Goal: Information Seeking & Learning: Learn about a topic

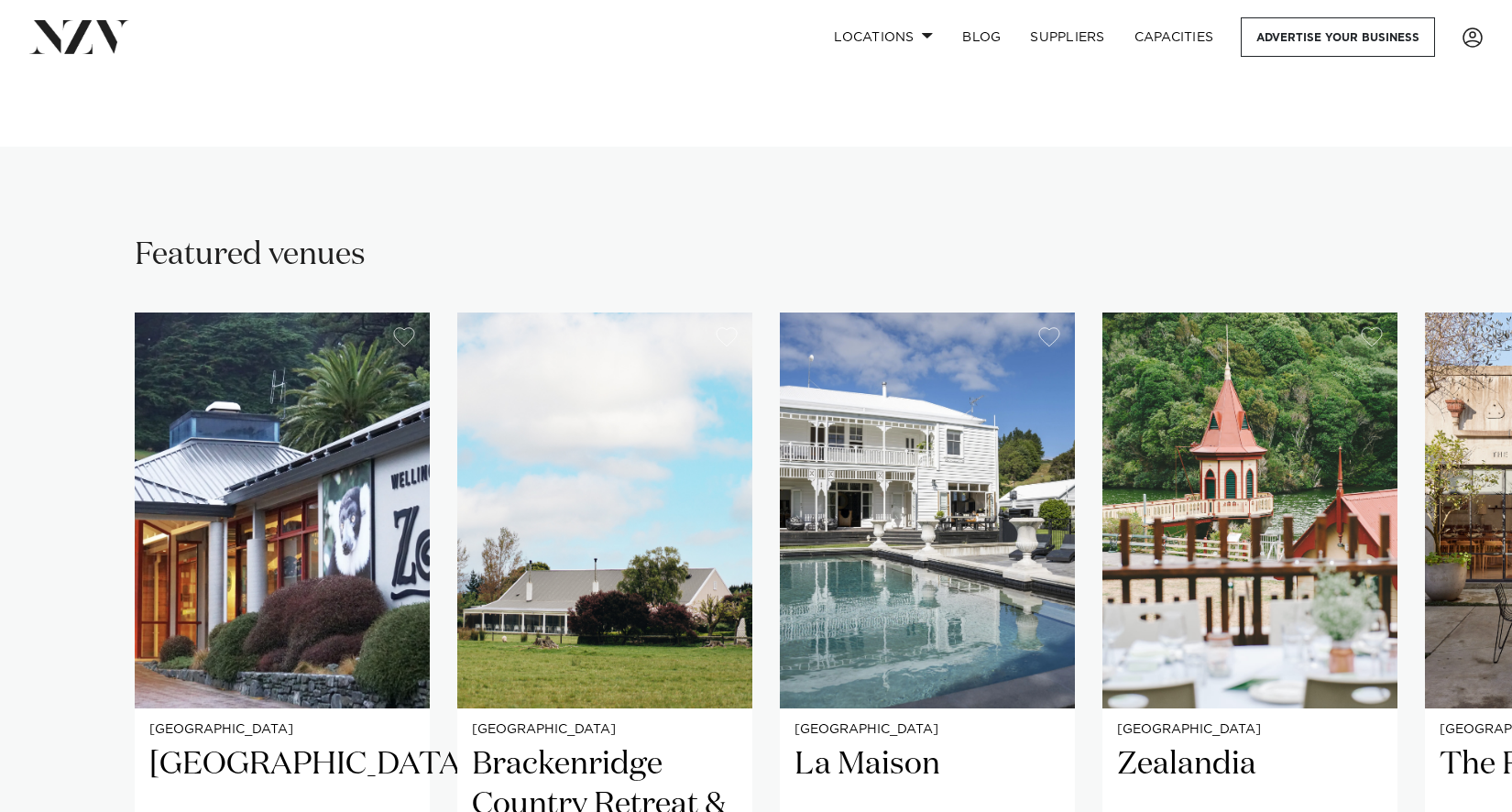
scroll to position [1558, 0]
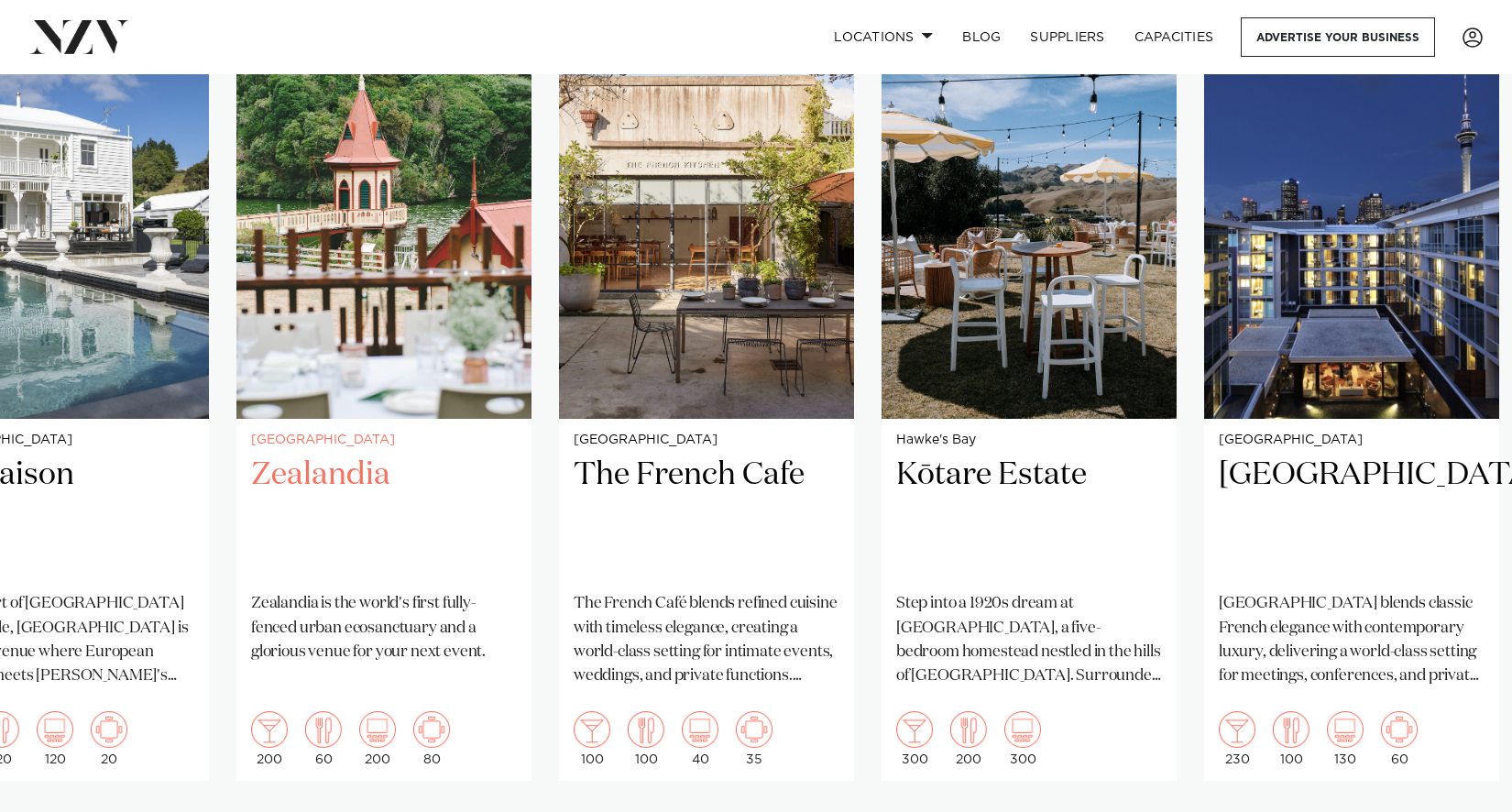
click at [418, 569] on h2 "Zealandia" at bounding box center [384, 516] width 266 height 124
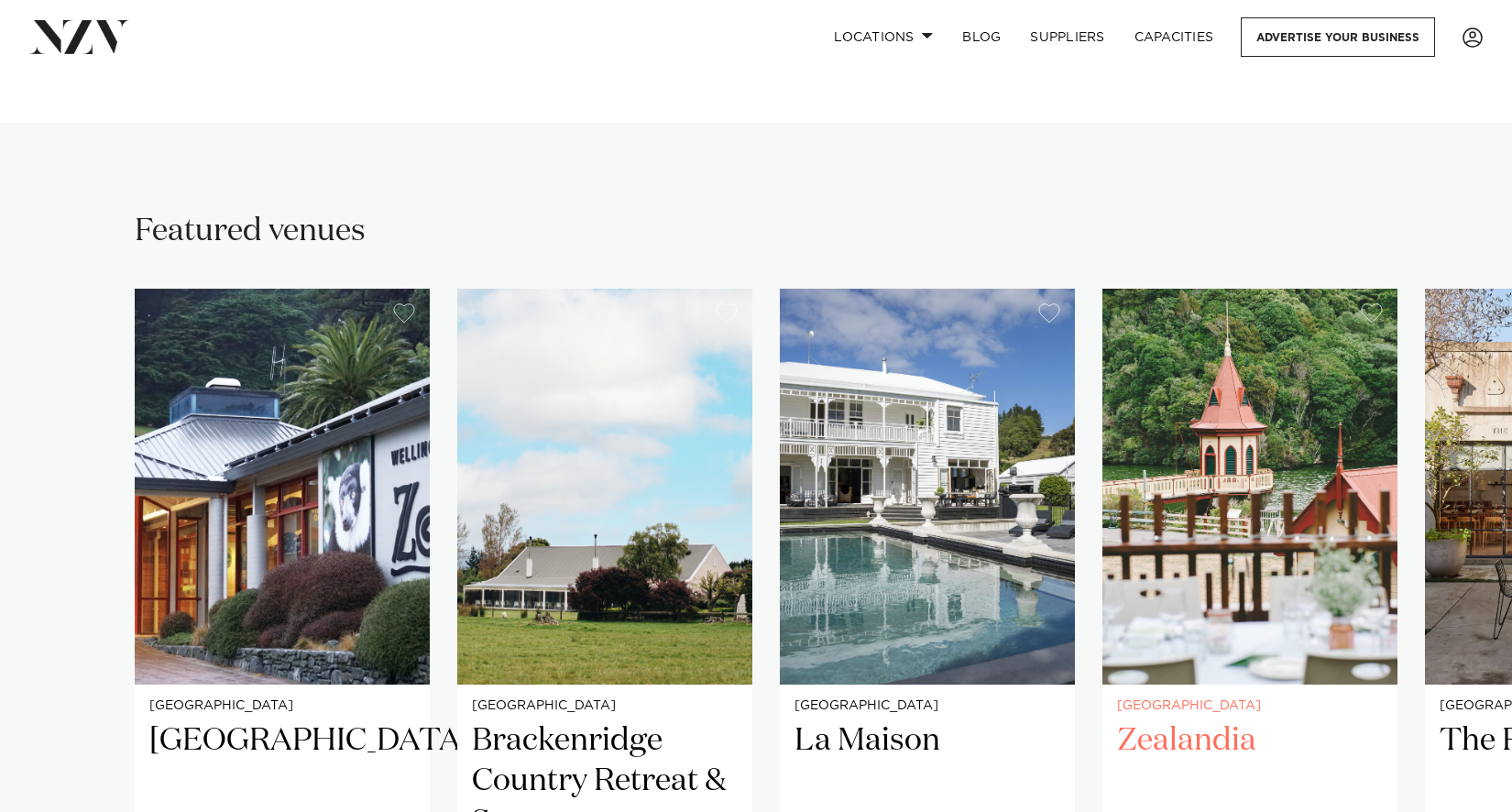
scroll to position [1467, 0]
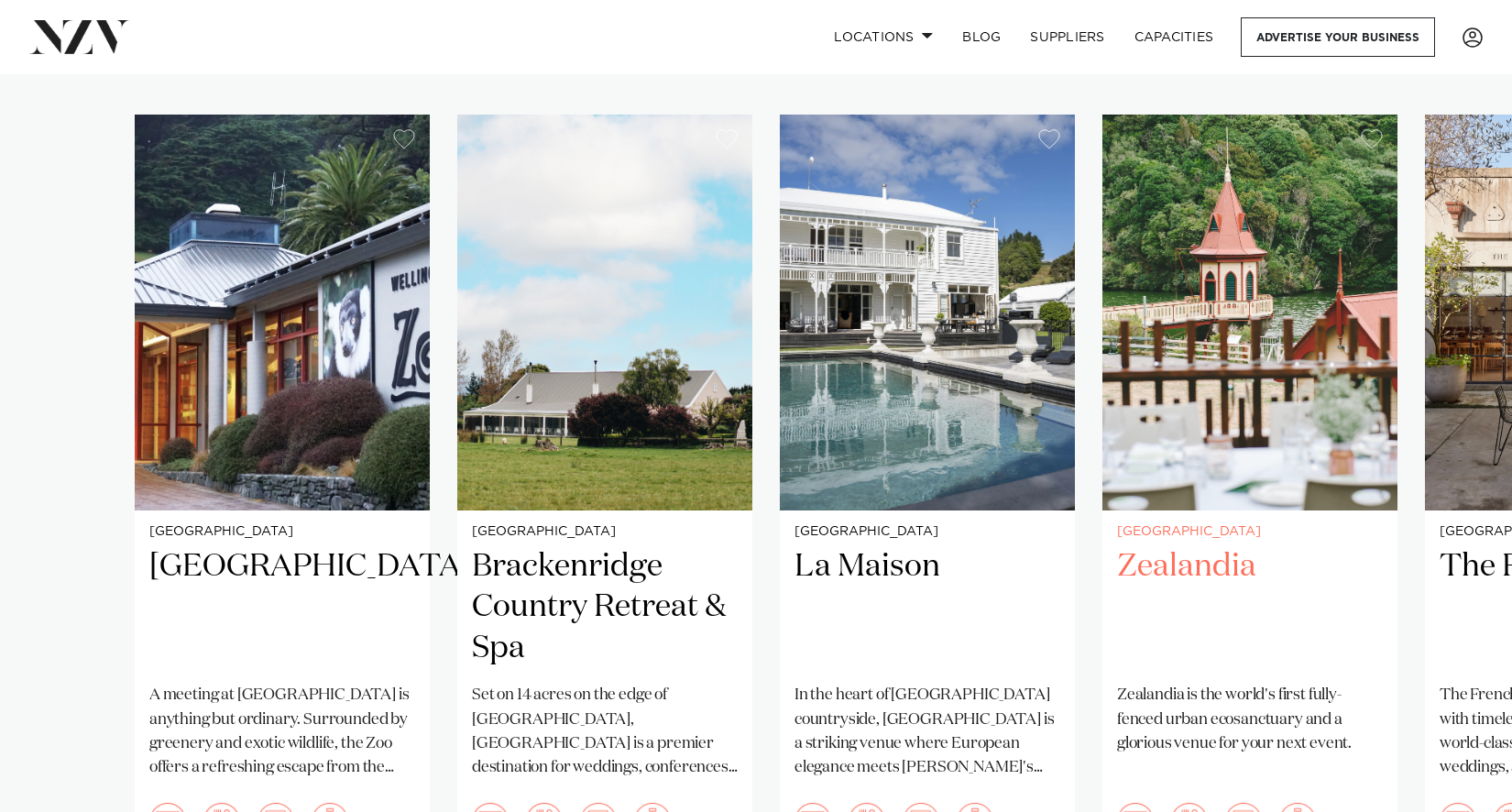
click at [1227, 575] on h2 "Zealandia" at bounding box center [1250, 608] width 266 height 124
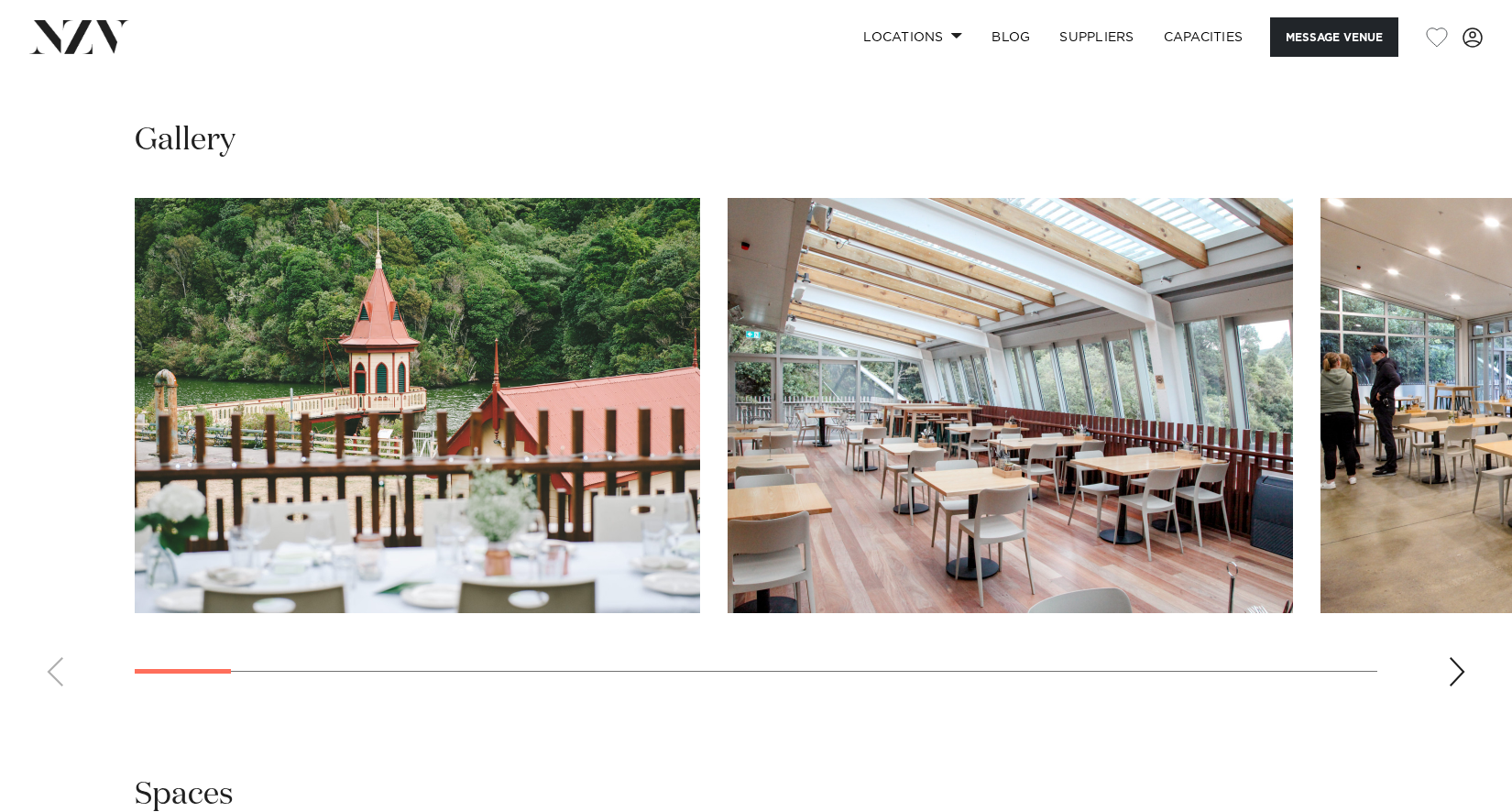
scroll to position [1925, 0]
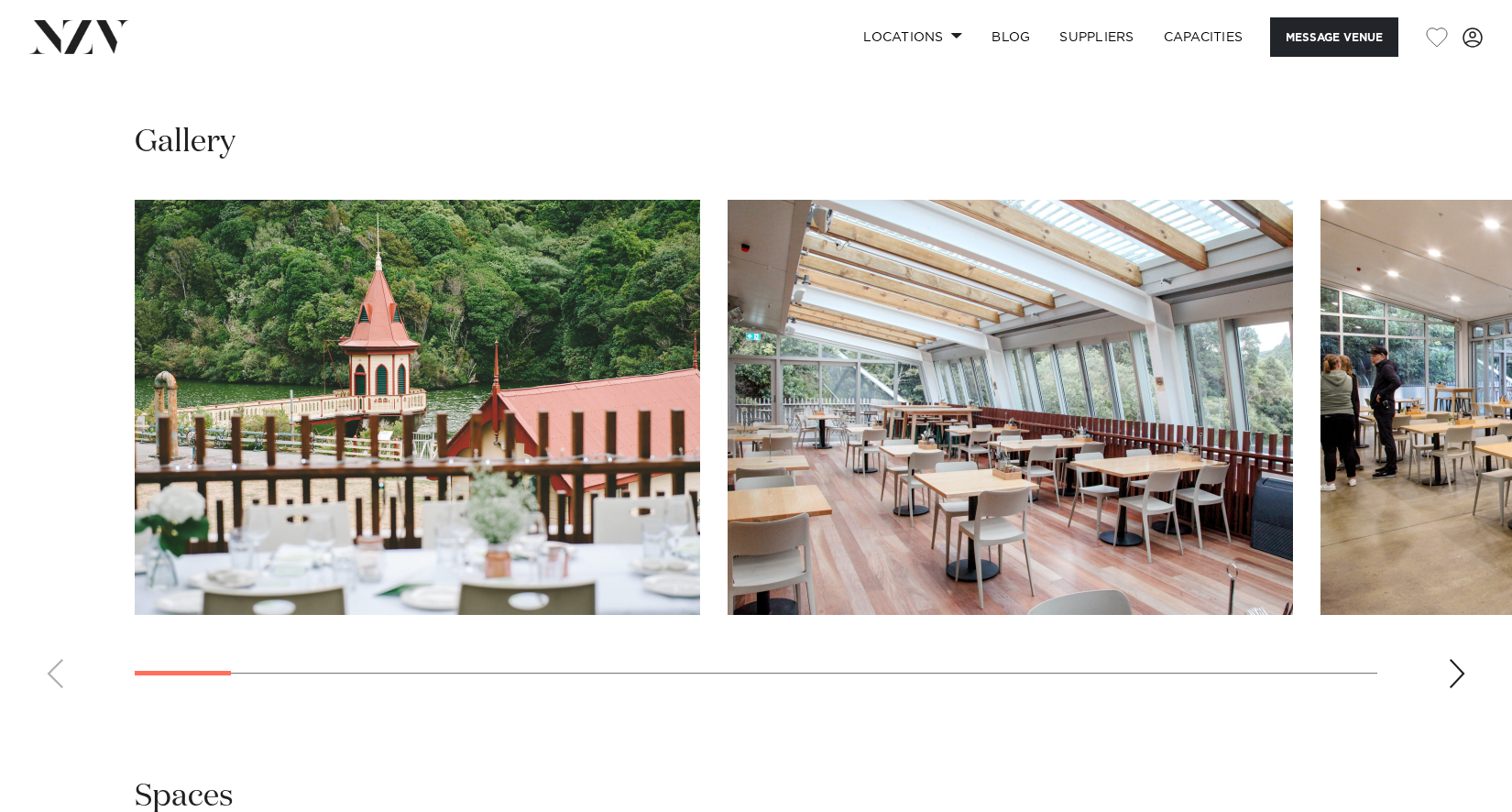
click at [0, 0] on slot at bounding box center [0, 0] width 0 height 0
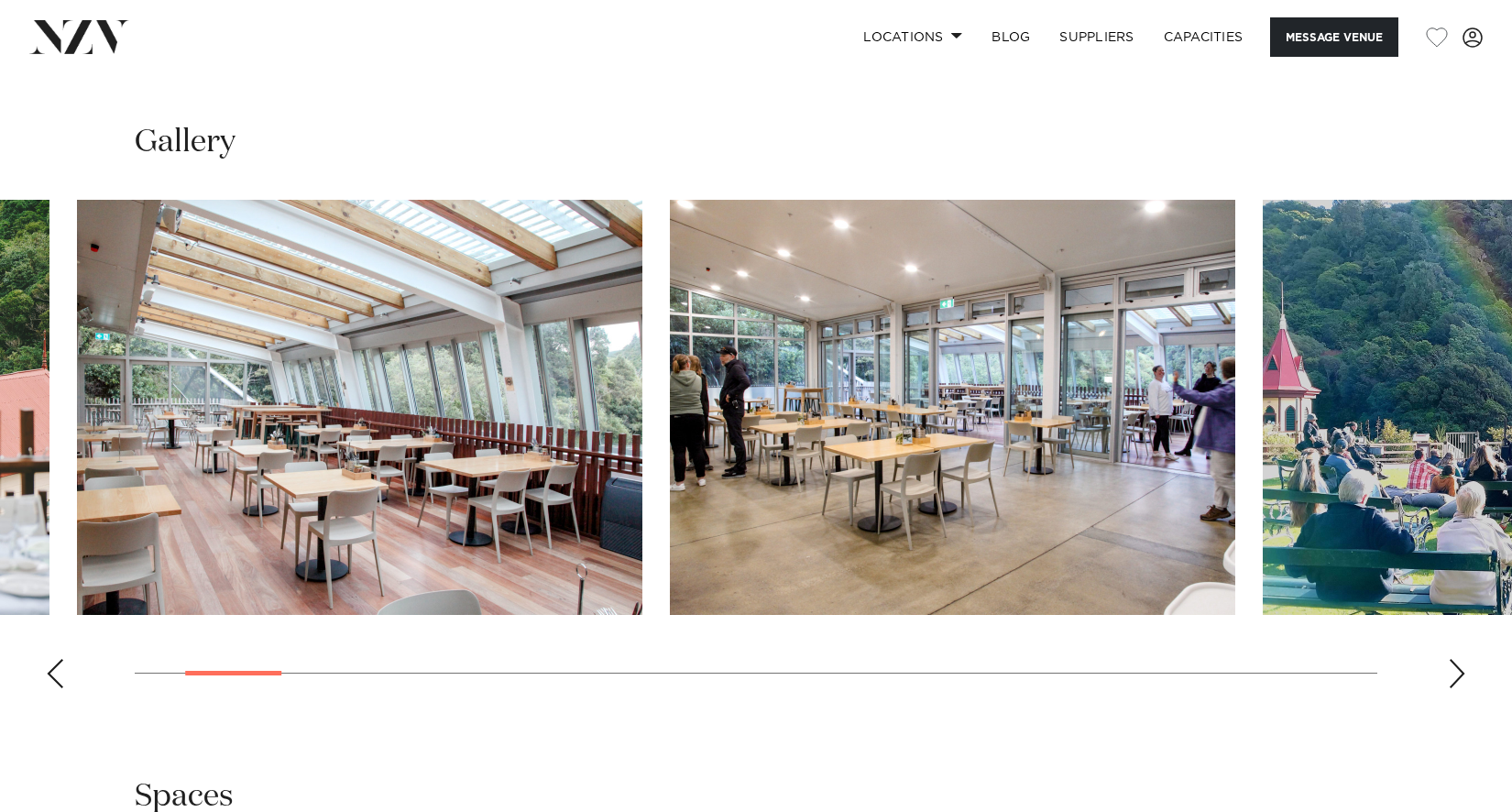
click at [496, 543] on img "2 / 27" at bounding box center [360, 406] width 566 height 415
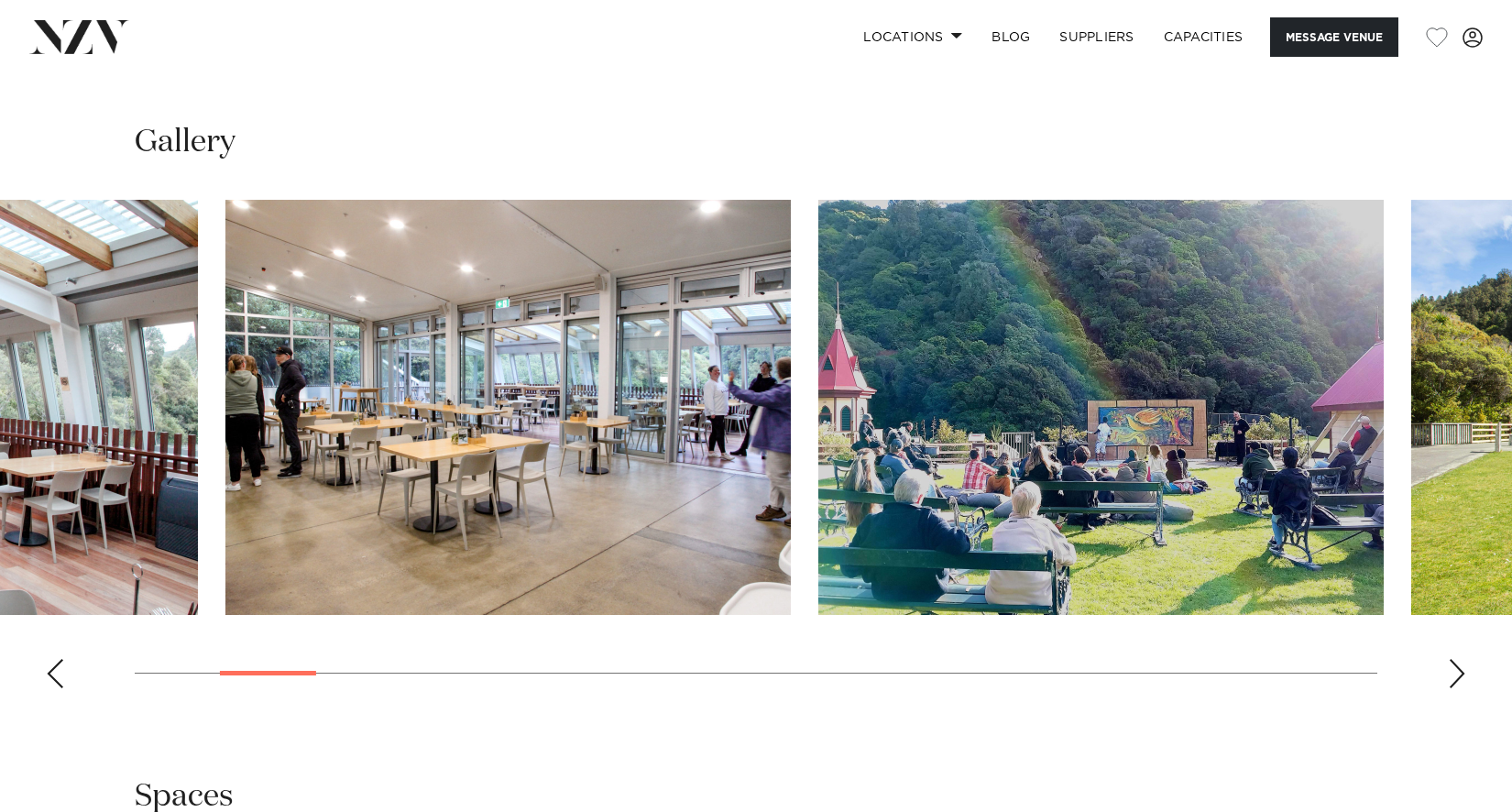
click at [567, 488] on img "3 / 27" at bounding box center [508, 406] width 566 height 415
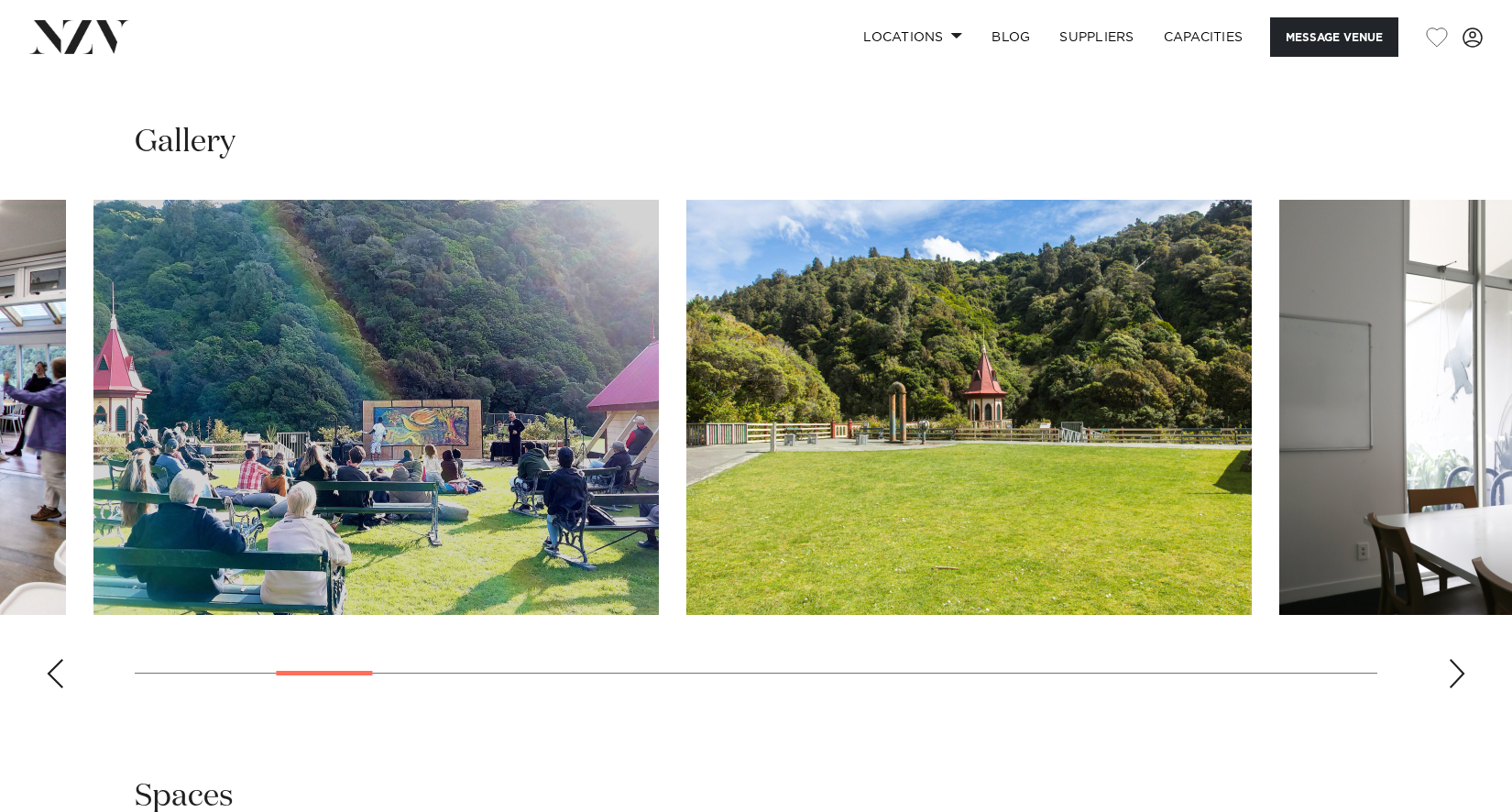
click at [528, 518] on img "4 / 27" at bounding box center [376, 406] width 566 height 415
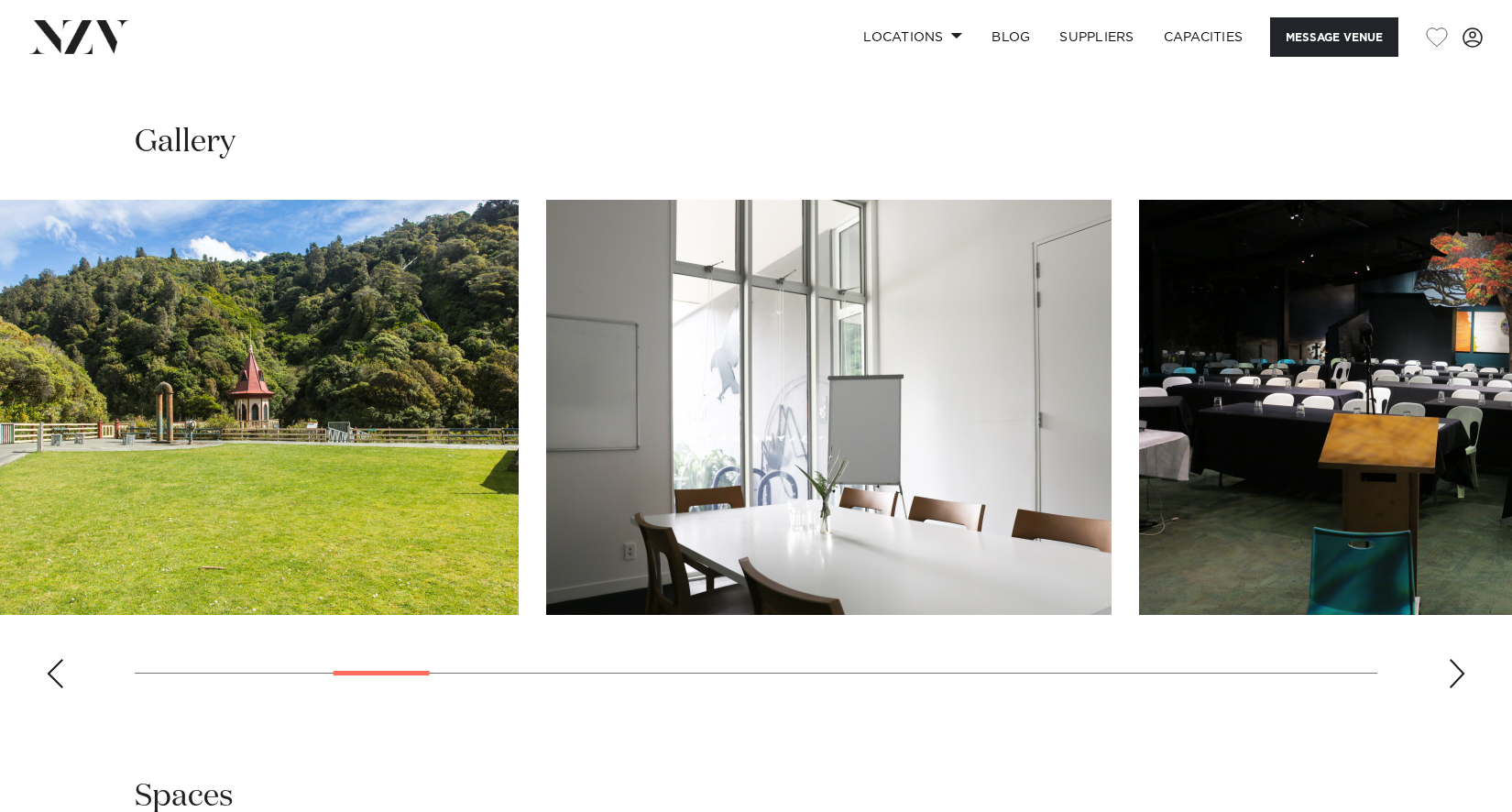
click at [428, 471] on img "5 / 27" at bounding box center [235, 406] width 566 height 415
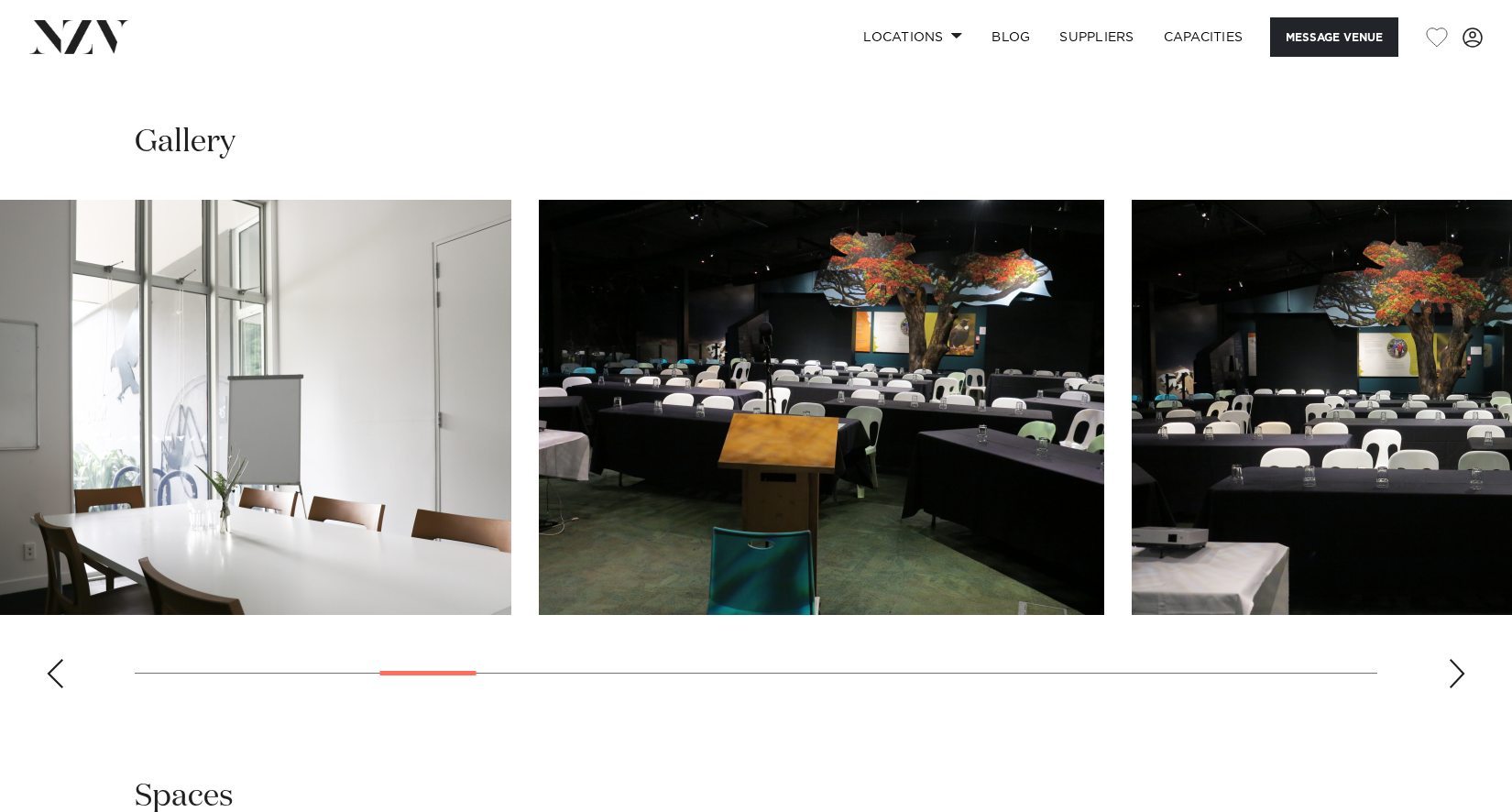
click at [1511, 362] on html "Locations Auckland Wellington Christchurch Queenstown Hamilton Northland Bay of…" at bounding box center [756, 153] width 1512 height 4155
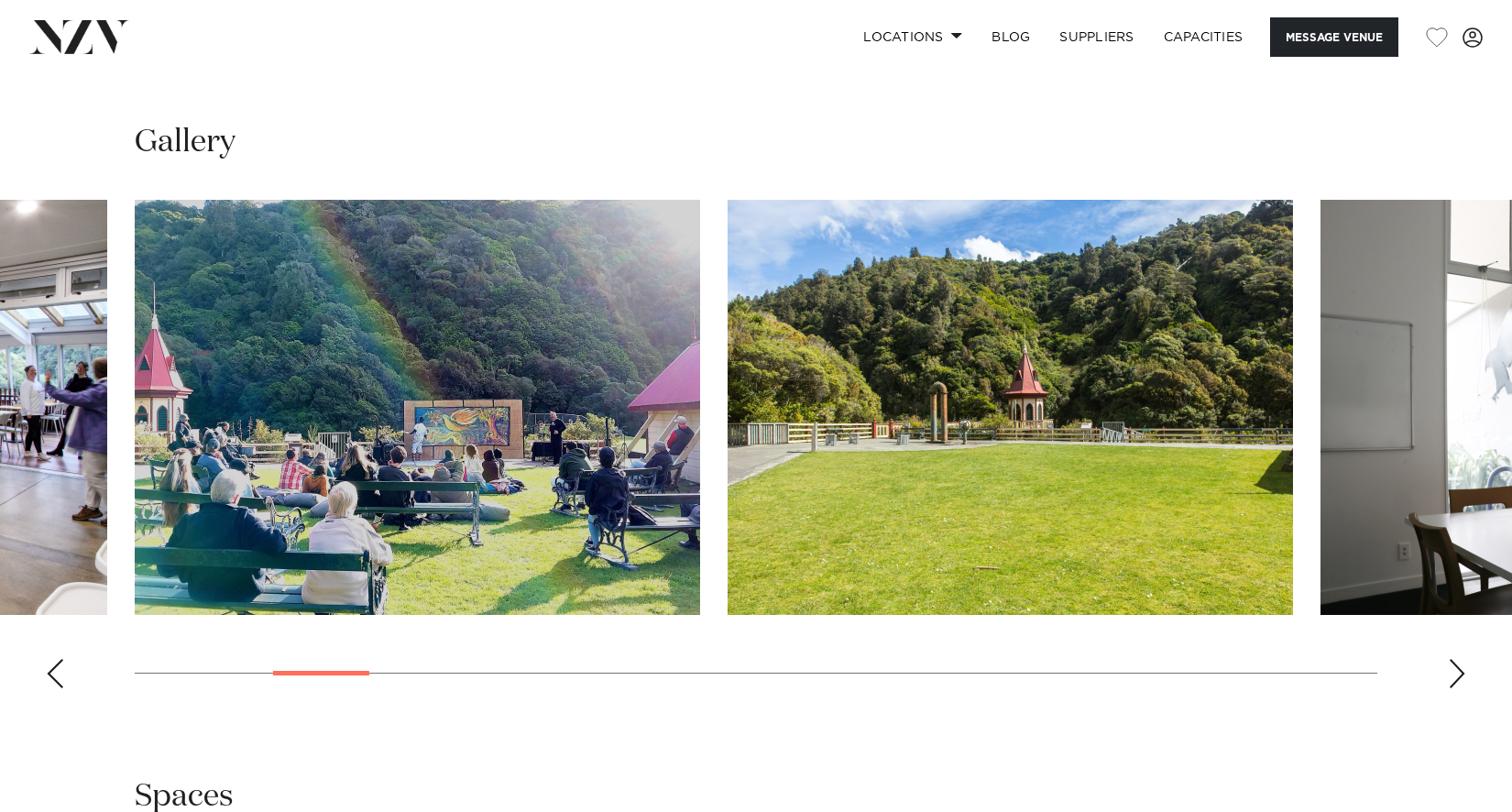
click at [42, 686] on swiper-container at bounding box center [756, 451] width 1512 height 503
click at [46, 680] on div "Previous slide" at bounding box center [55, 674] width 18 height 29
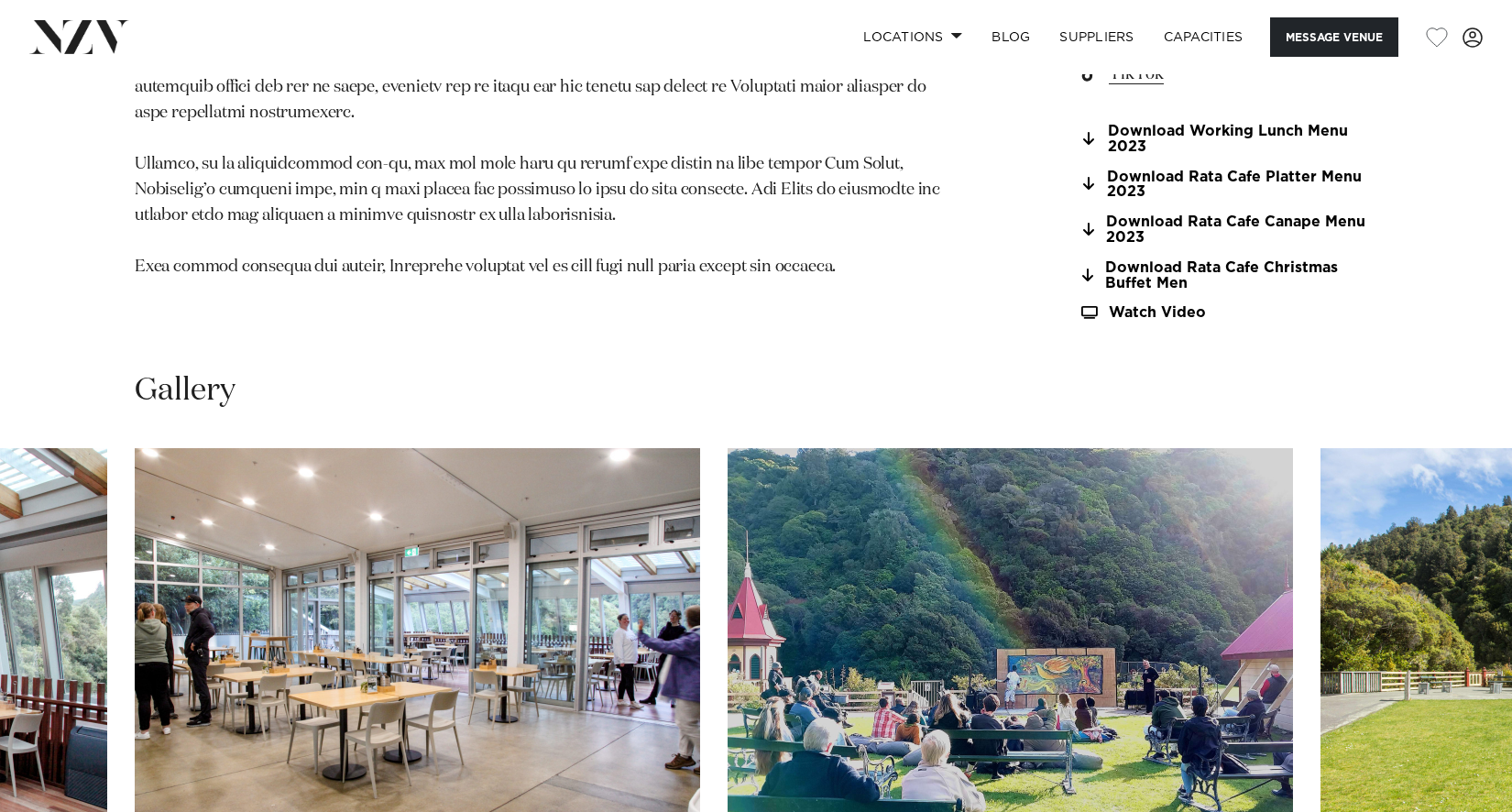
scroll to position [1859, 0]
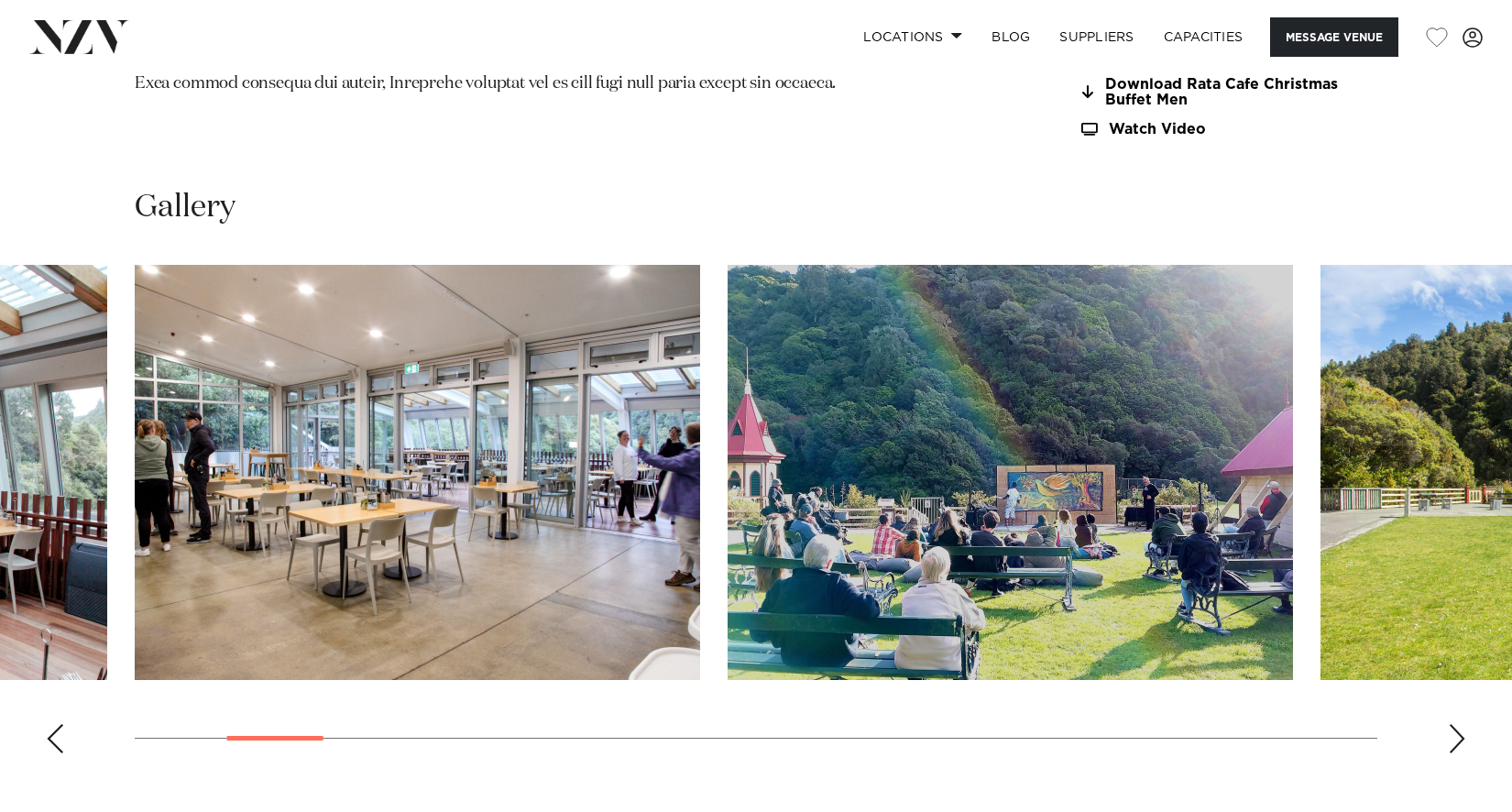
click at [340, 530] on img "3 / 27" at bounding box center [418, 472] width 566 height 415
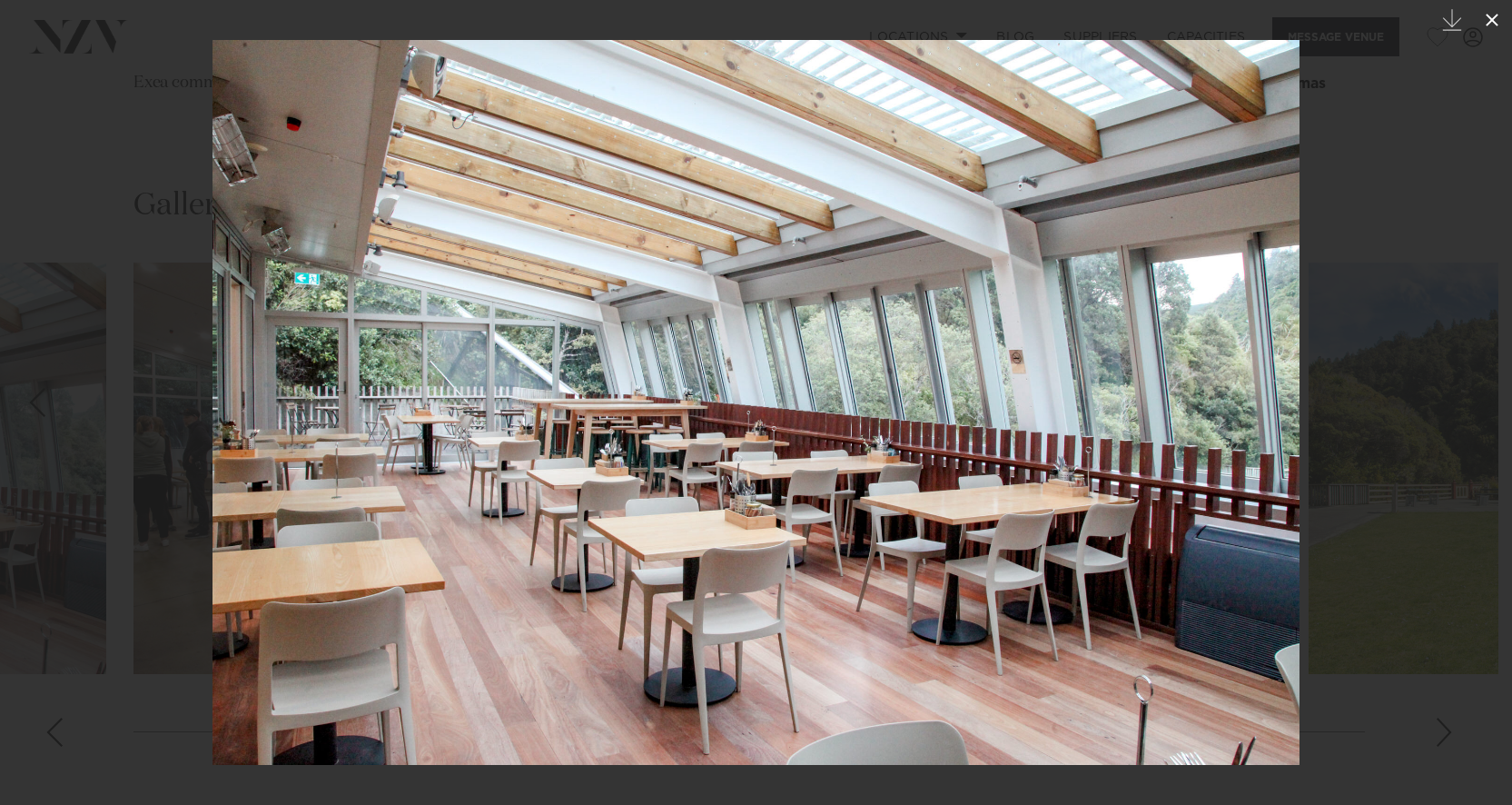
click at [1491, 20] on icon at bounding box center [1493, 20] width 22 height 22
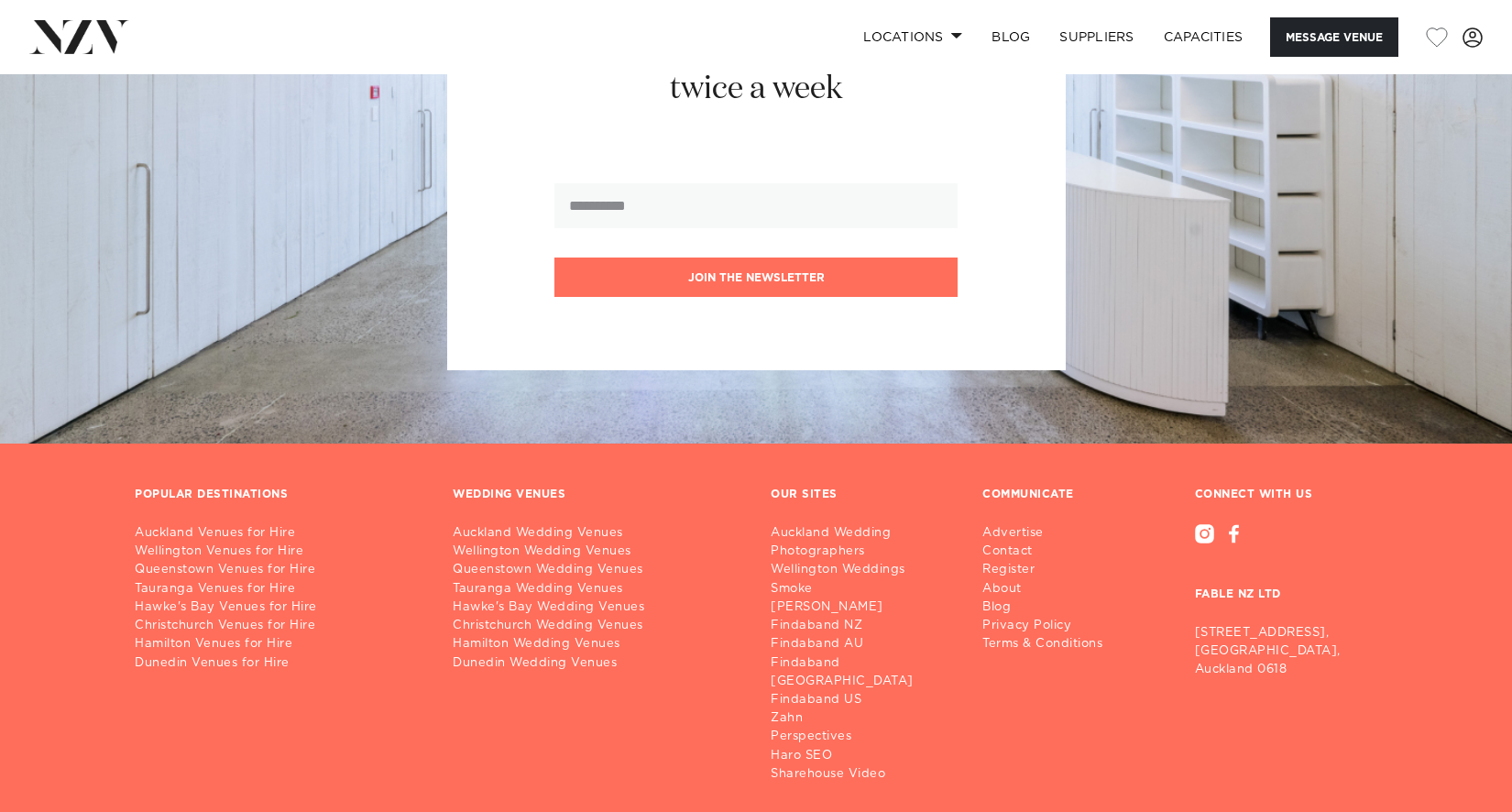
scroll to position [3326, 0]
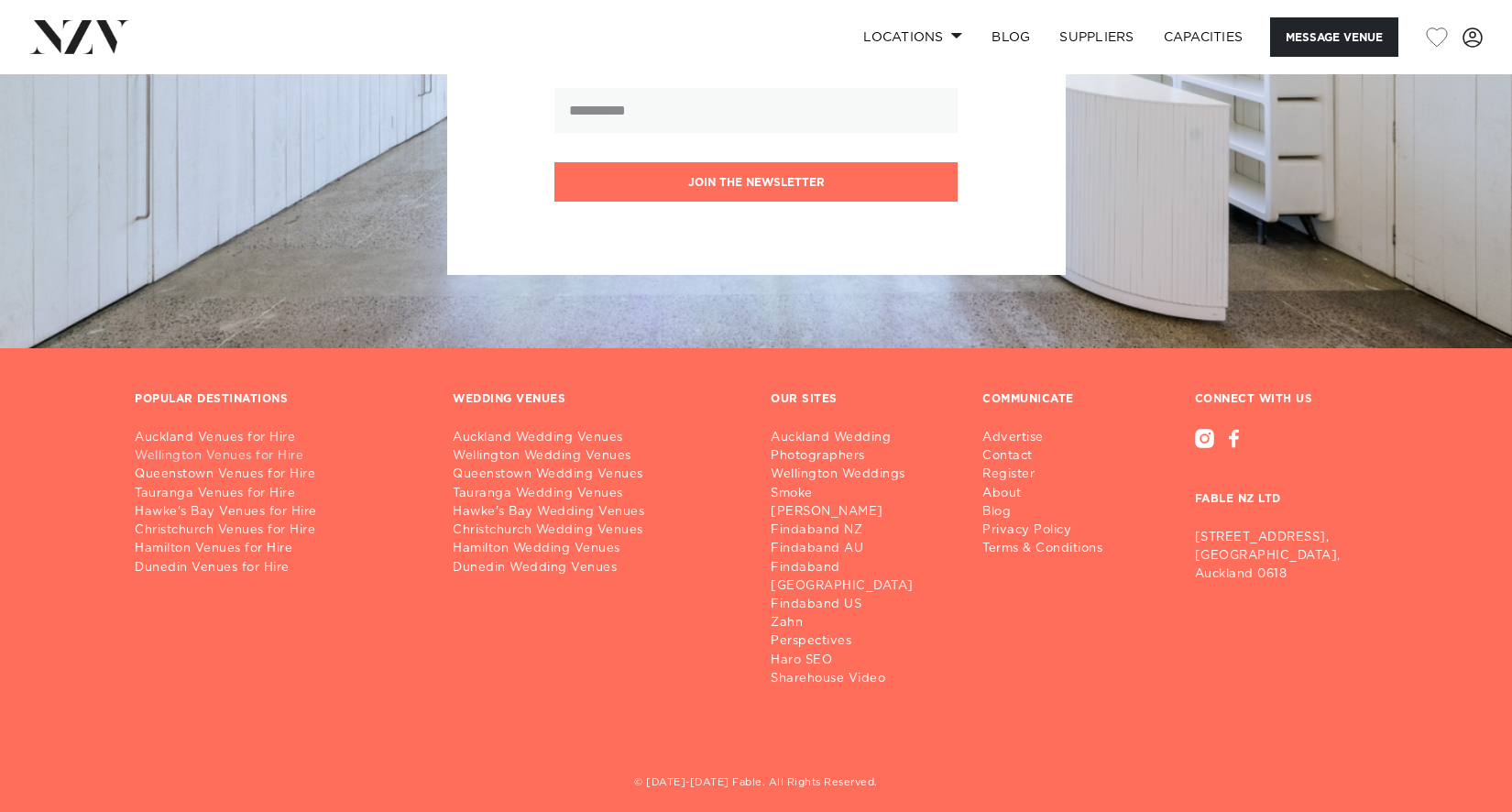
click at [221, 455] on link "Wellington Venues for Hire" at bounding box center [280, 456] width 289 height 18
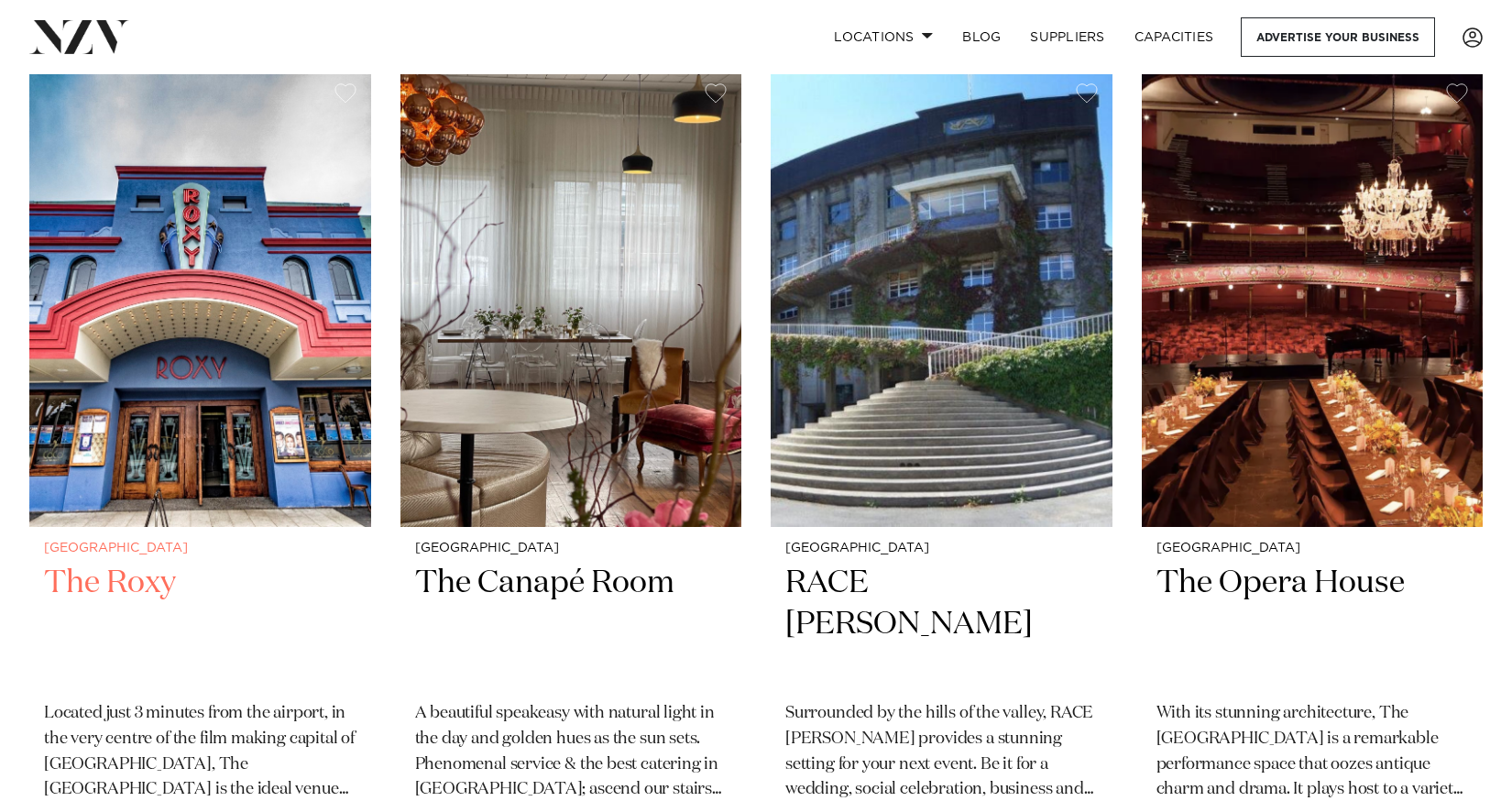
scroll to position [6691, 0]
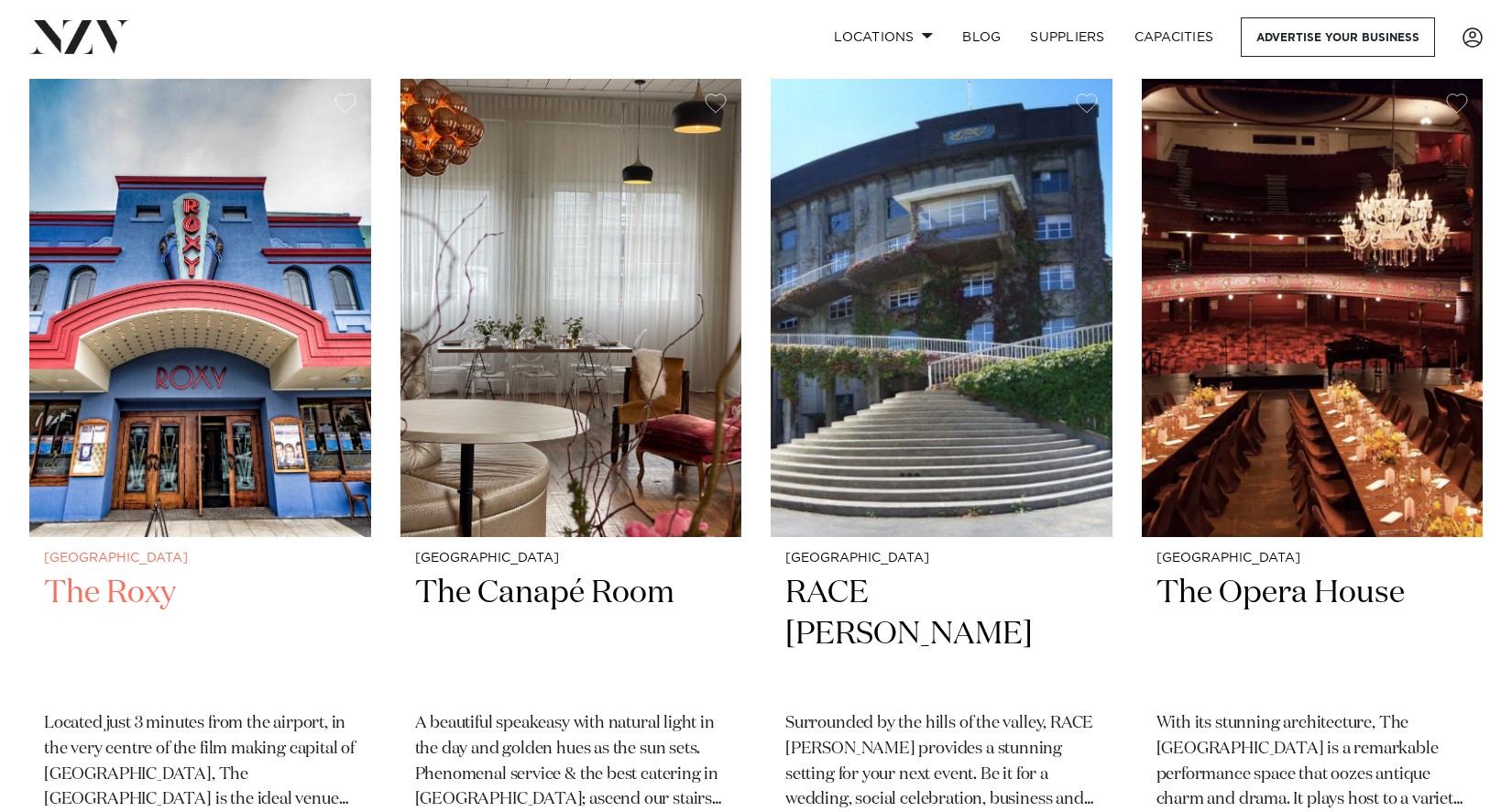
click at [123, 600] on h2 "The Roxy" at bounding box center [200, 635] width 313 height 124
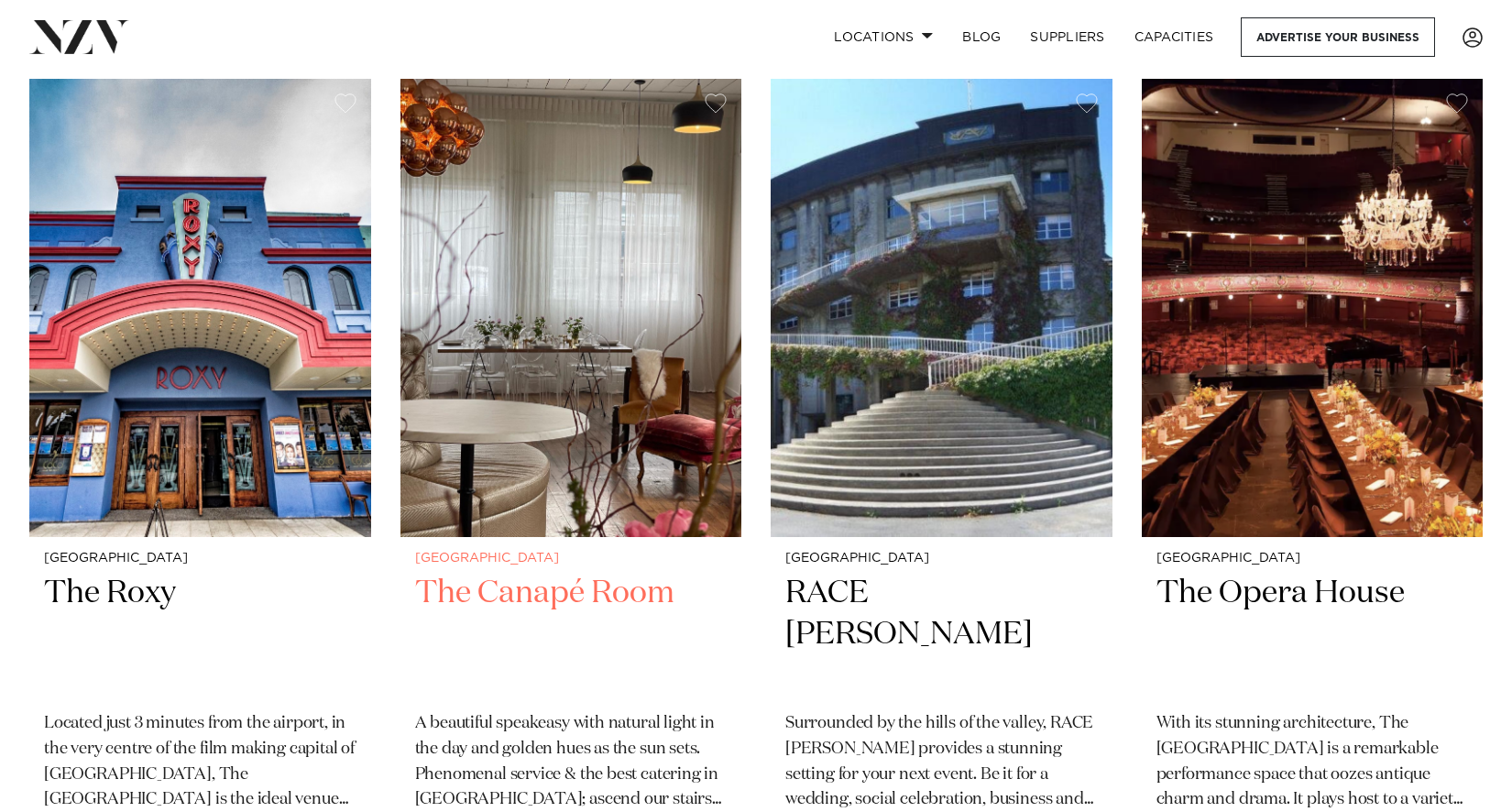
click at [517, 577] on h2 "The Canapé Room" at bounding box center [571, 635] width 313 height 124
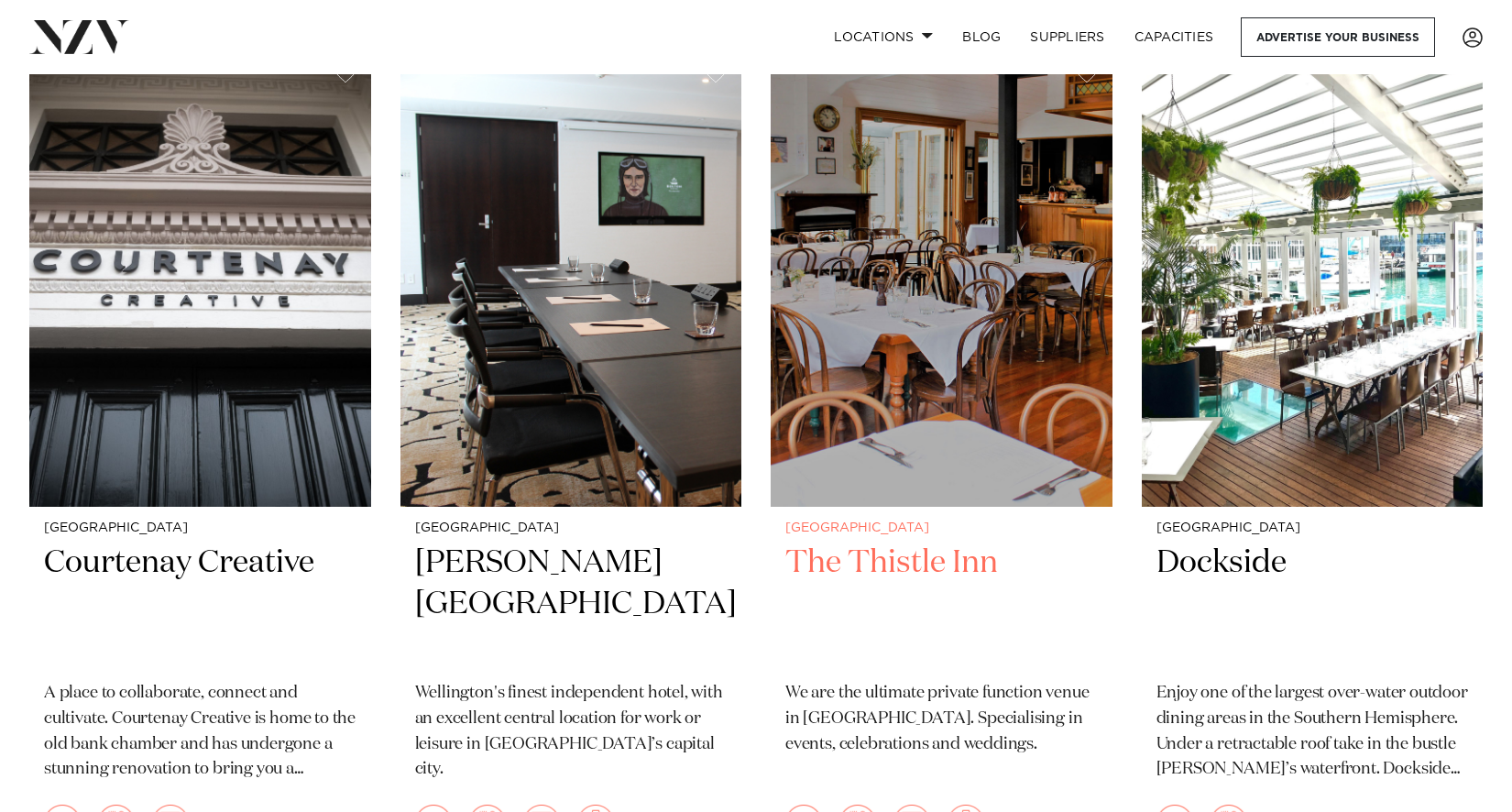
scroll to position [5957, 0]
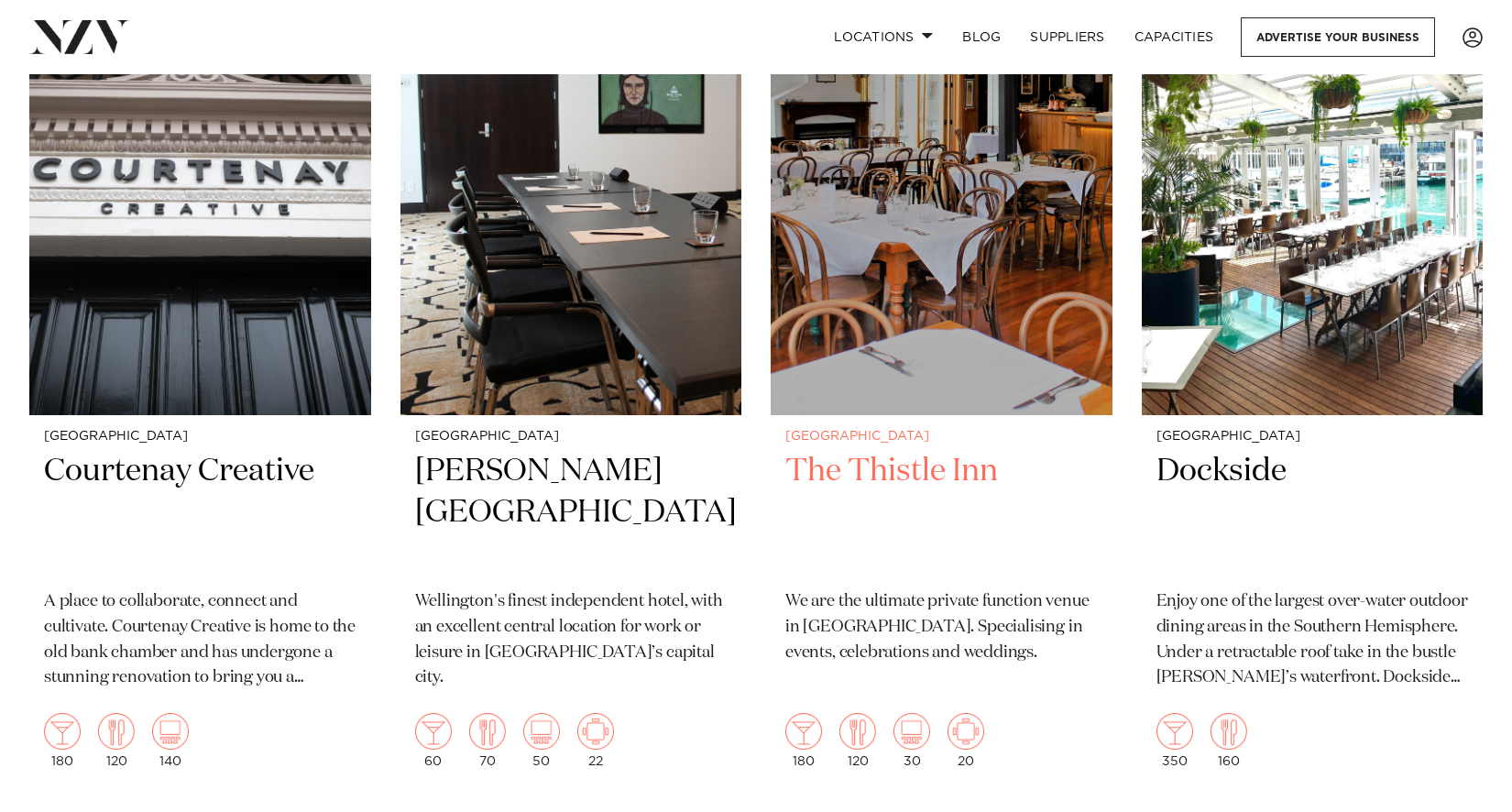
click at [887, 608] on p "We are the ultimate private function venue in [GEOGRAPHIC_DATA]. Specialising i…" at bounding box center [942, 628] width 313 height 77
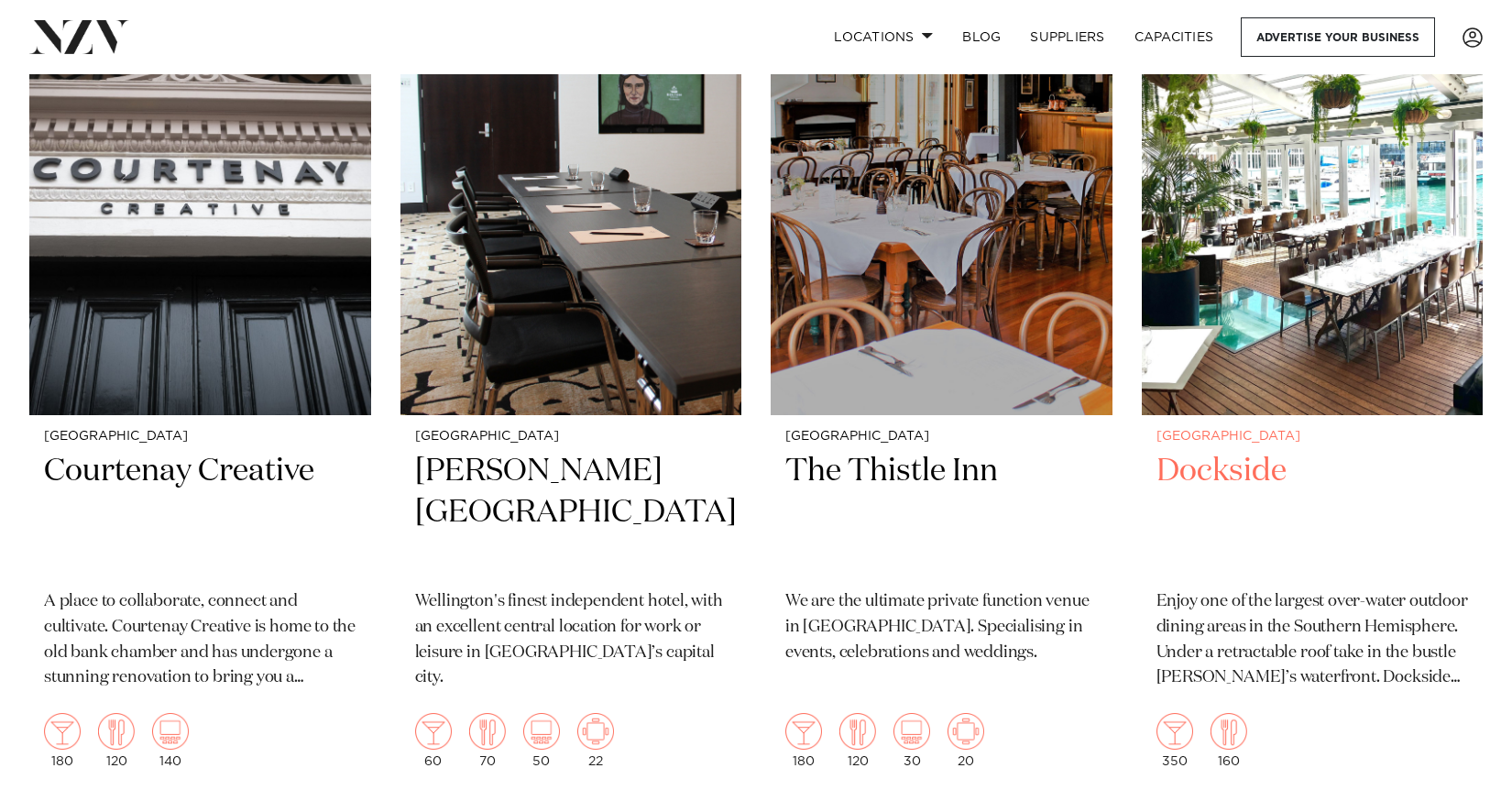
click at [1252, 475] on h2 "Dockside" at bounding box center [1313, 512] width 313 height 124
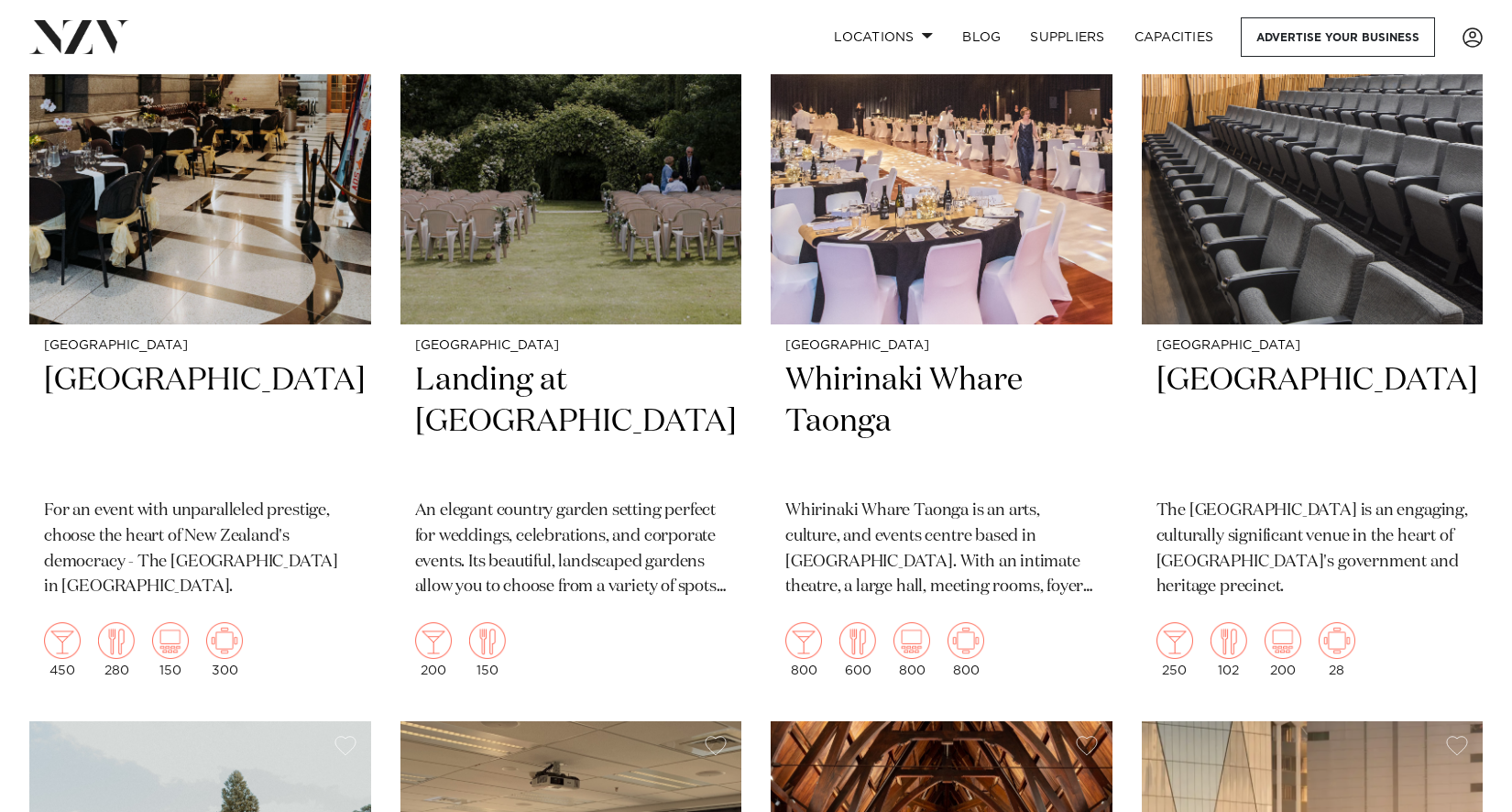
scroll to position [3391, 0]
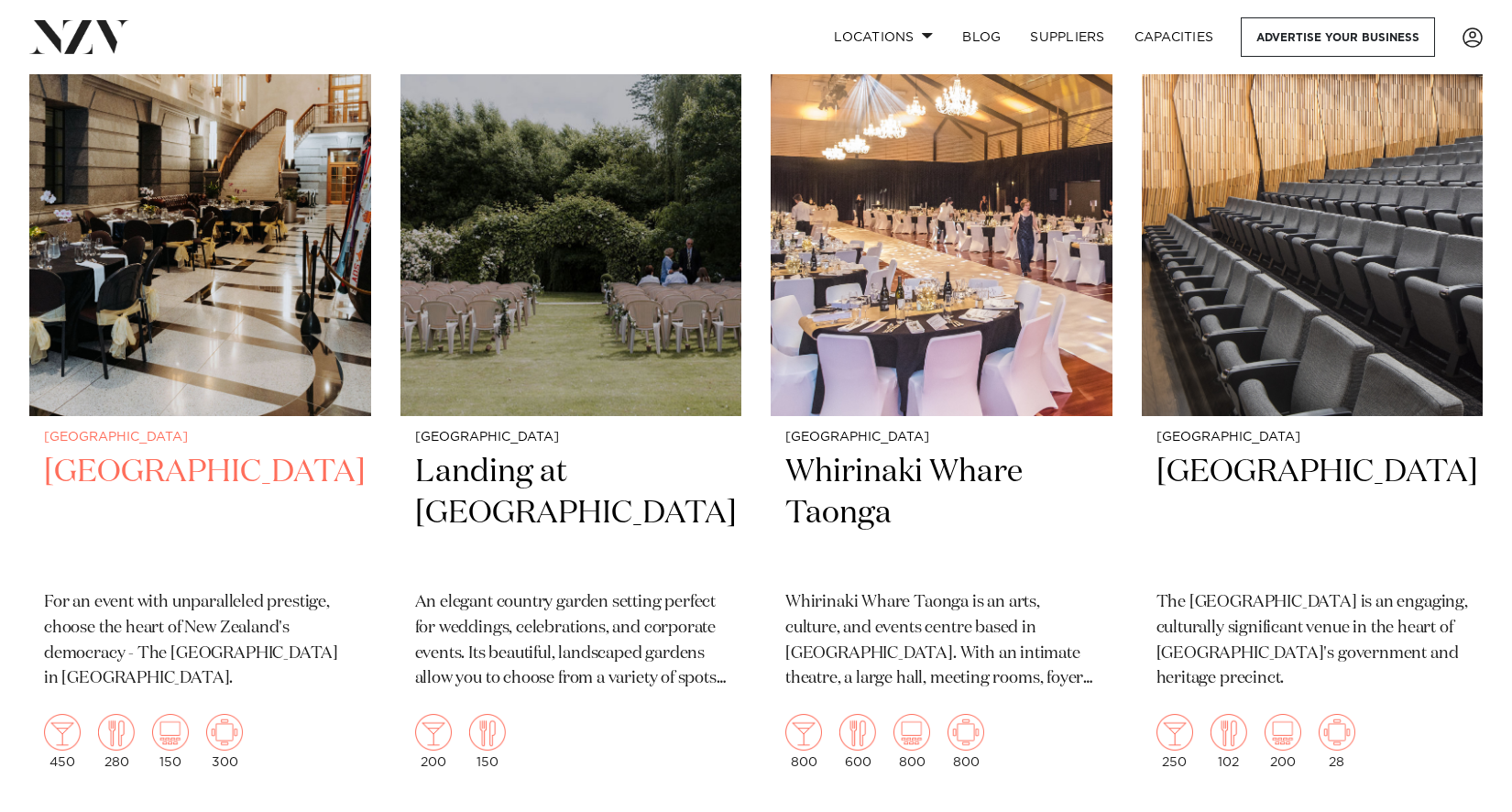
click at [182, 482] on h2 "[GEOGRAPHIC_DATA]" at bounding box center [200, 513] width 313 height 124
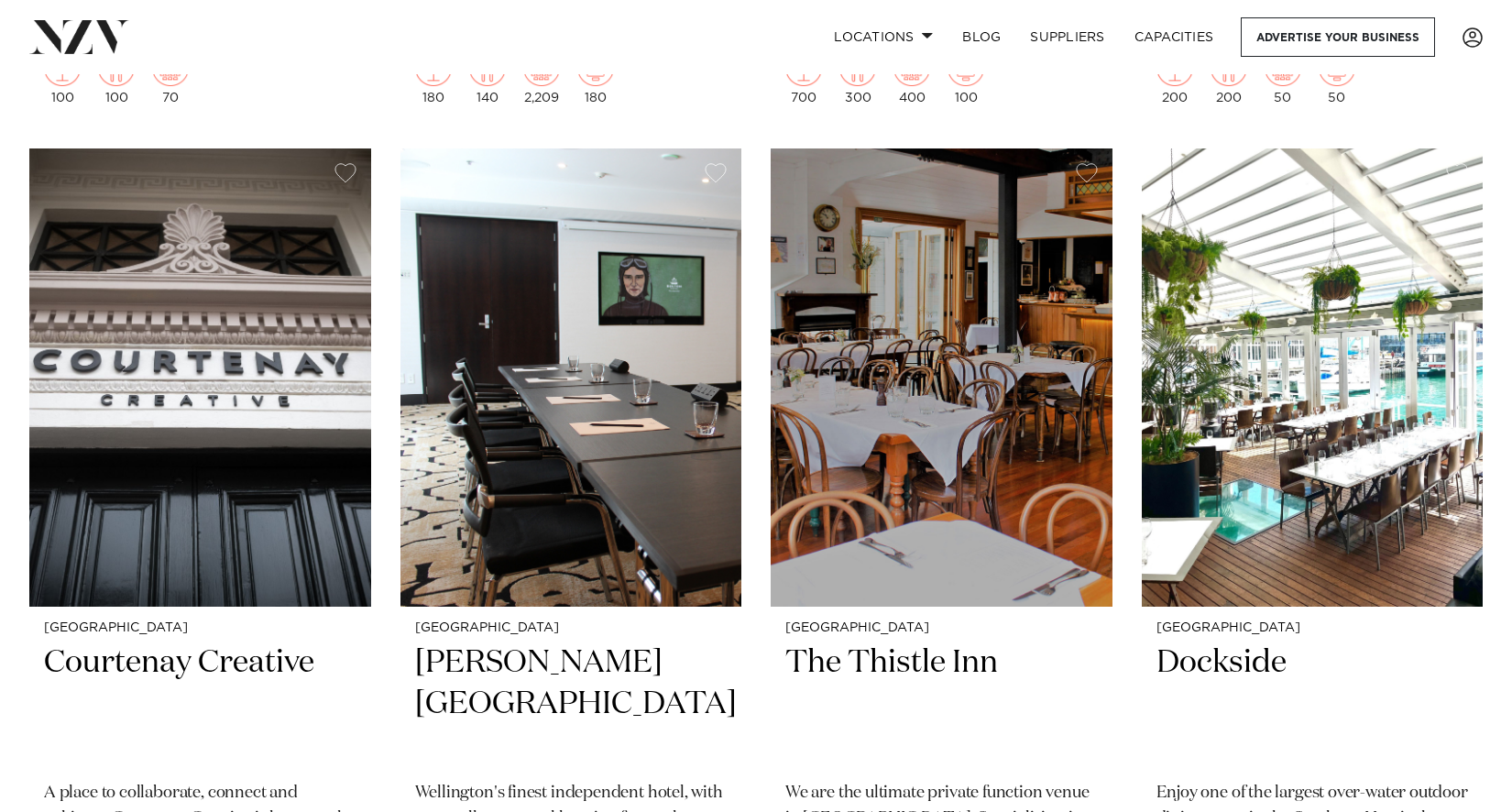
scroll to position [5957, 0]
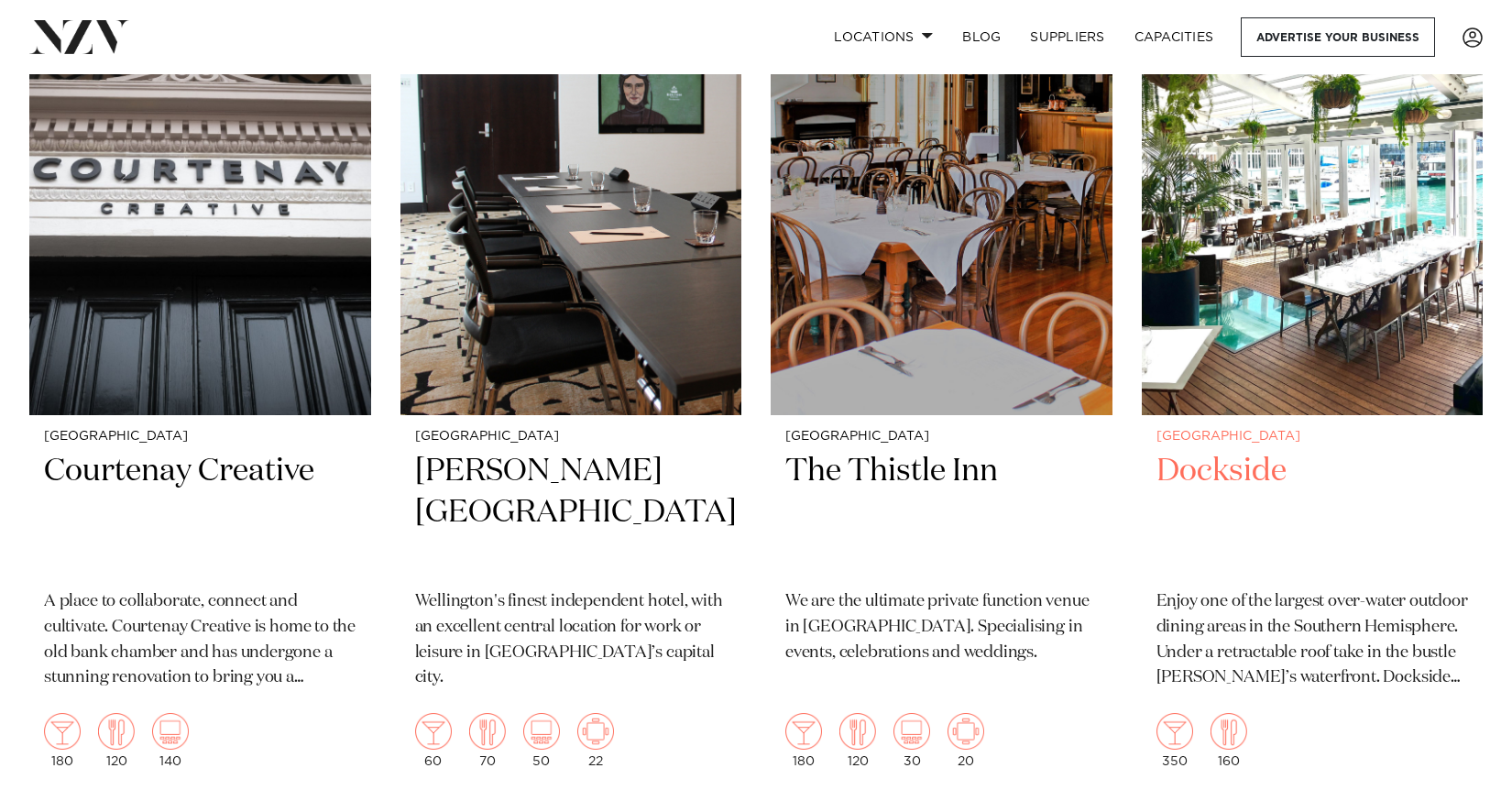
click at [1204, 470] on h2 "Dockside" at bounding box center [1313, 512] width 313 height 124
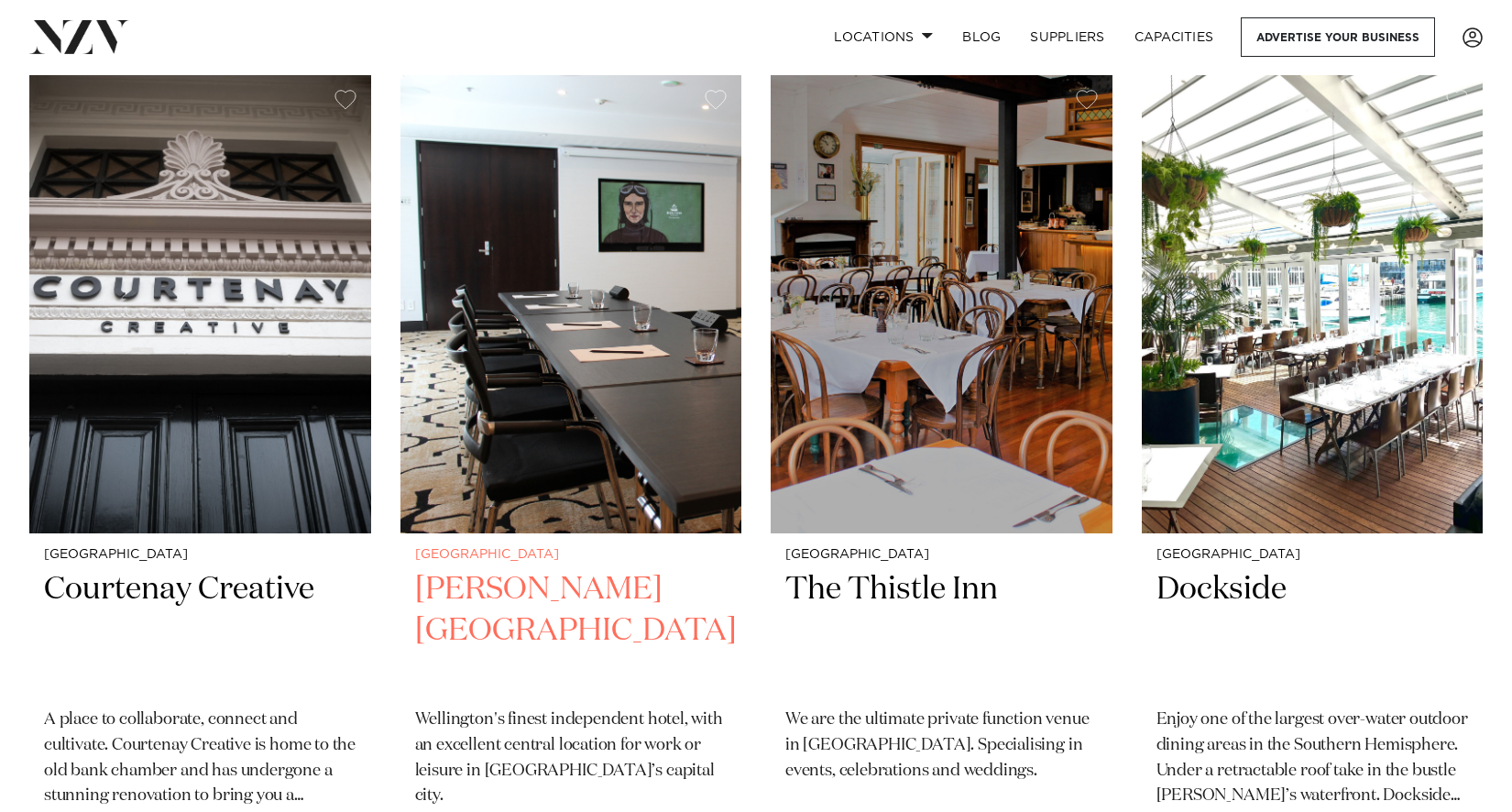
scroll to position [5866, 0]
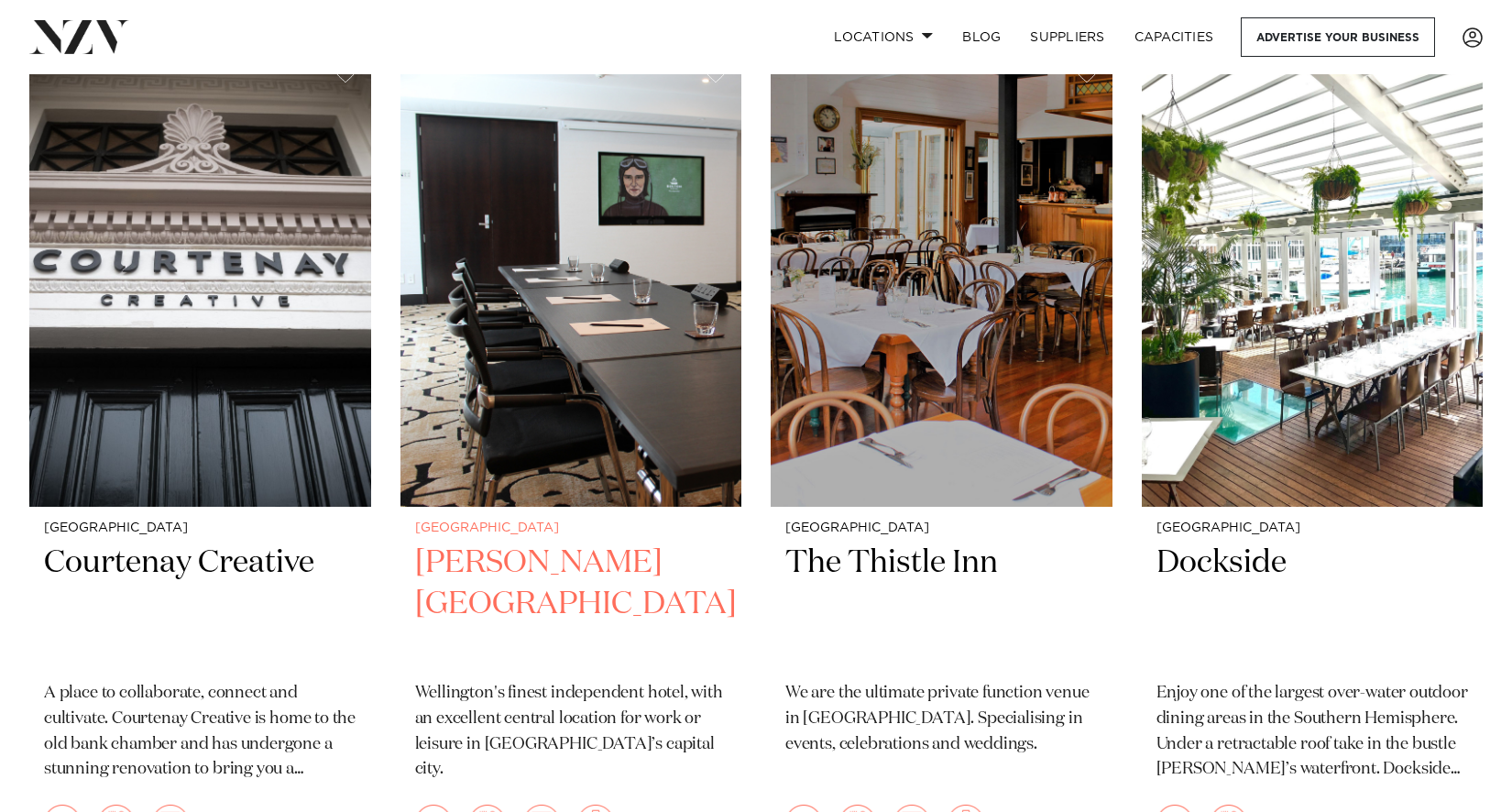
click at [512, 574] on h2 "Bolton Hotel" at bounding box center [571, 604] width 313 height 124
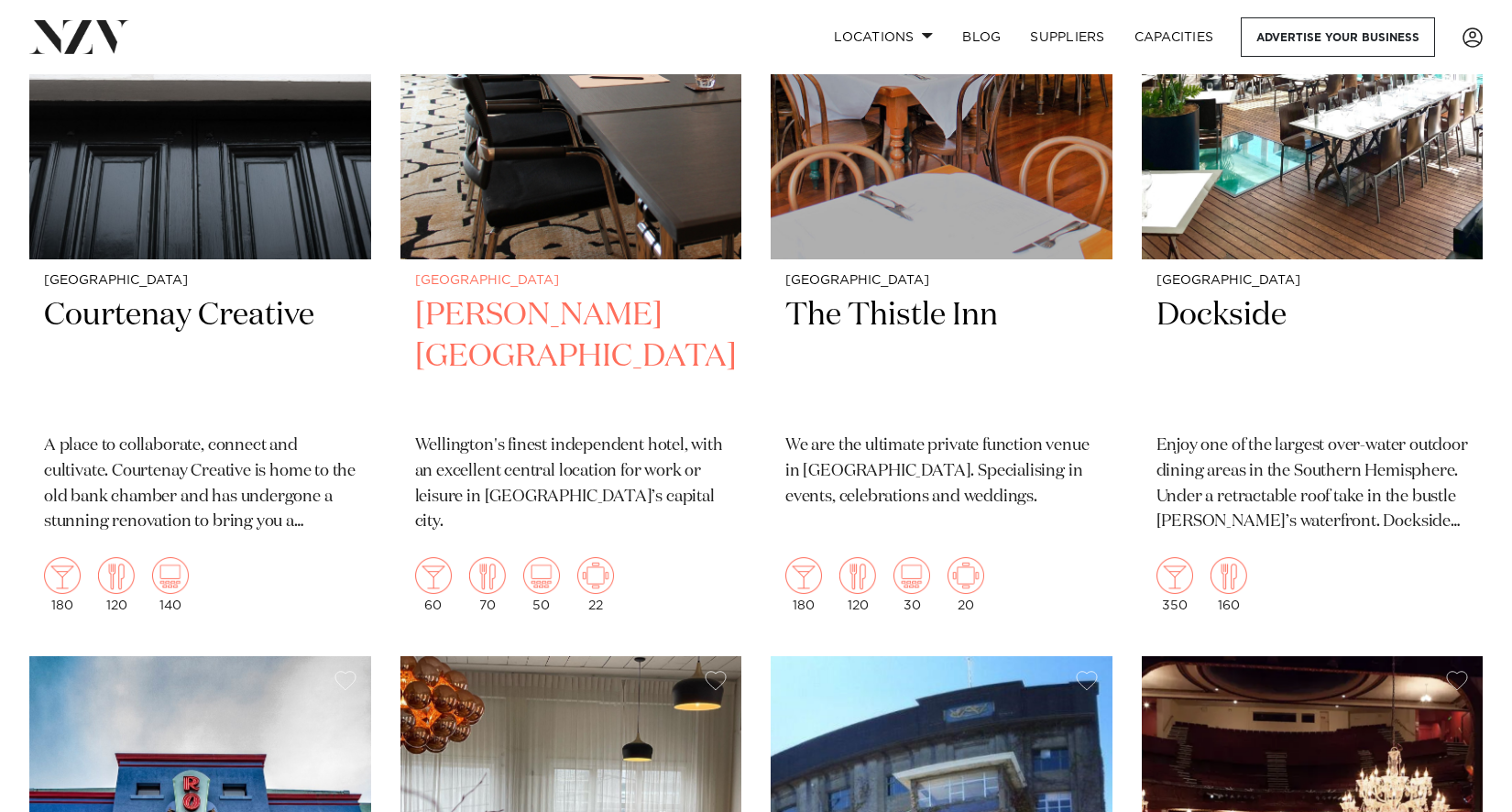
scroll to position [5957, 0]
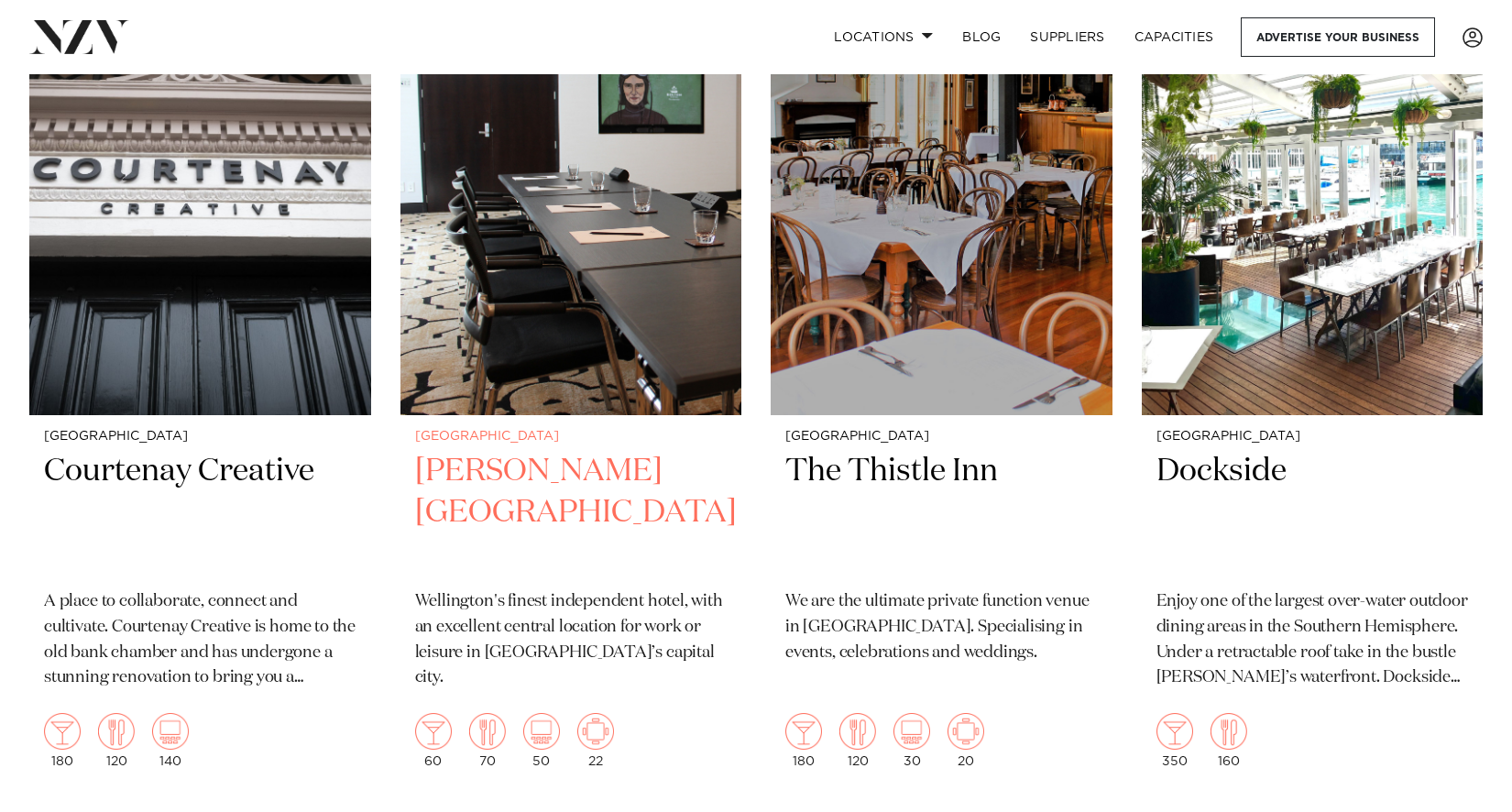
click at [533, 475] on h2 "Bolton Hotel" at bounding box center [571, 512] width 313 height 124
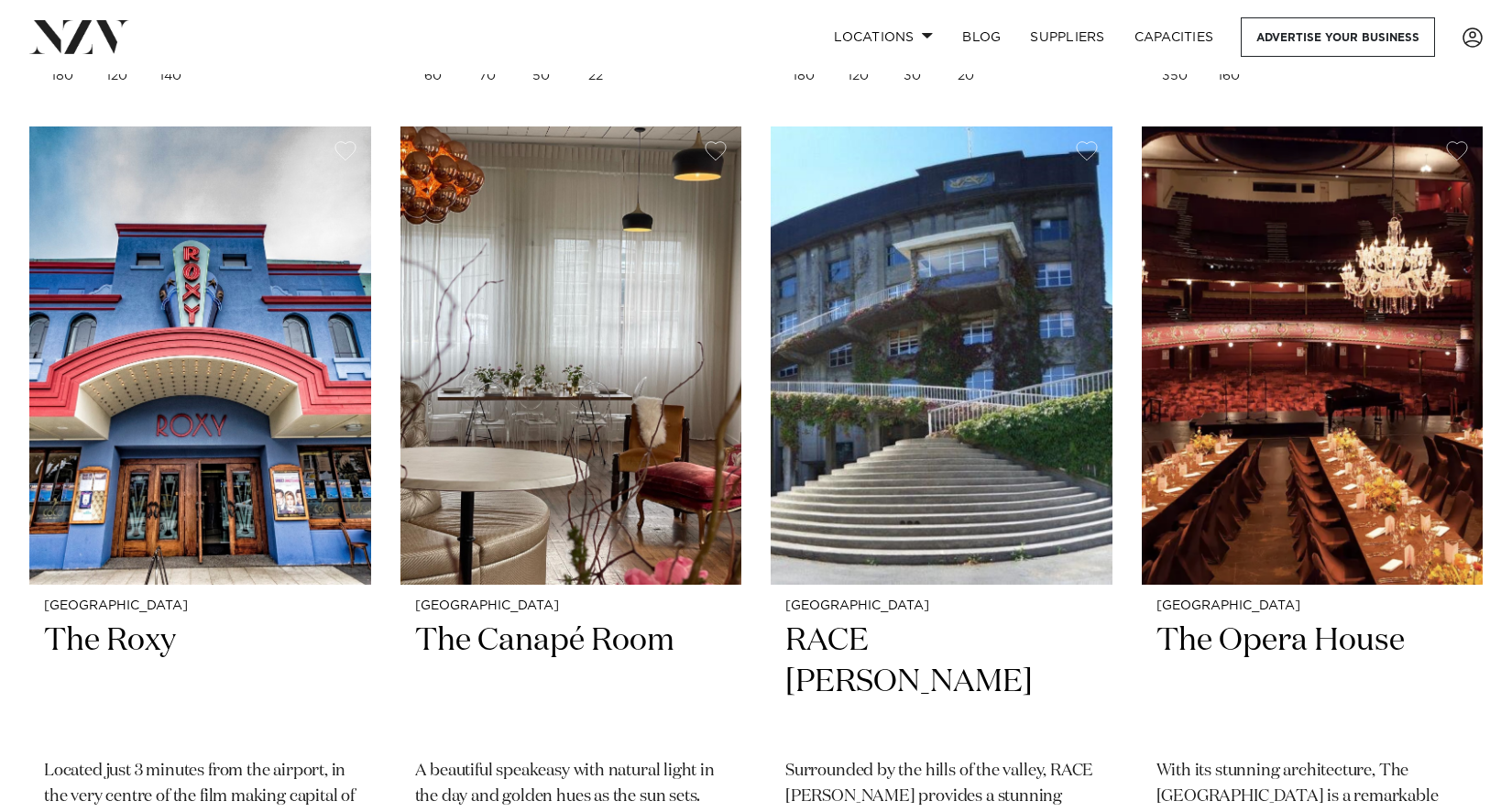
scroll to position [6874, 0]
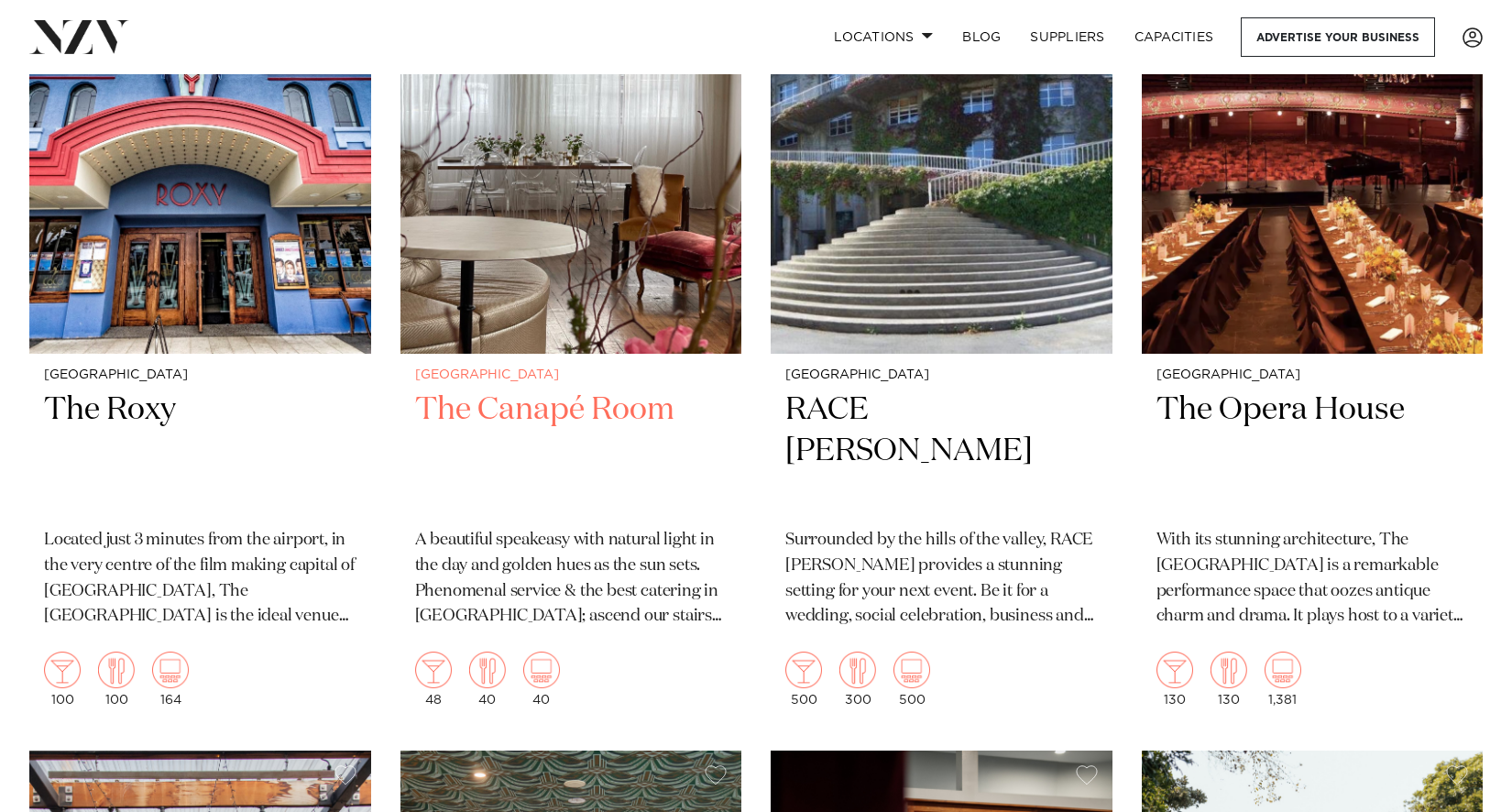
click at [532, 415] on h2 "The Canapé Room" at bounding box center [571, 452] width 313 height 124
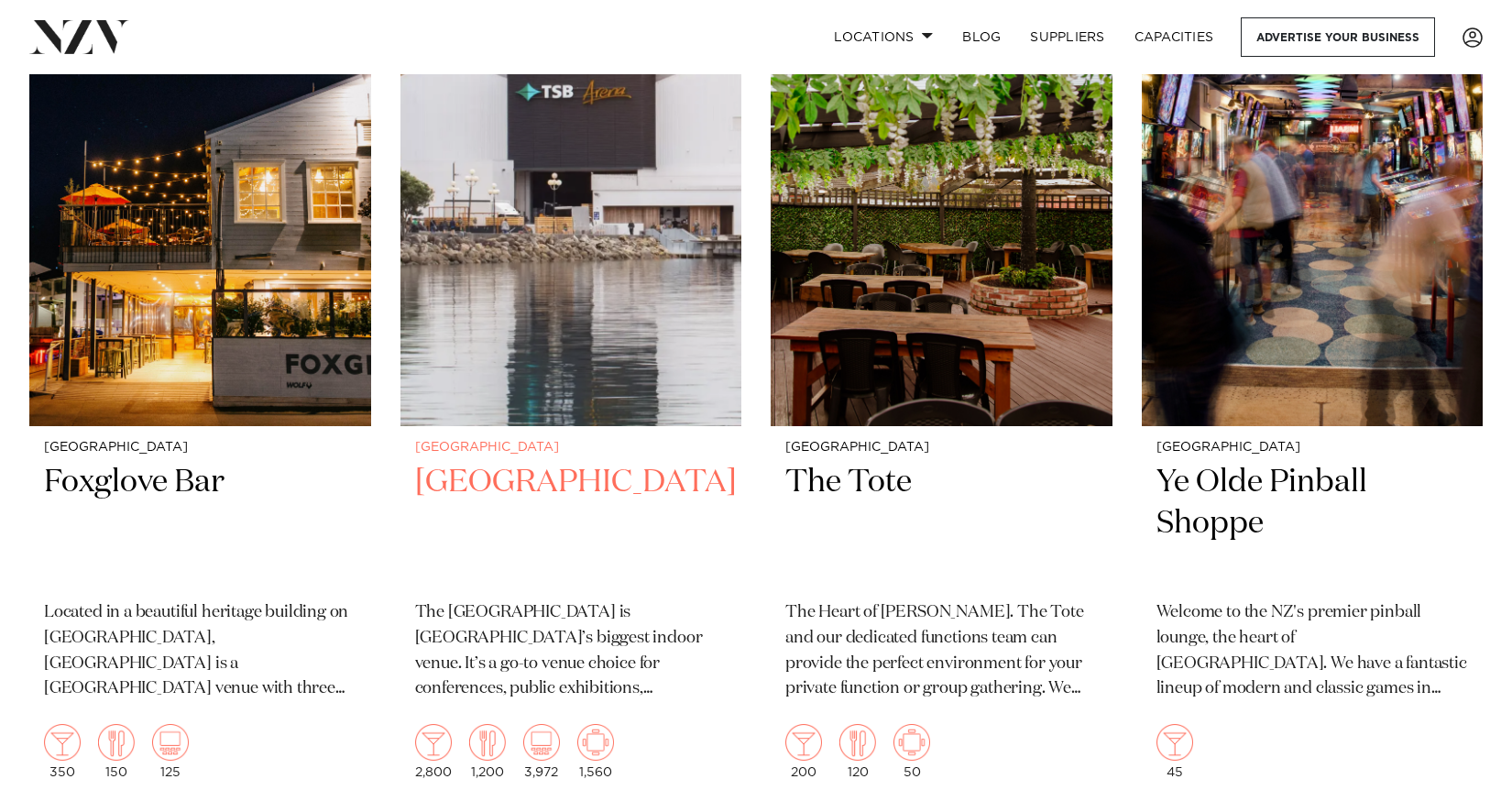
scroll to position [8616, 0]
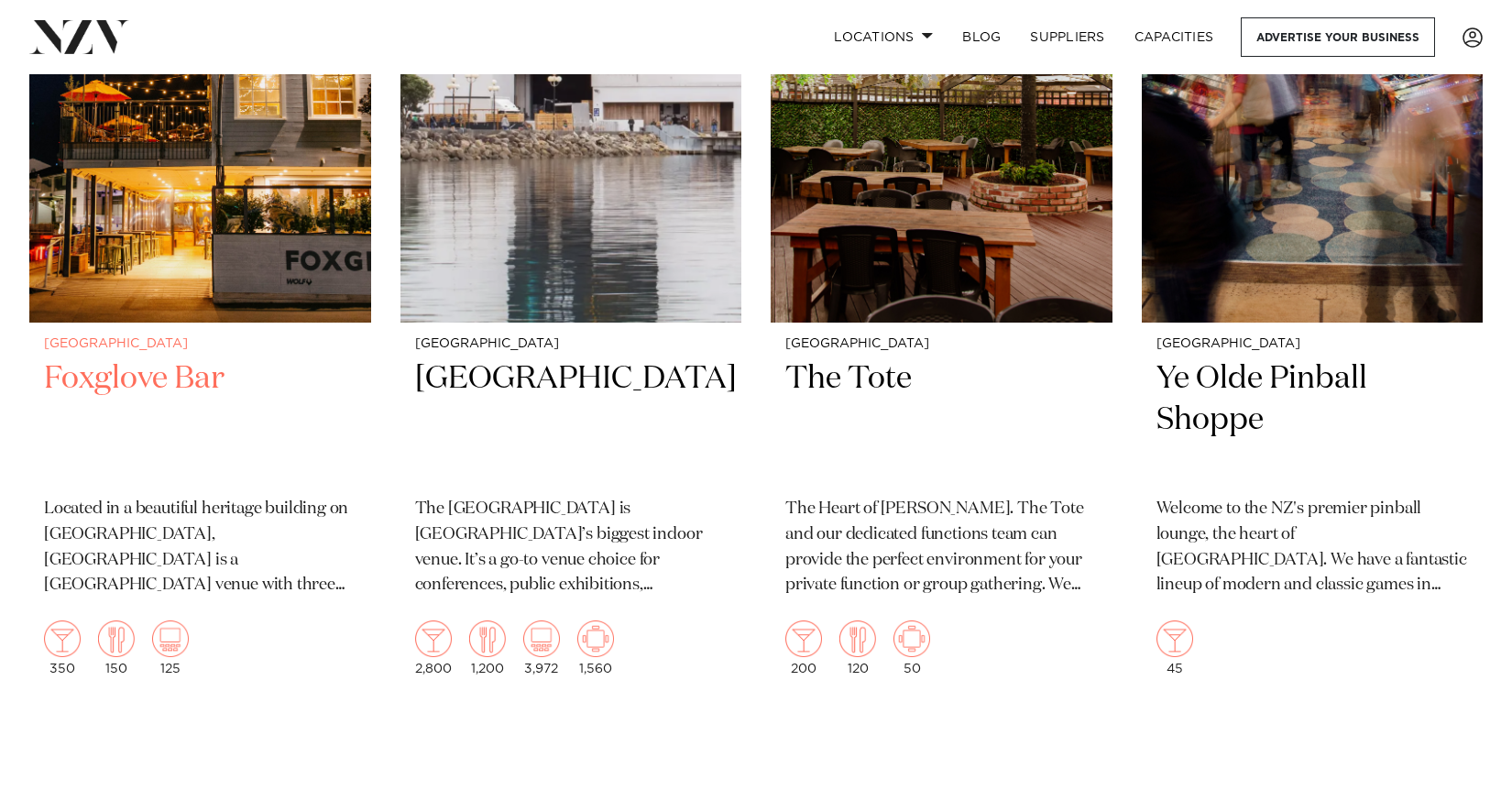
click at [134, 391] on h2 "Foxglove Bar" at bounding box center [200, 420] width 313 height 124
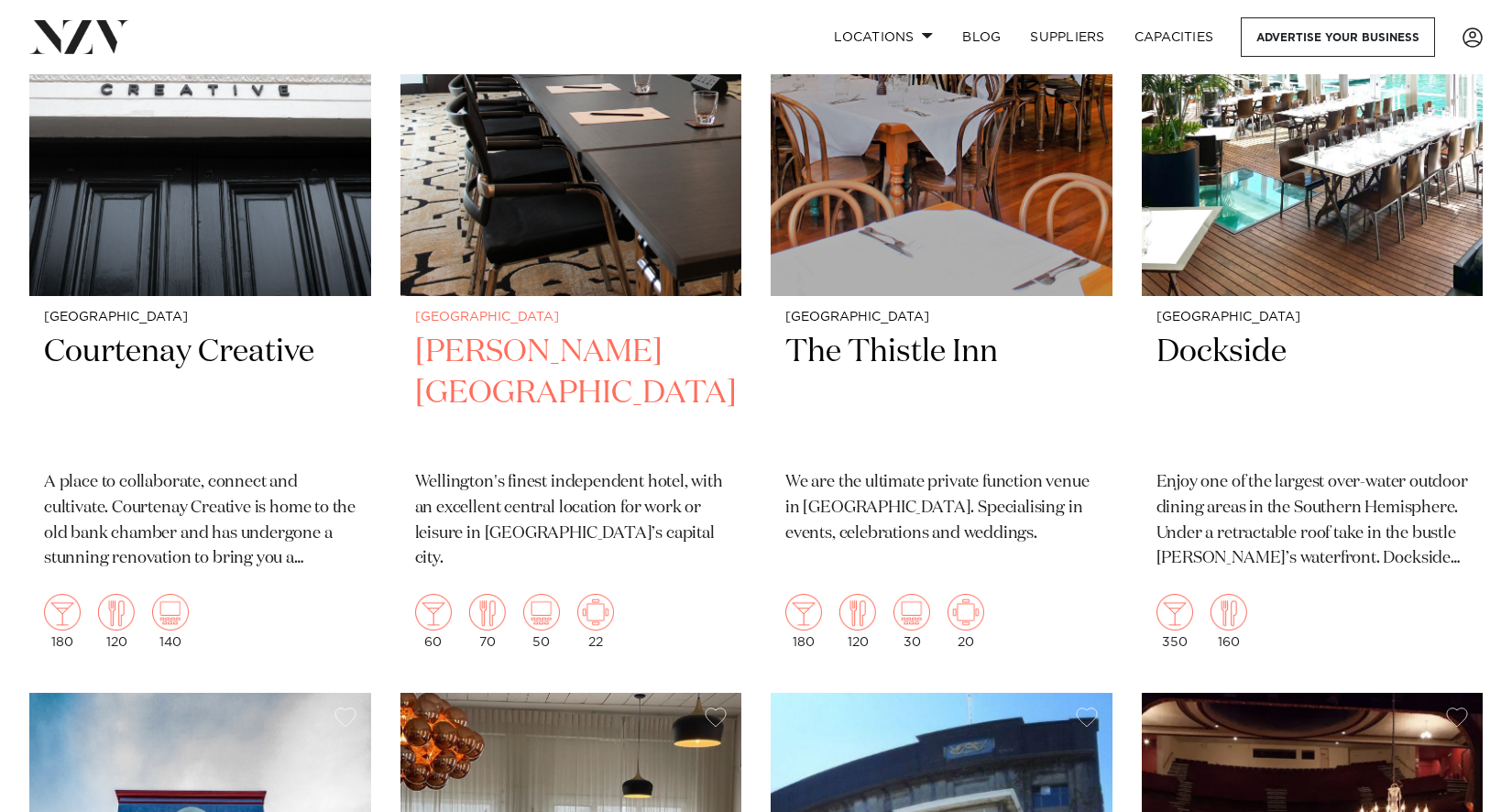
scroll to position [5866, 0]
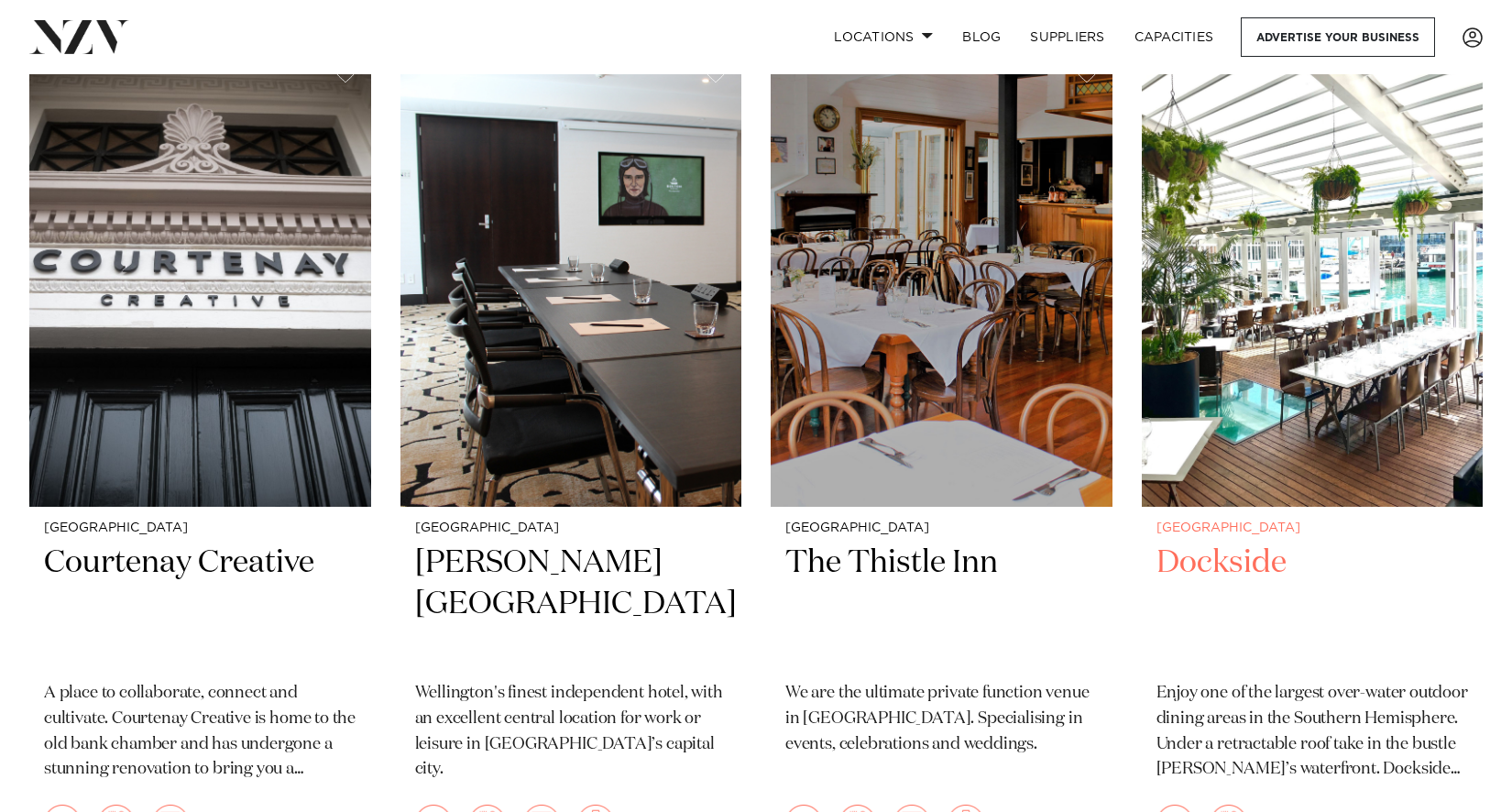
click at [1207, 555] on h2 "Dockside" at bounding box center [1313, 604] width 313 height 124
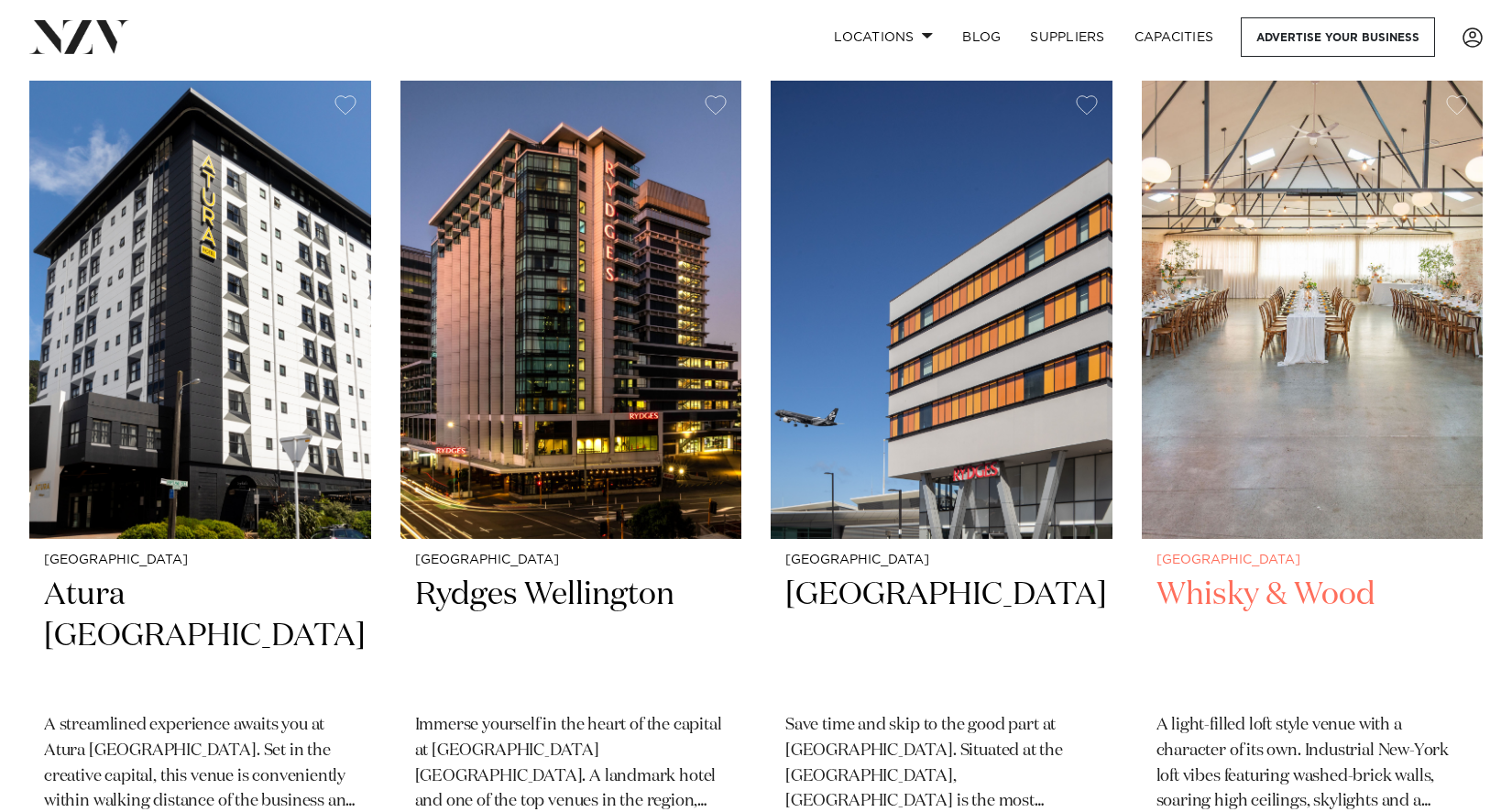
scroll to position [1650, 0]
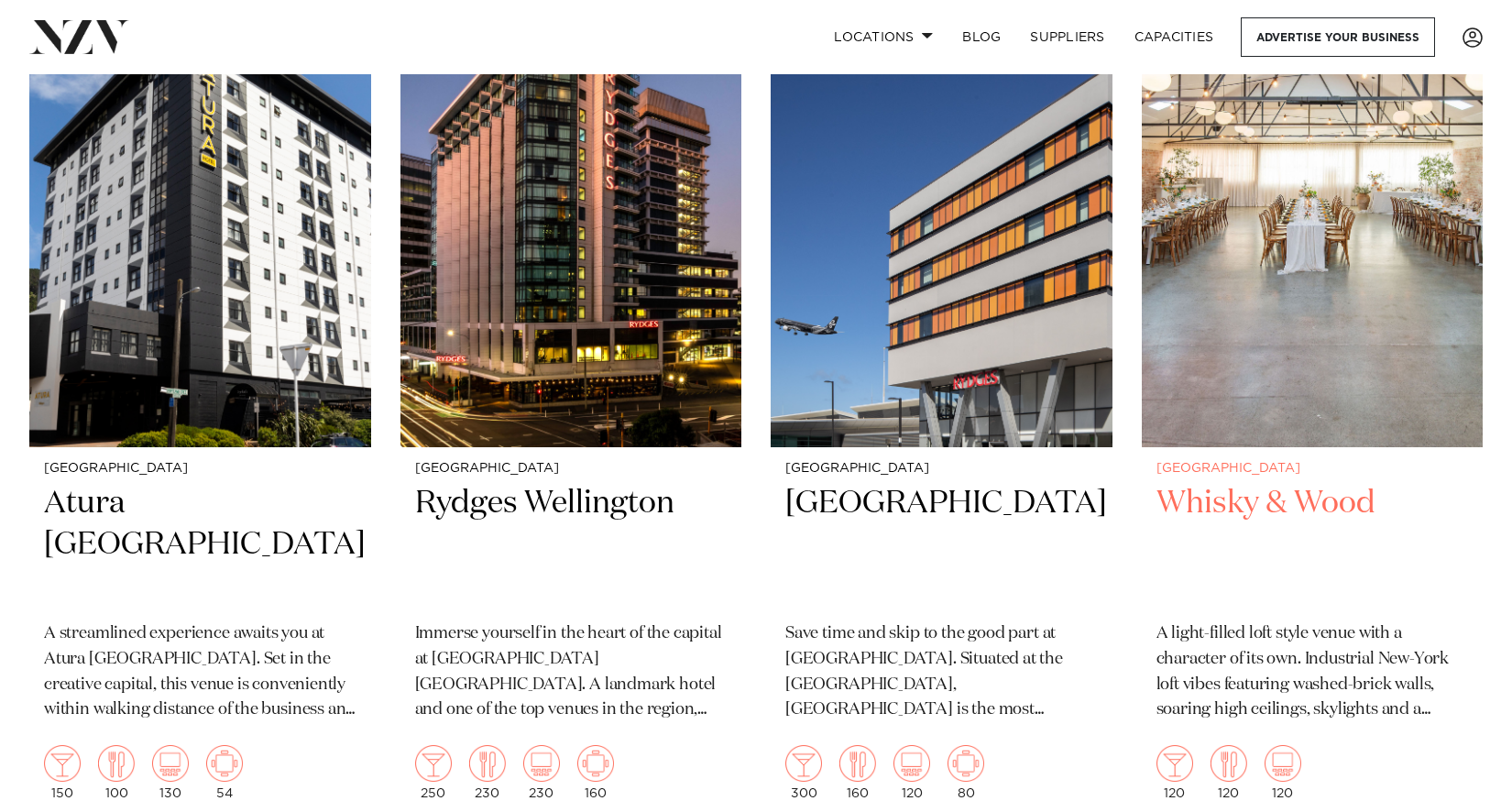
click at [1318, 507] on h2 "Whisky & Wood" at bounding box center [1313, 544] width 313 height 124
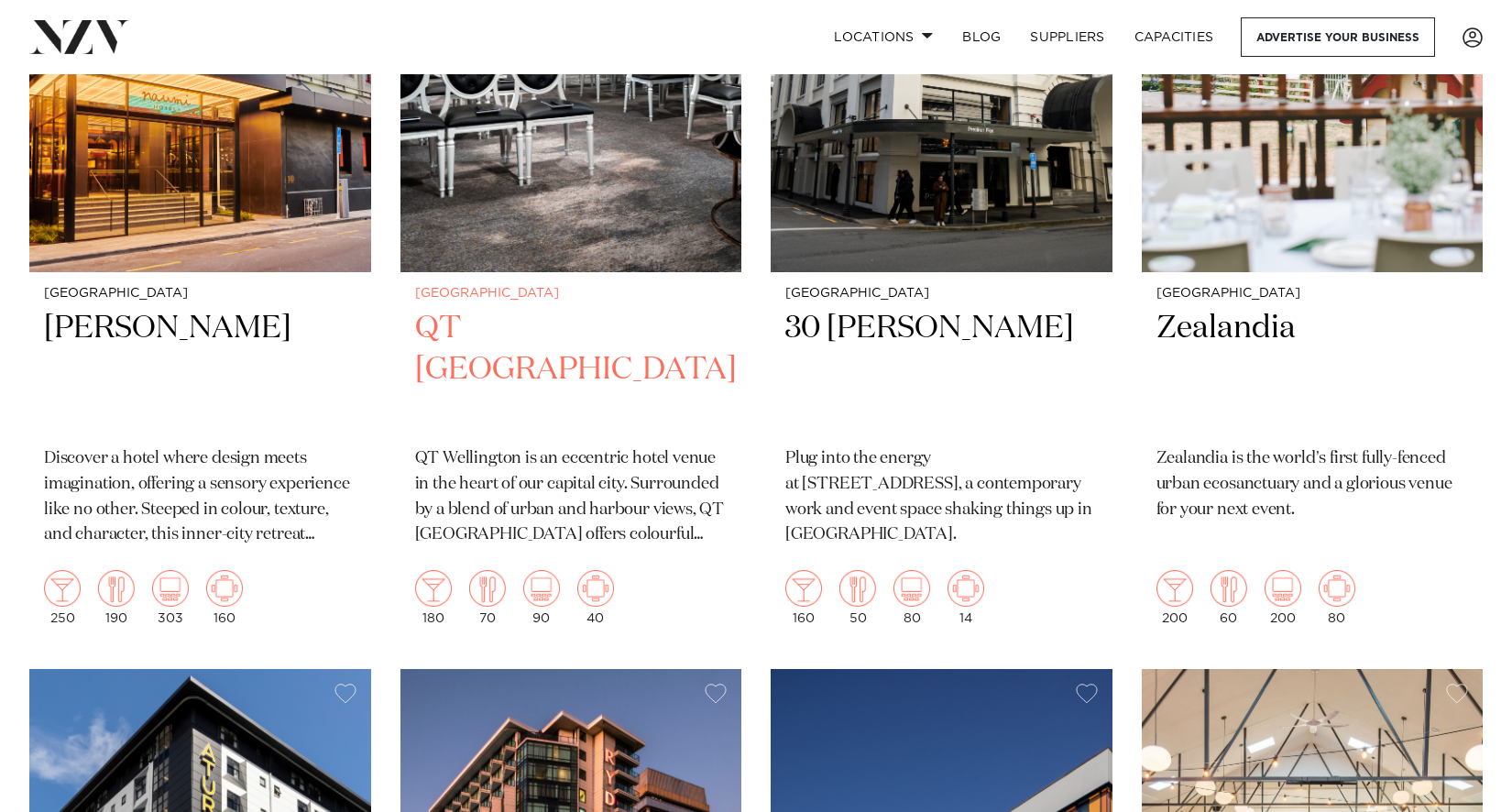
scroll to position [1008, 0]
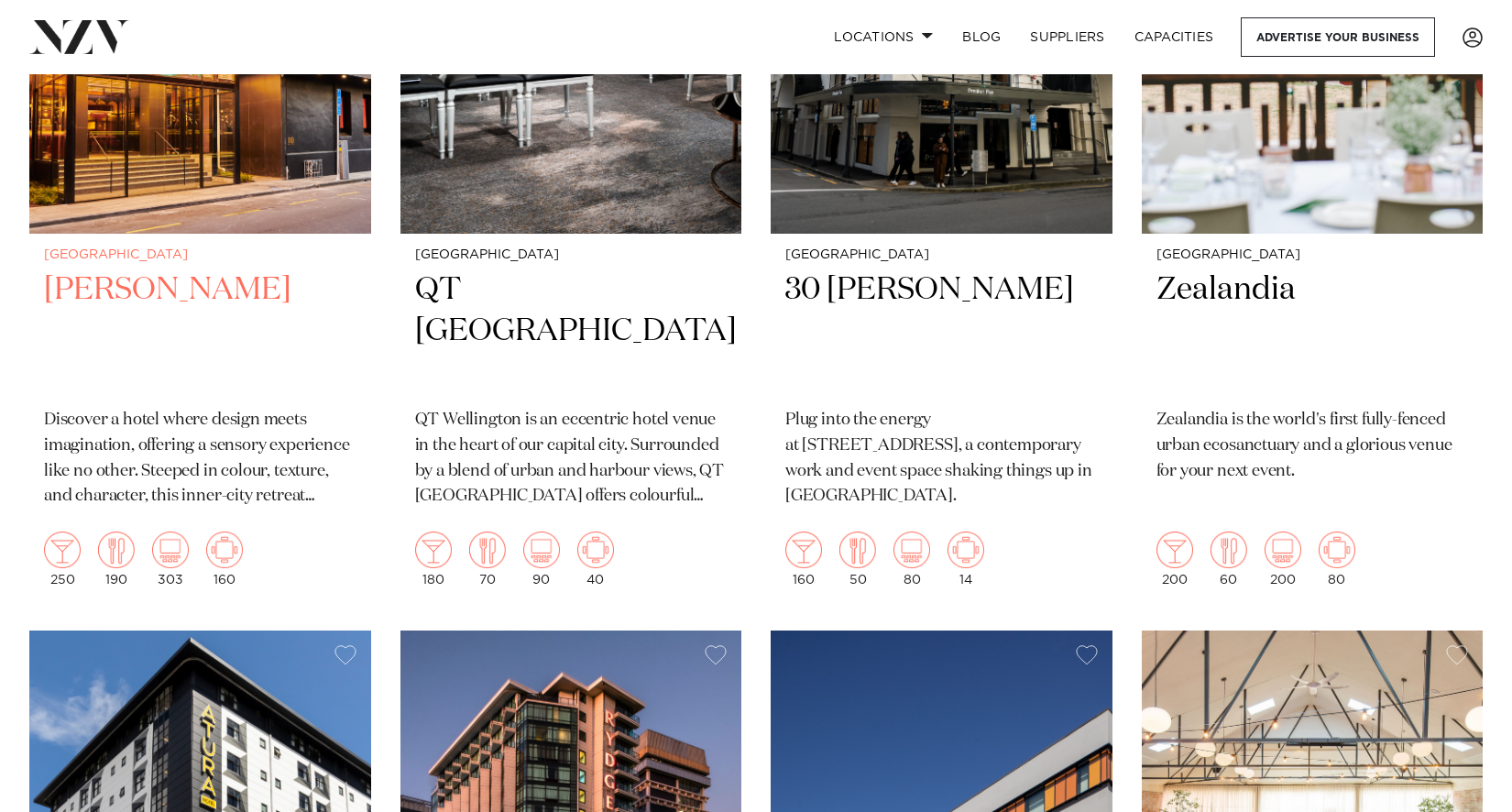
click at [148, 449] on p "Discover a hotel where design meets imagination, offering a sensory experience …" at bounding box center [200, 460] width 313 height 103
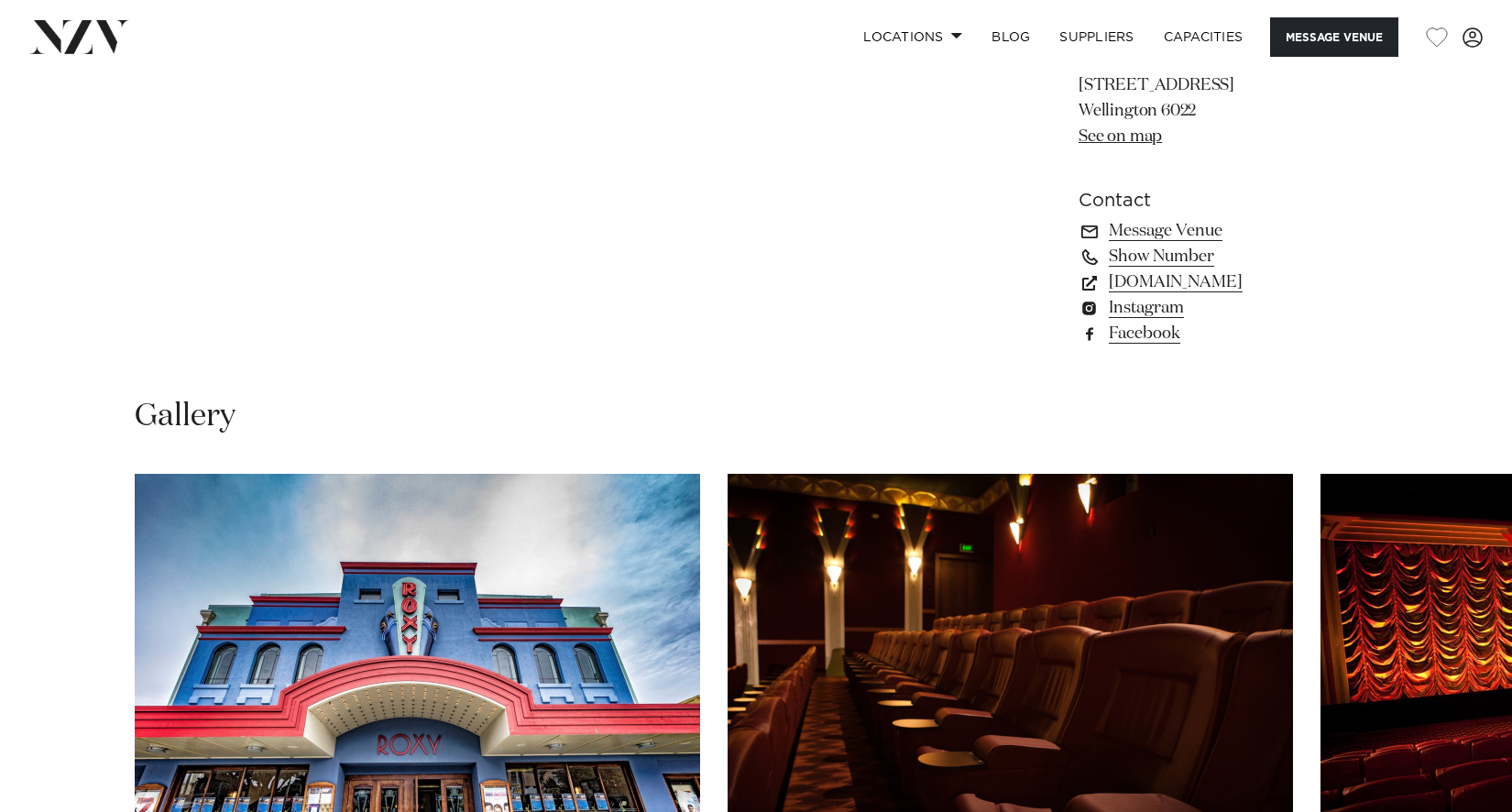
scroll to position [1558, 0]
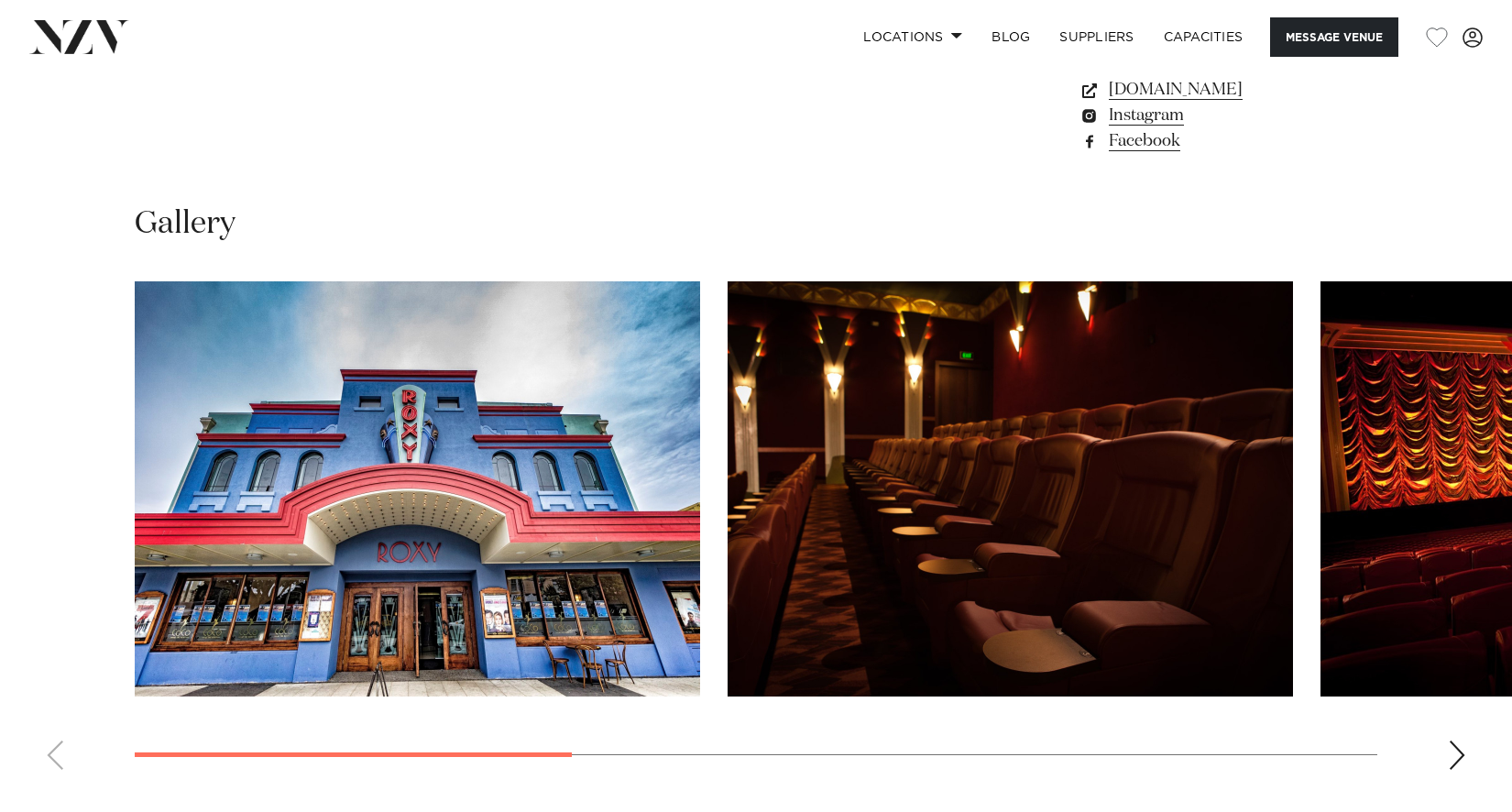
click at [1456, 751] on div "Next slide" at bounding box center [1458, 755] width 18 height 29
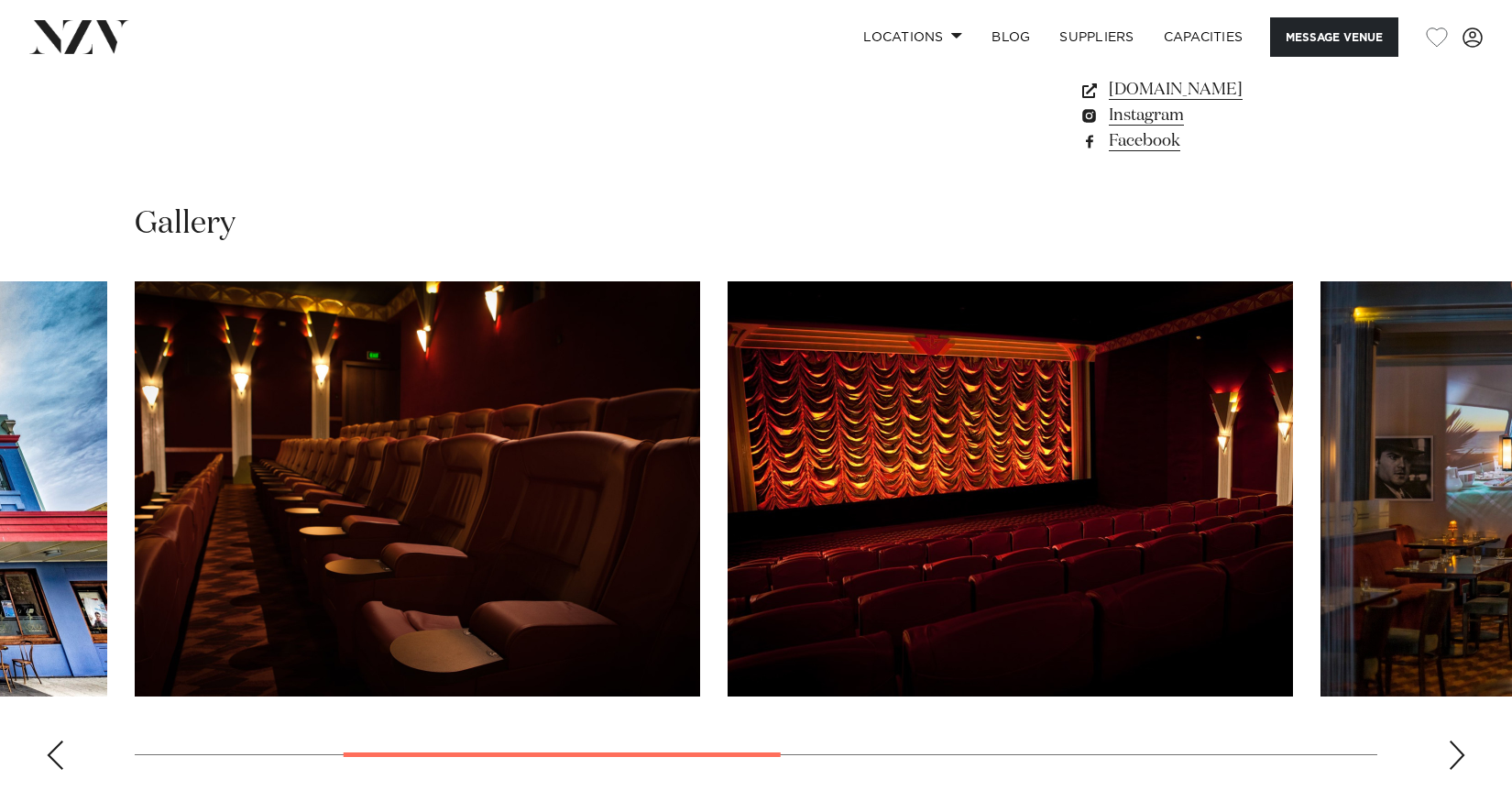
click at [1456, 751] on div "Next slide" at bounding box center [1458, 755] width 18 height 29
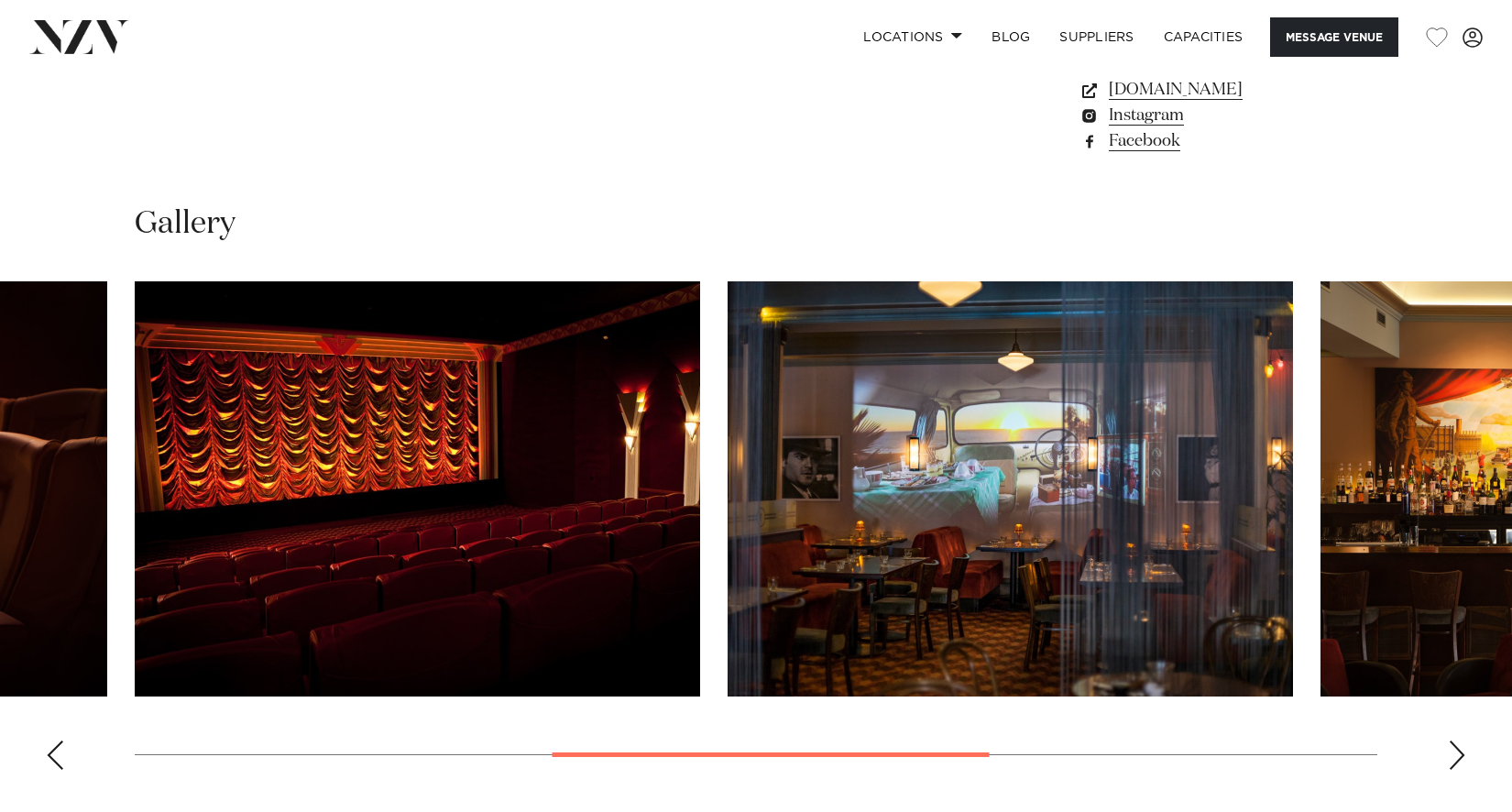
click at [1456, 751] on div "Next slide" at bounding box center [1458, 755] width 18 height 29
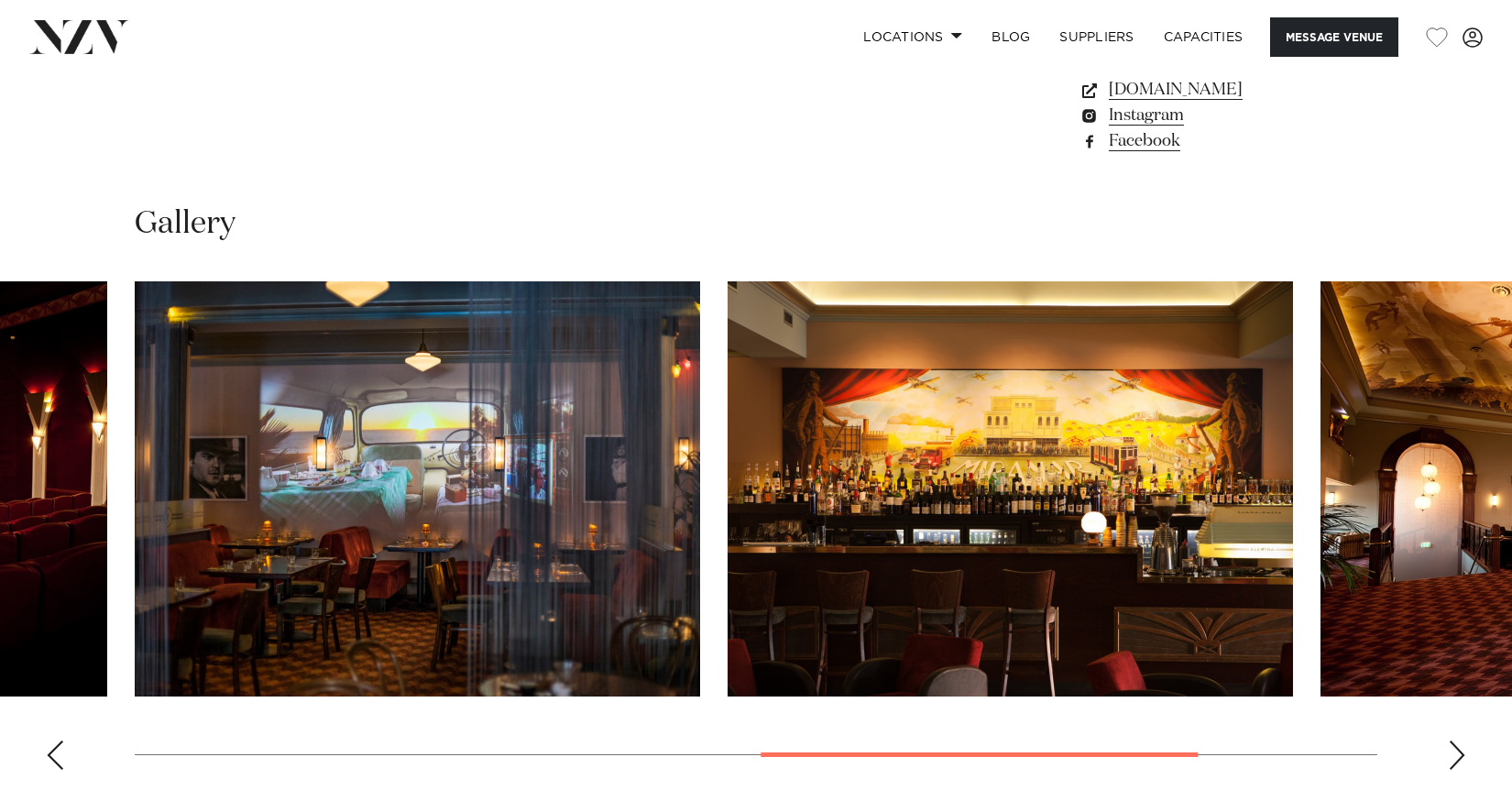
click at [1456, 751] on div "Next slide" at bounding box center [1458, 755] width 18 height 29
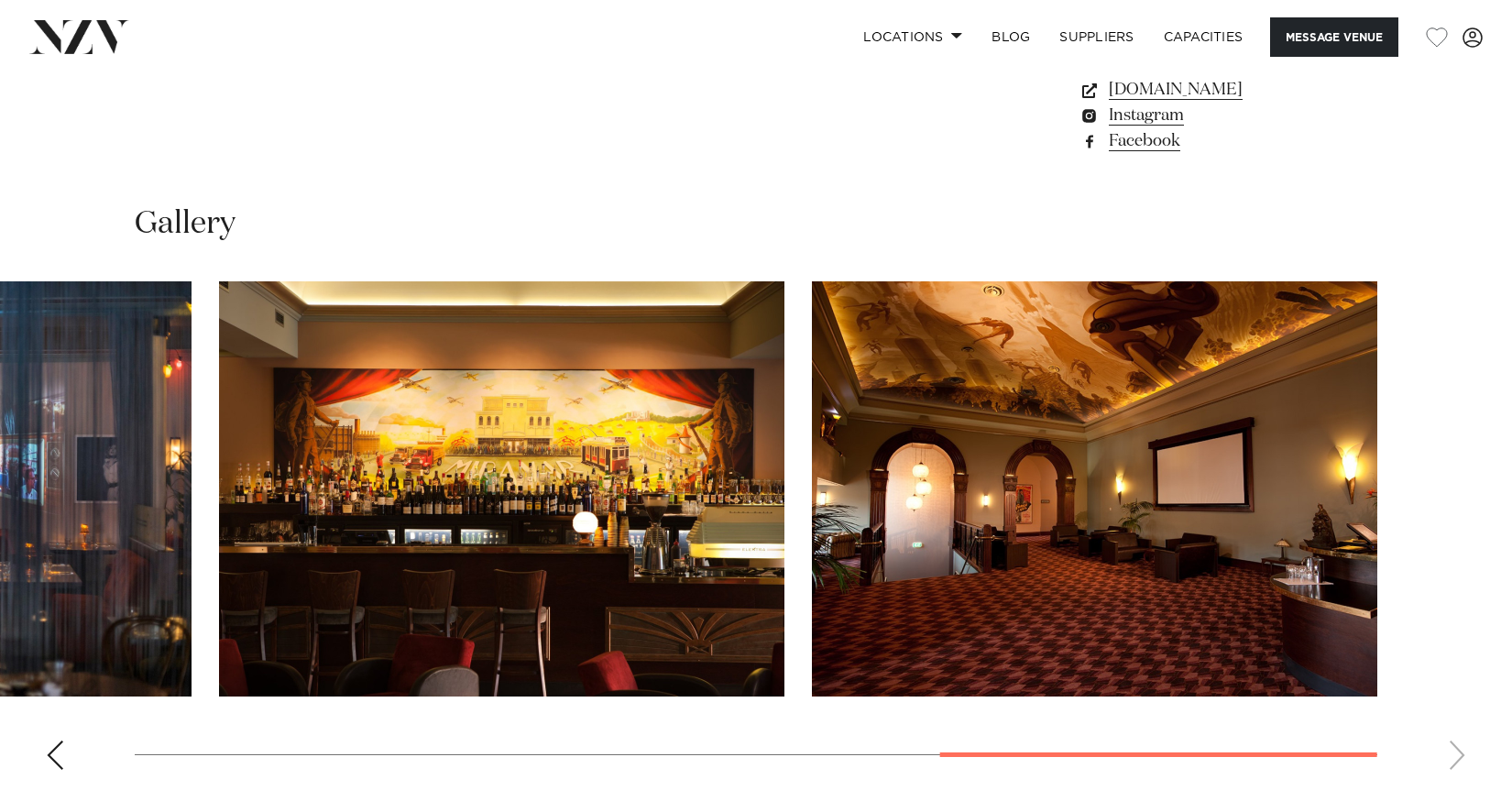
click at [1456, 751] on swiper-container at bounding box center [756, 532] width 1512 height 503
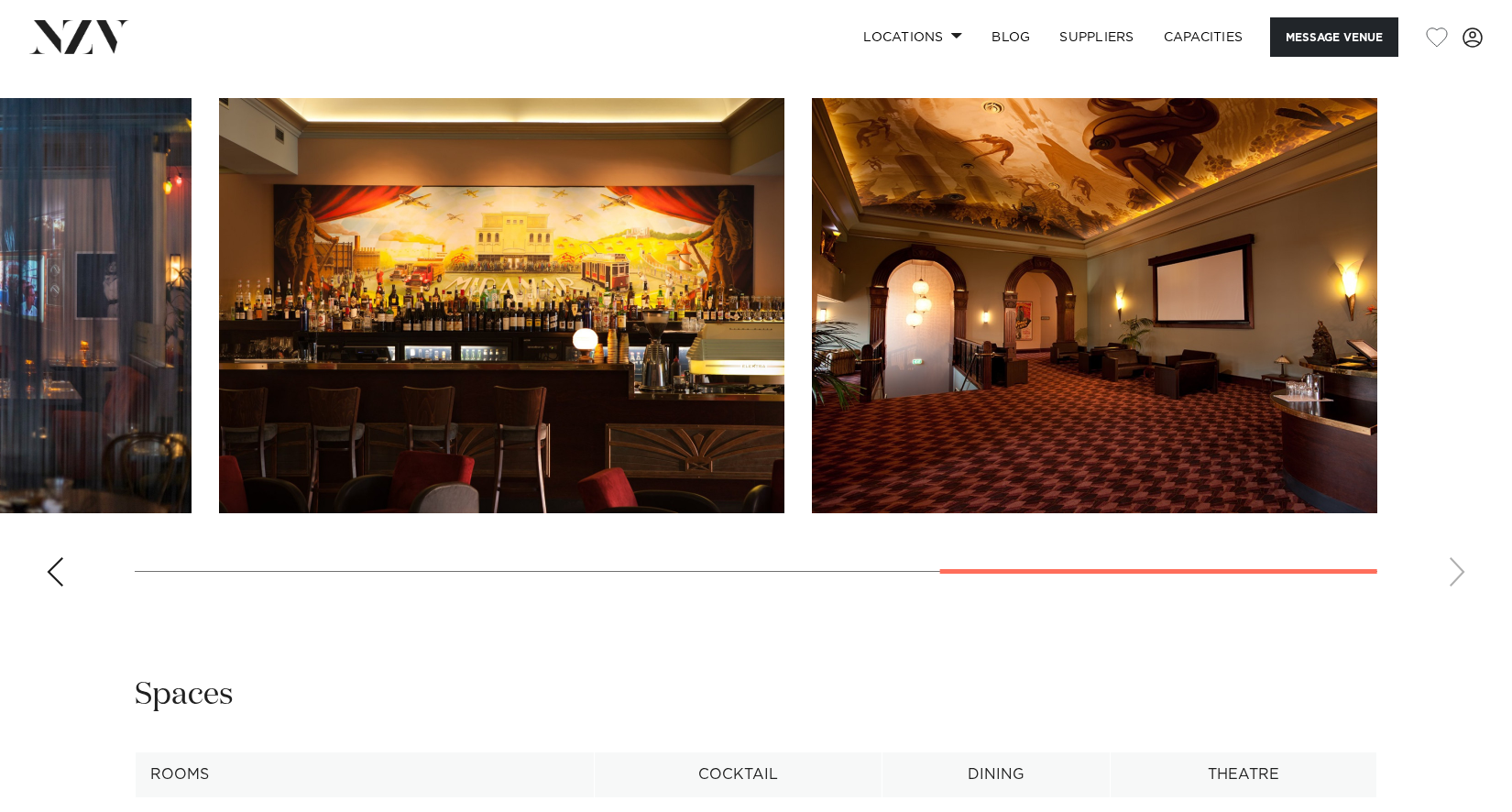
scroll to position [2108, 0]
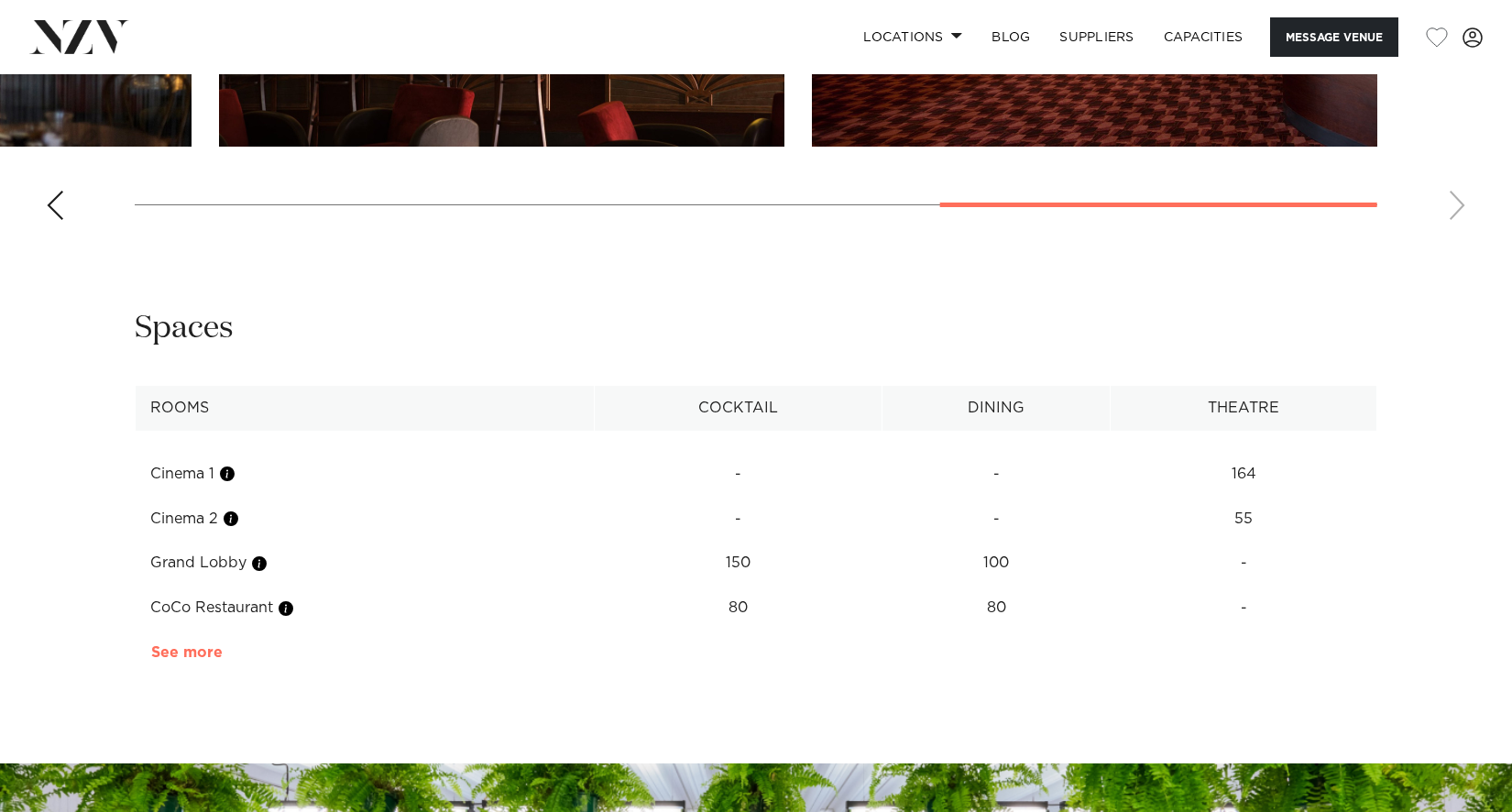
click at [186, 649] on link "See more" at bounding box center [222, 653] width 143 height 15
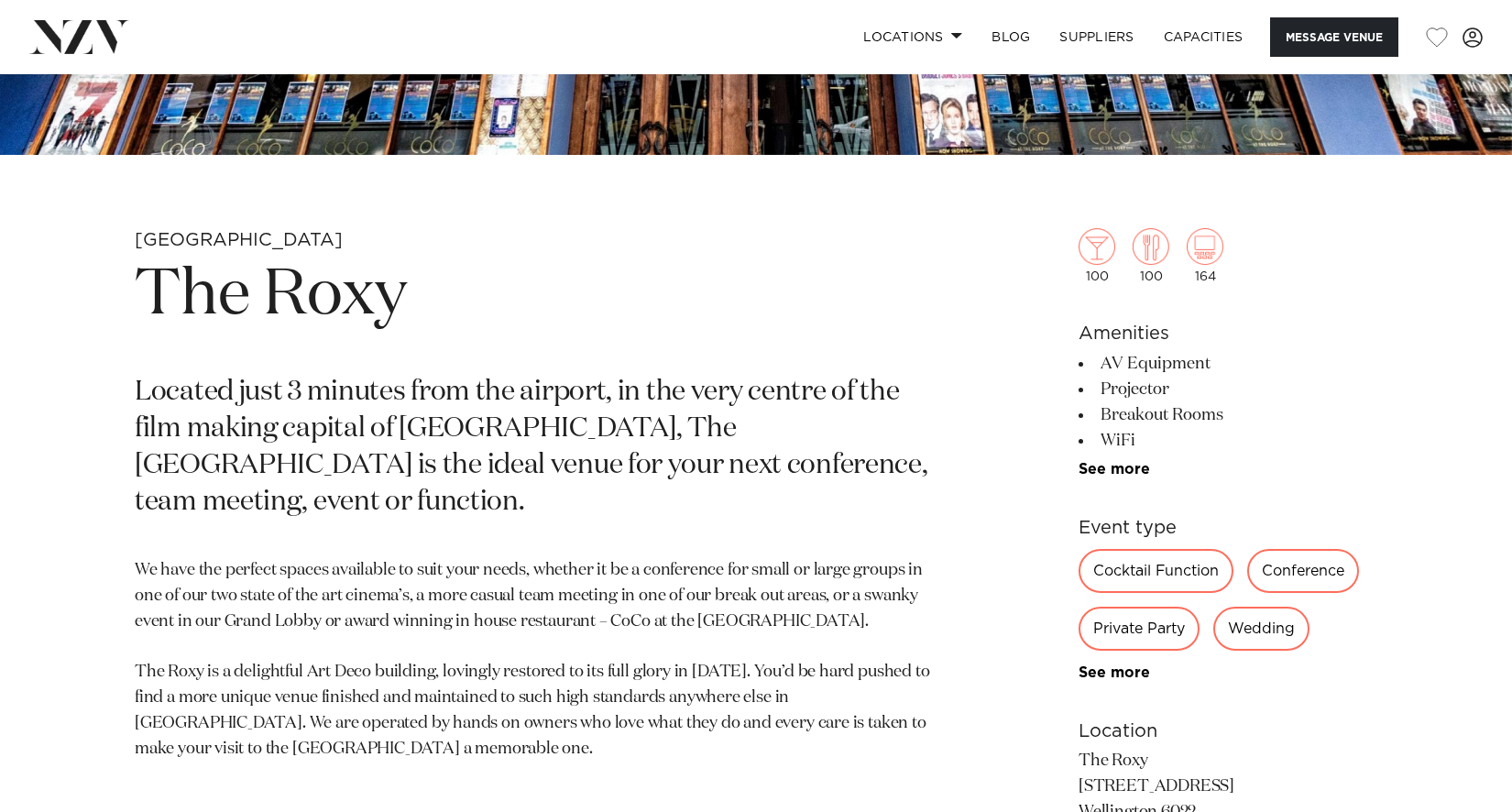
scroll to position [825, 0]
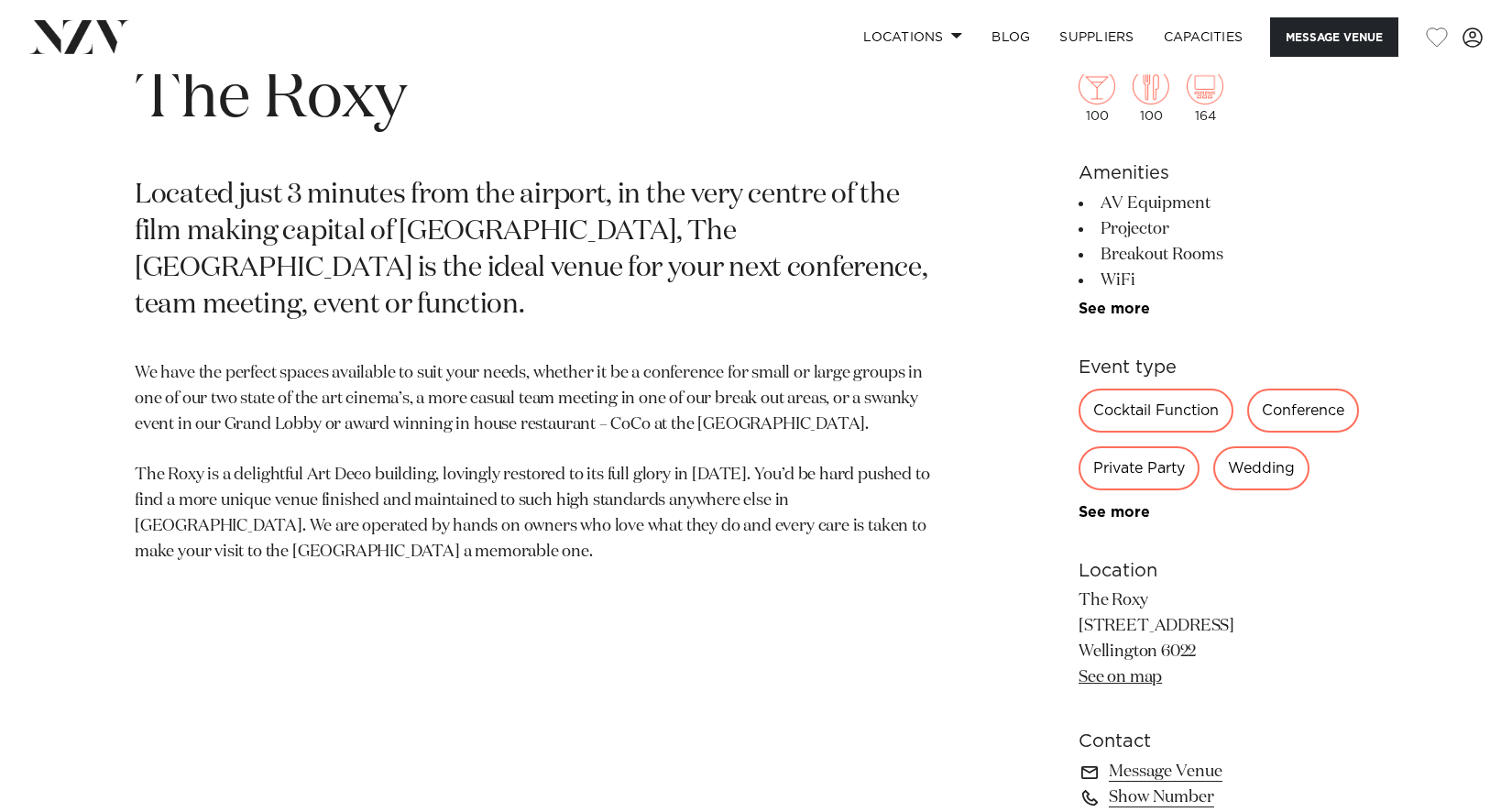
click at [1147, 473] on div "Private Party" at bounding box center [1140, 468] width 121 height 44
click at [1123, 510] on link "See more" at bounding box center [1150, 512] width 143 height 15
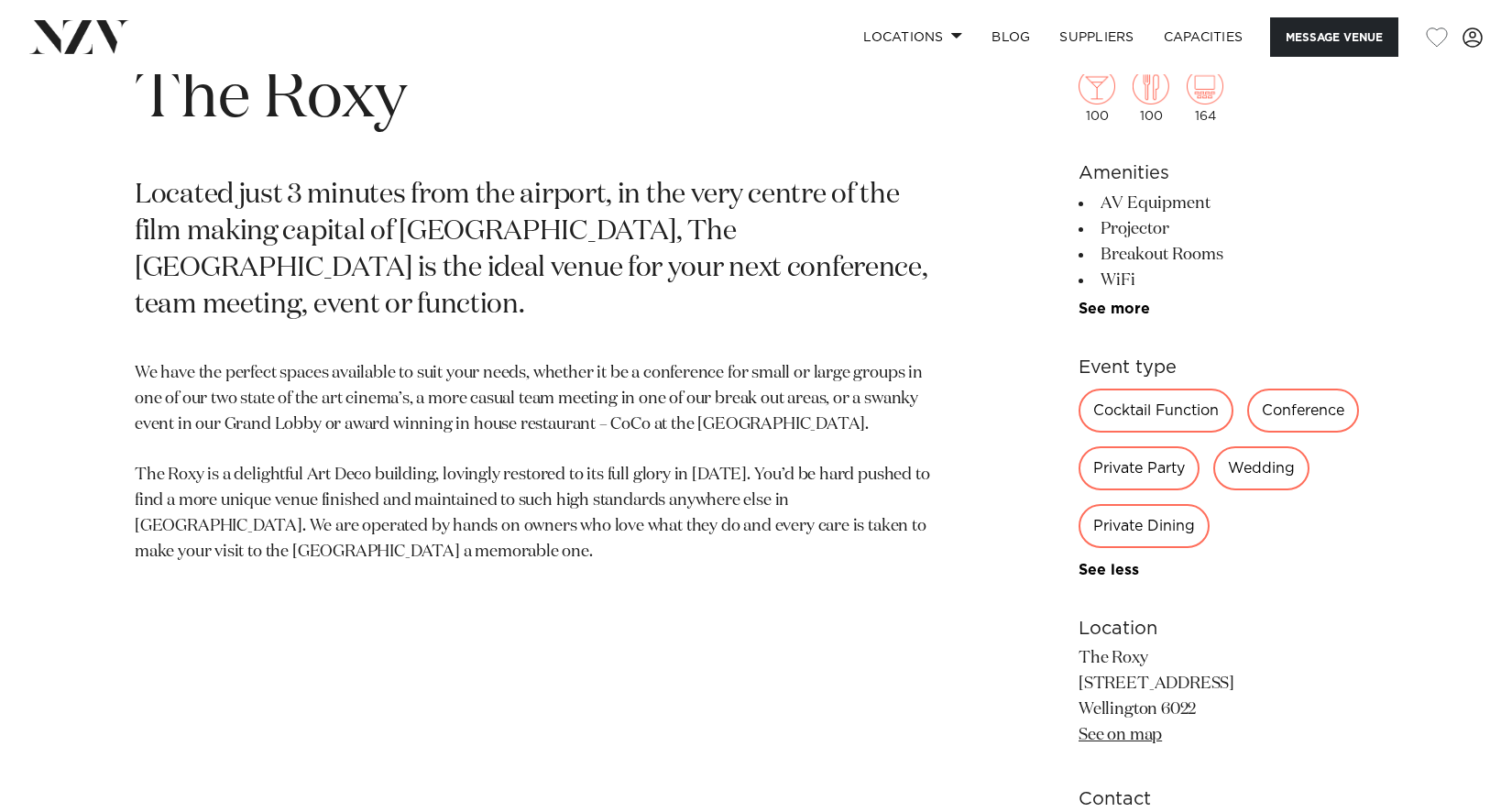
click at [1169, 532] on div "Private Dining" at bounding box center [1144, 526] width 132 height 44
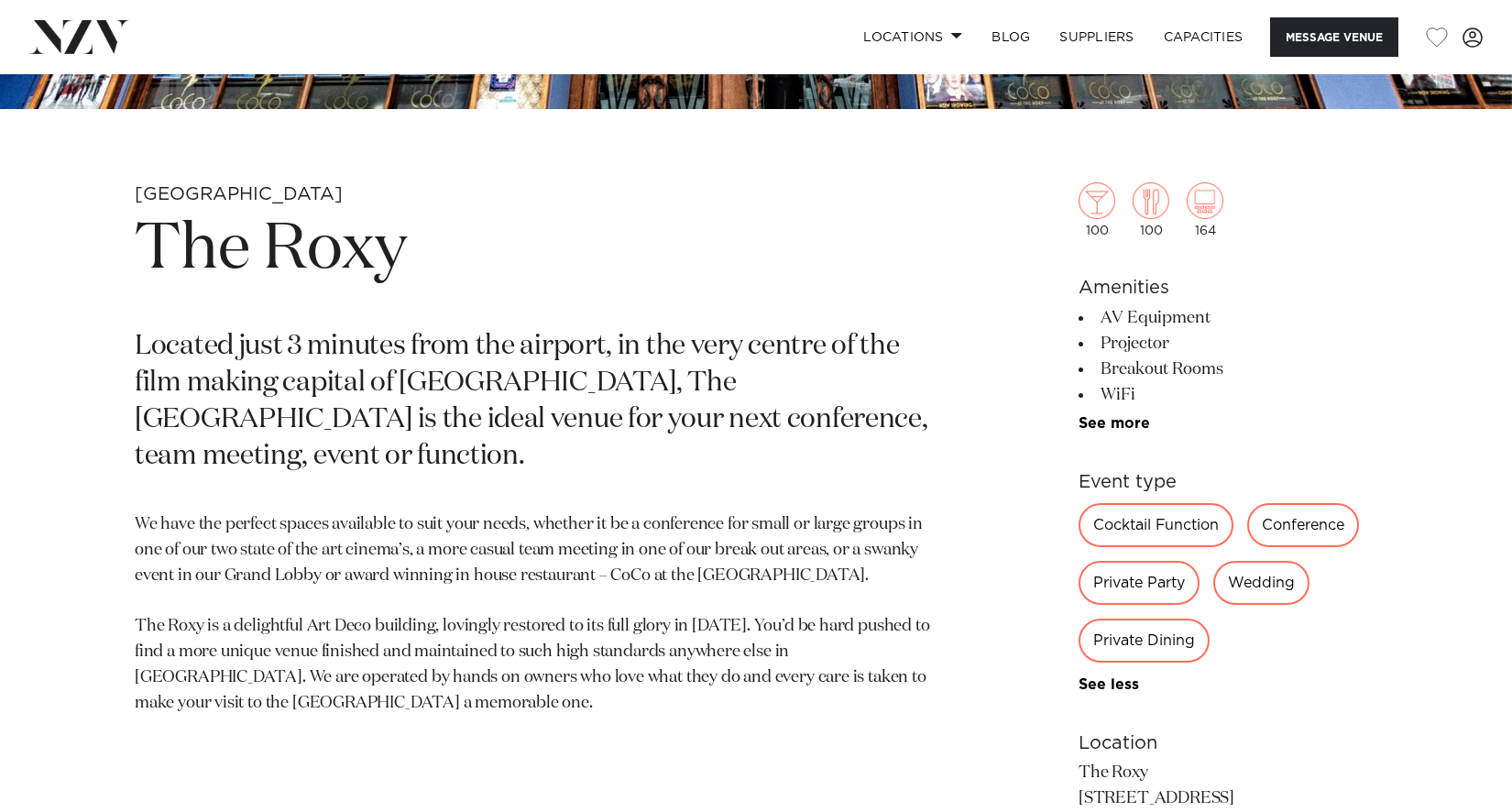
scroll to position [642, 0]
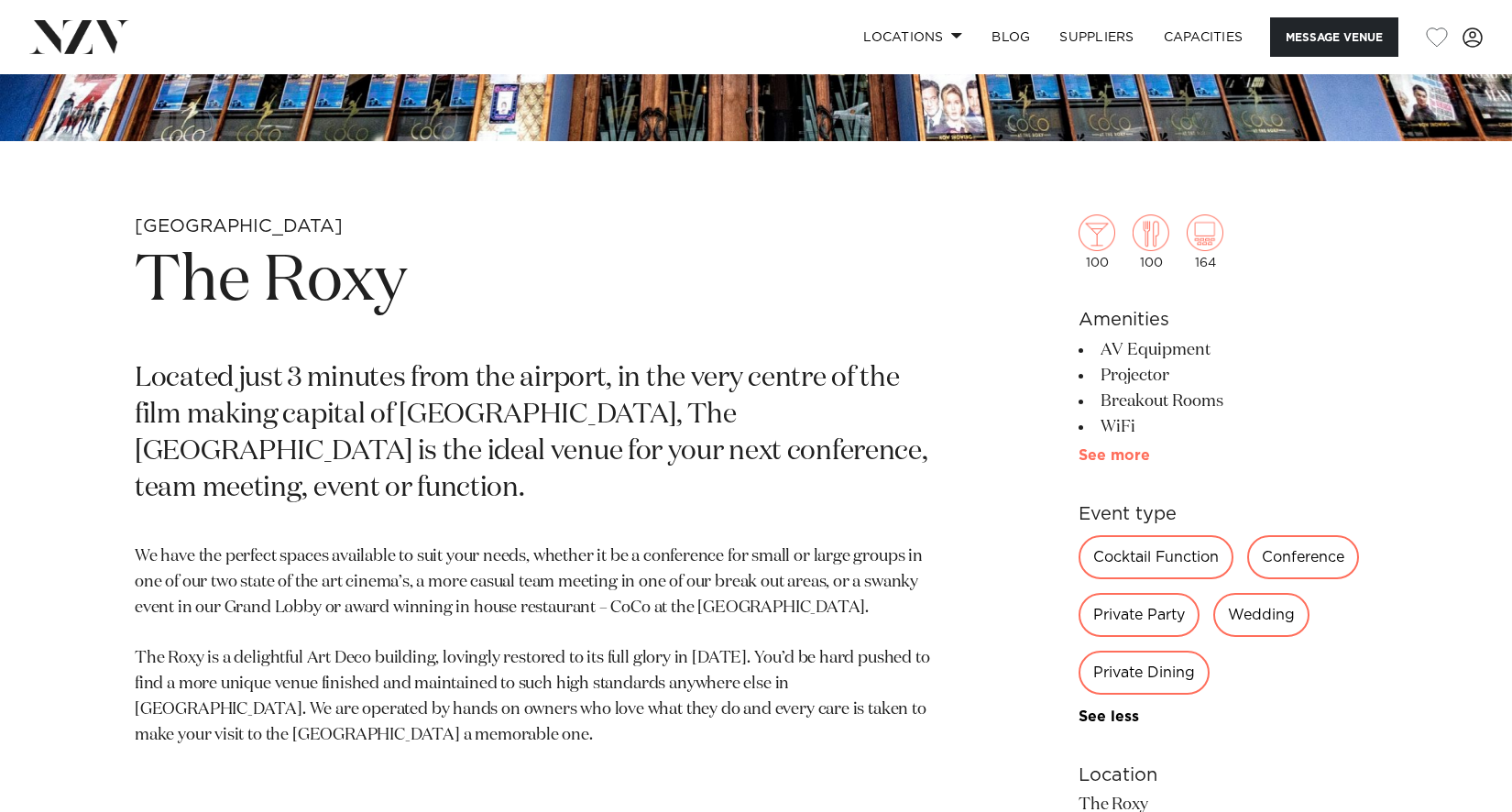
click at [1110, 457] on link "See more" at bounding box center [1150, 455] width 143 height 15
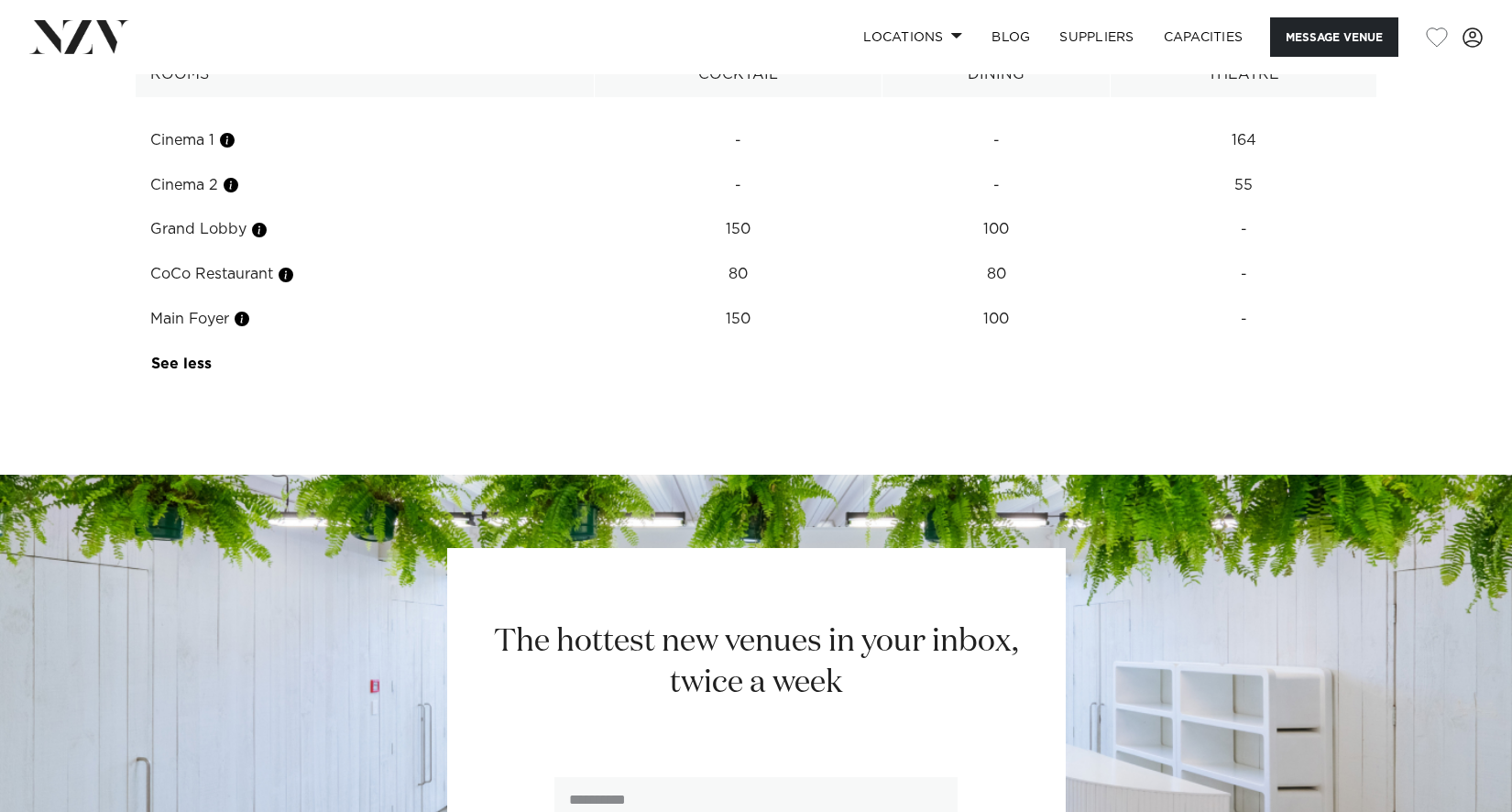
scroll to position [2383, 0]
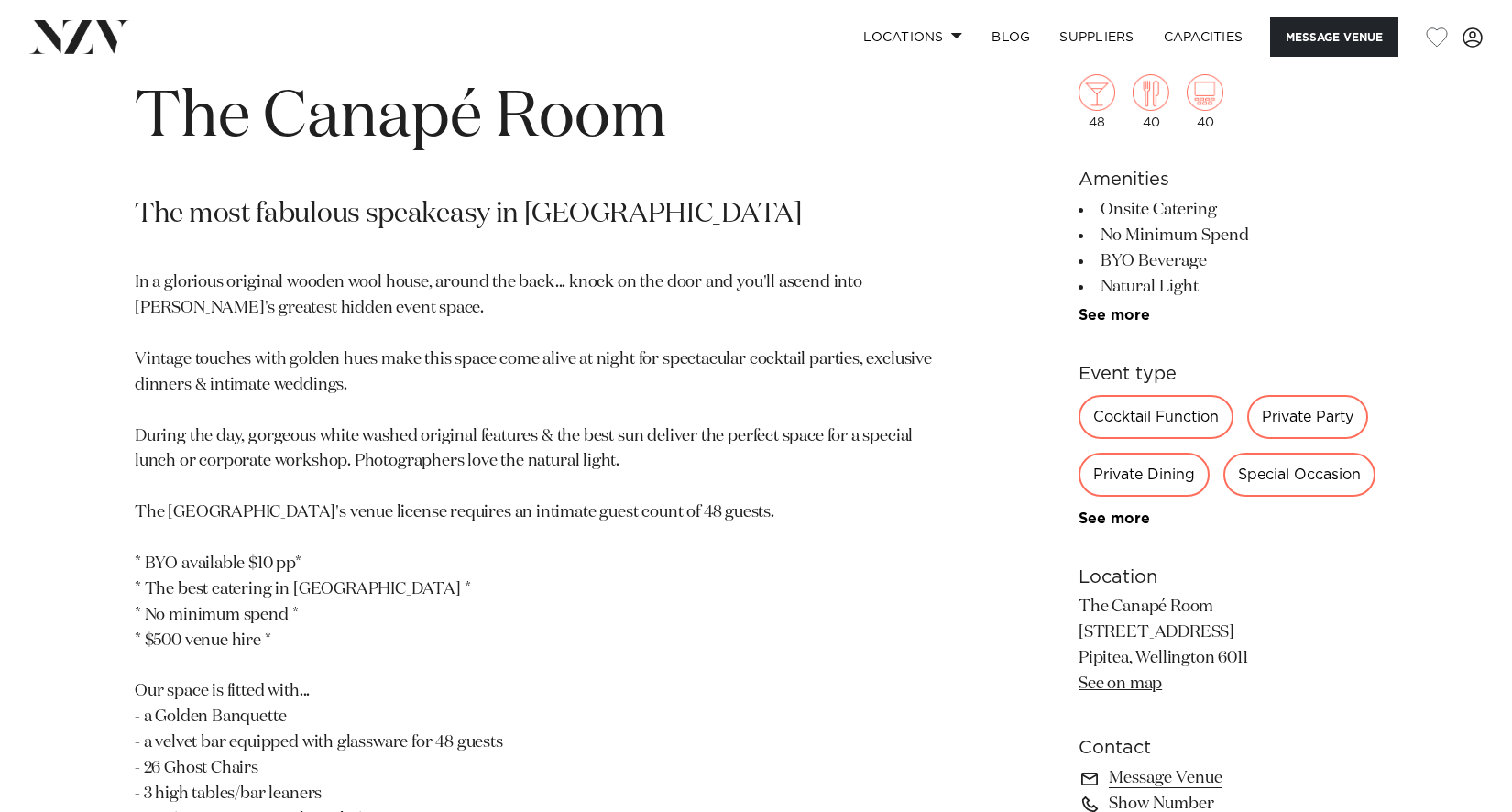
scroll to position [825, 0]
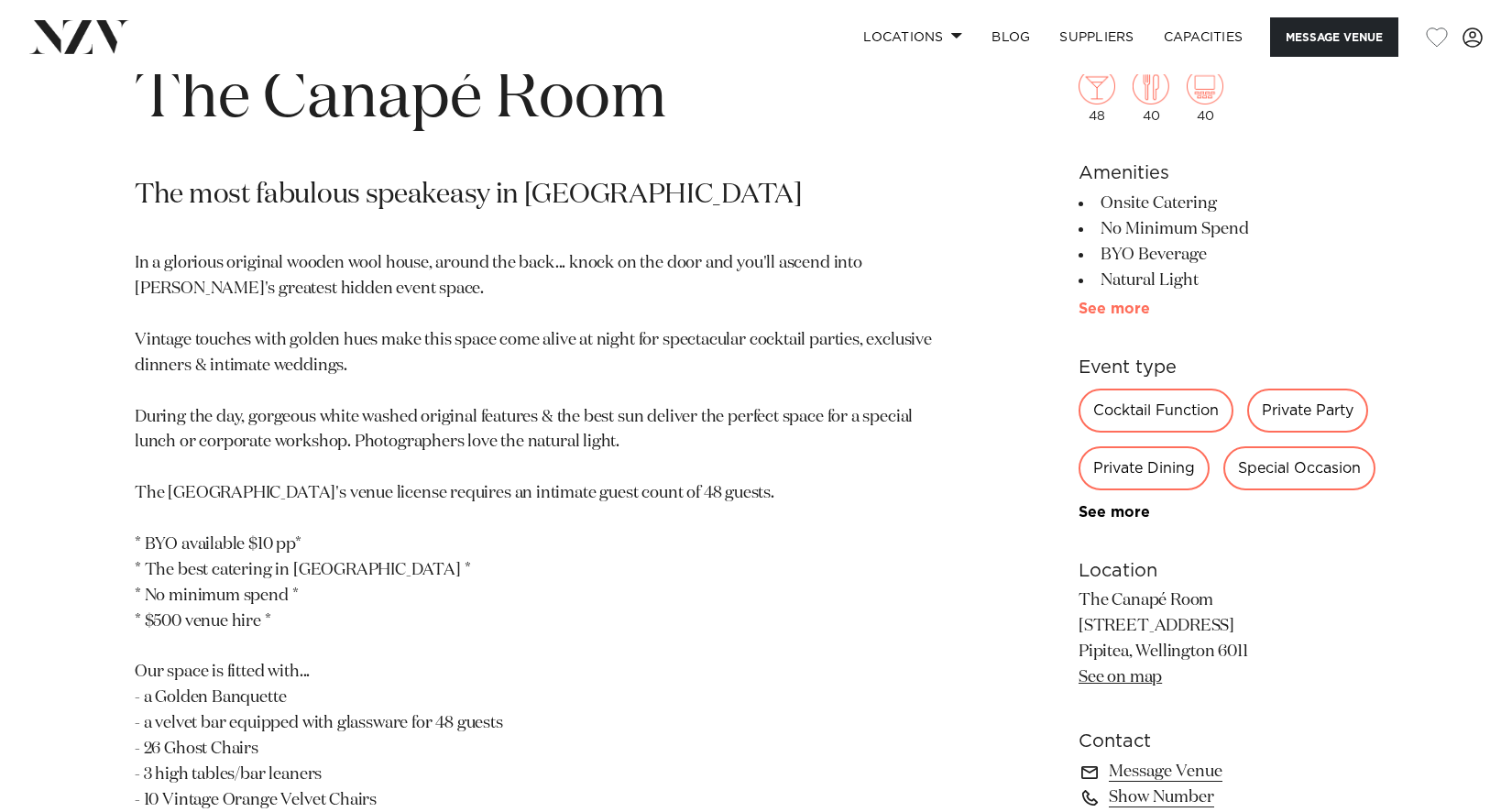
click at [1117, 309] on link "See more" at bounding box center [1150, 309] width 143 height 15
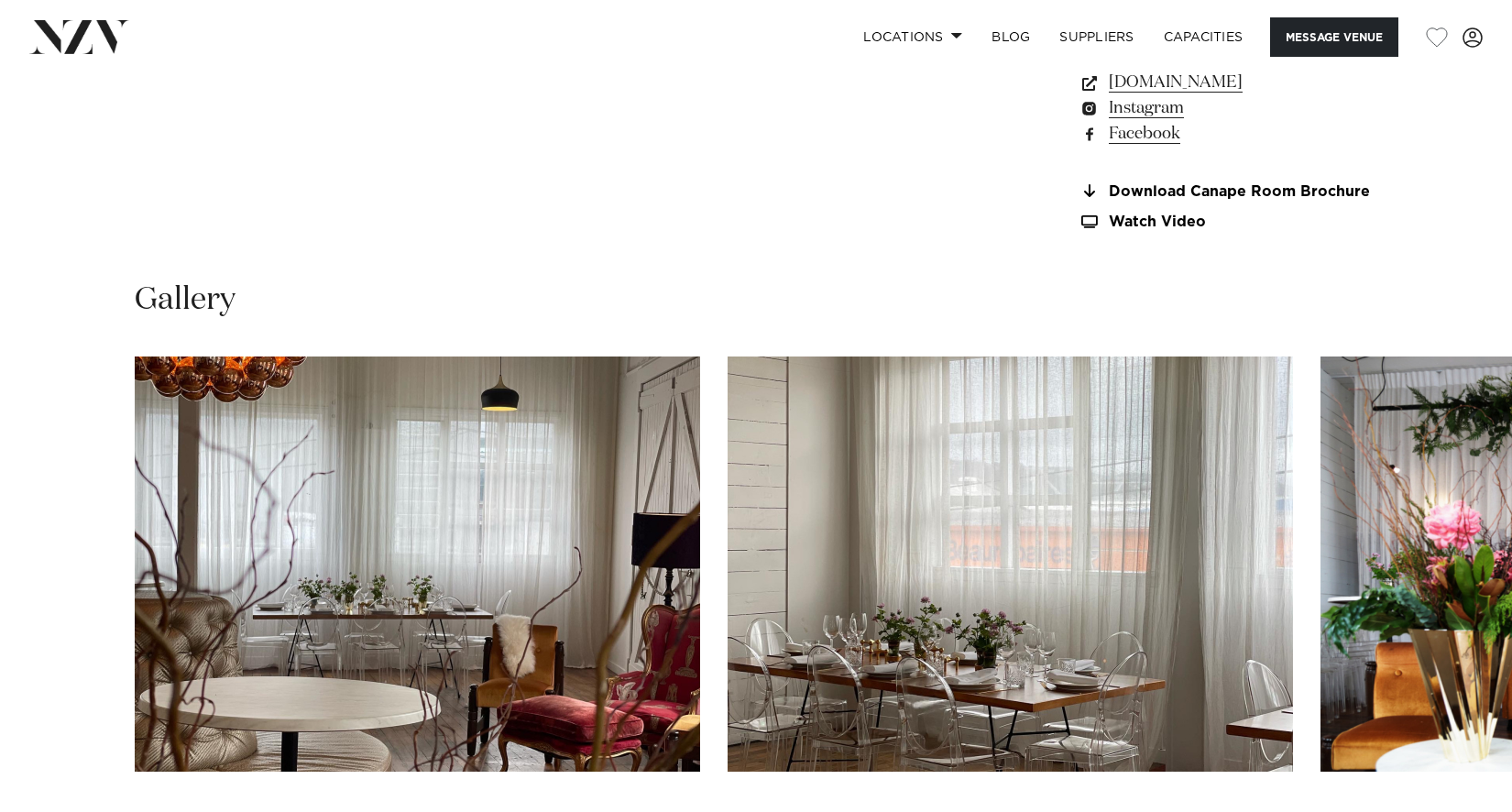
scroll to position [1833, 0]
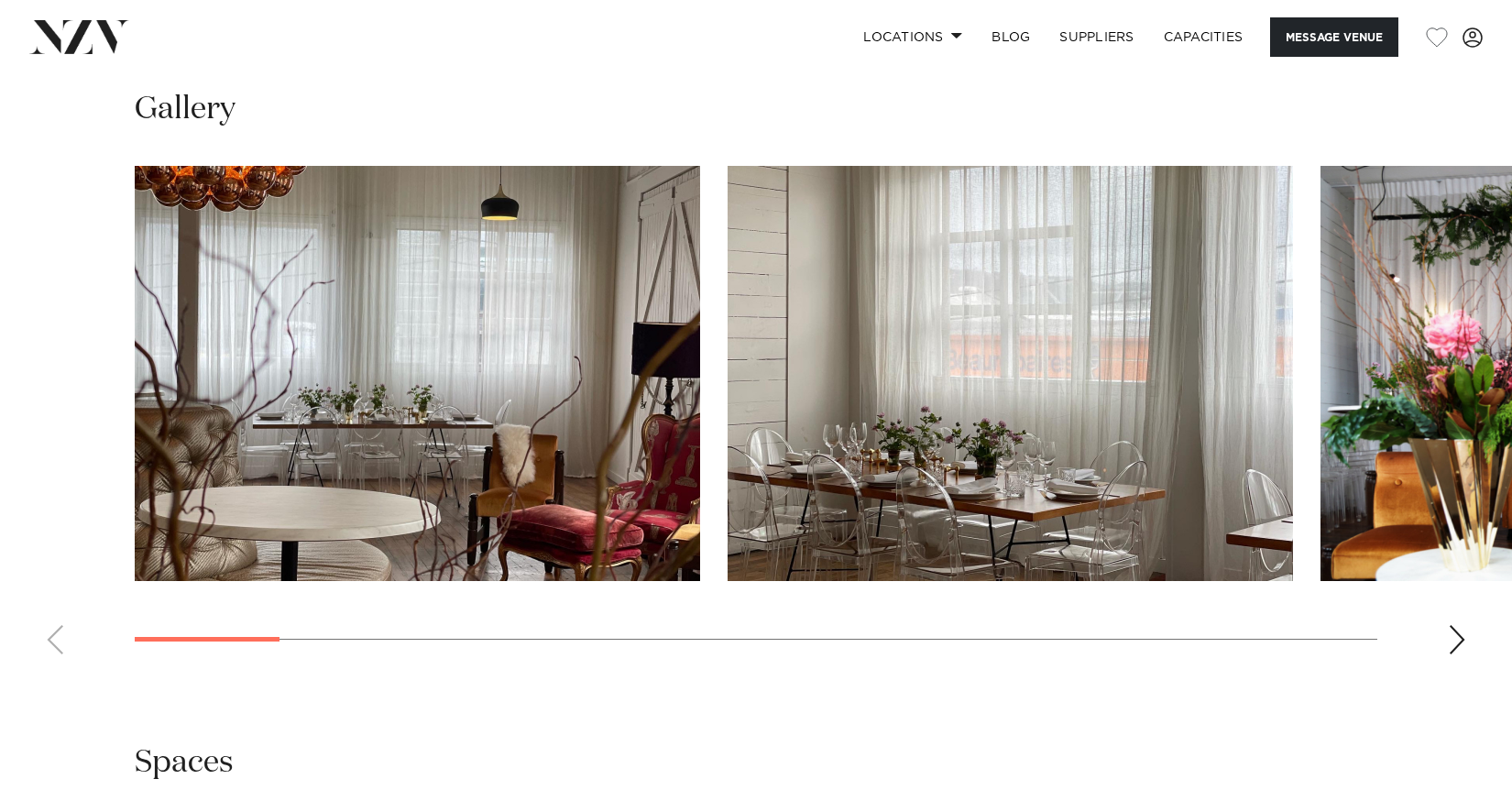
click at [1450, 644] on div "Next slide" at bounding box center [1458, 640] width 18 height 29
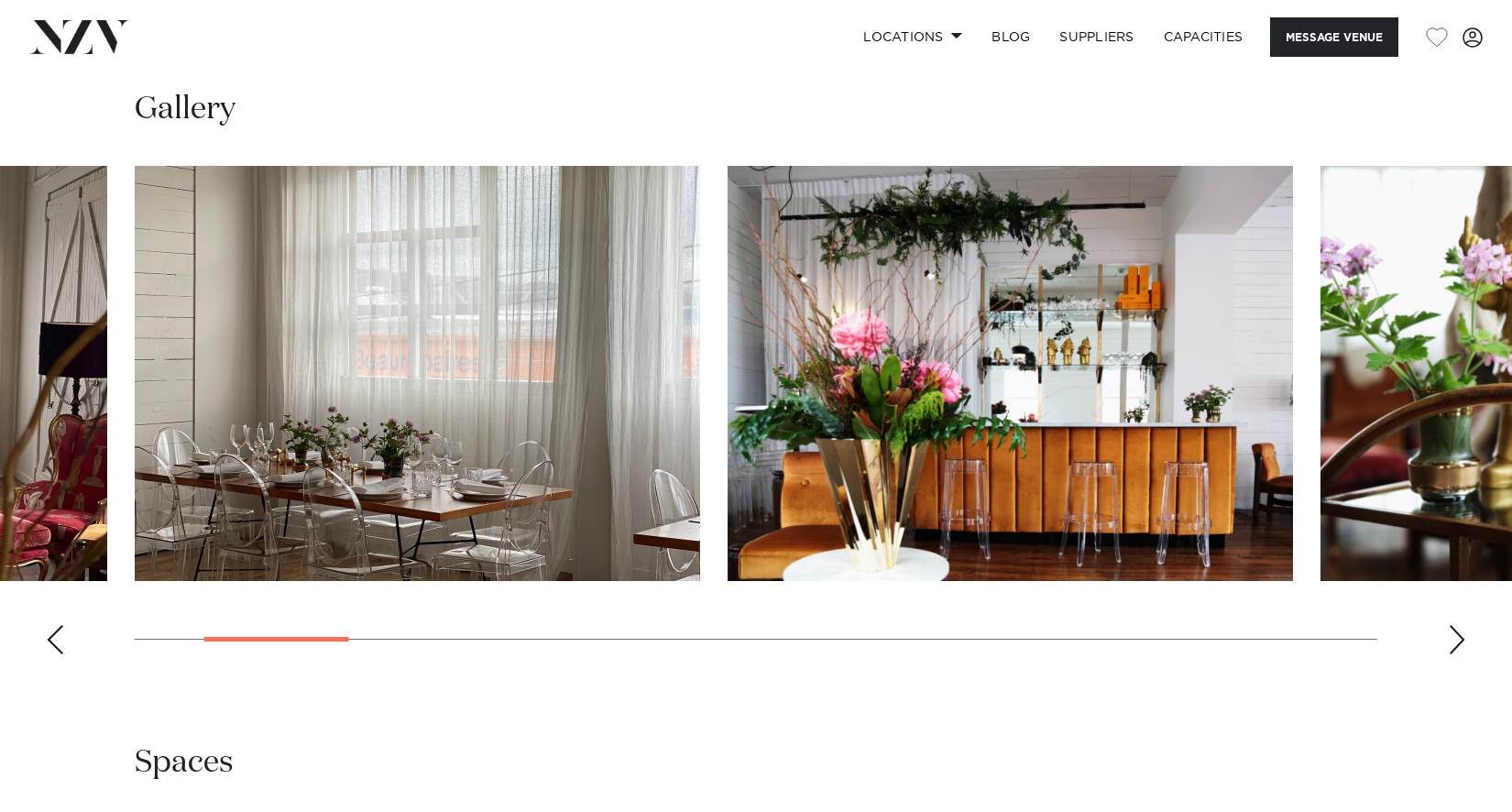
click at [1450, 644] on div "Next slide" at bounding box center [1458, 640] width 18 height 29
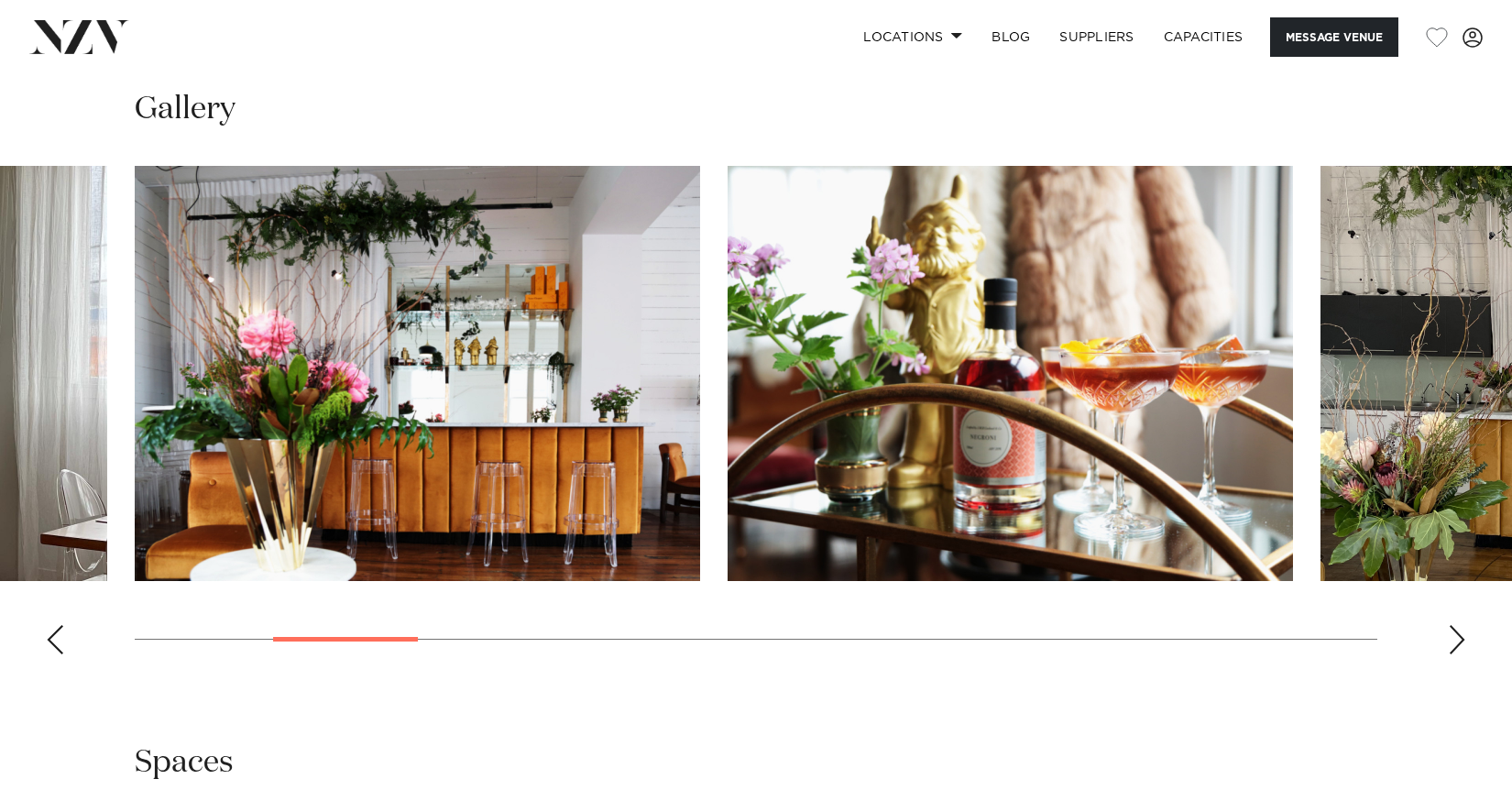
click at [1450, 644] on div "Next slide" at bounding box center [1458, 640] width 18 height 29
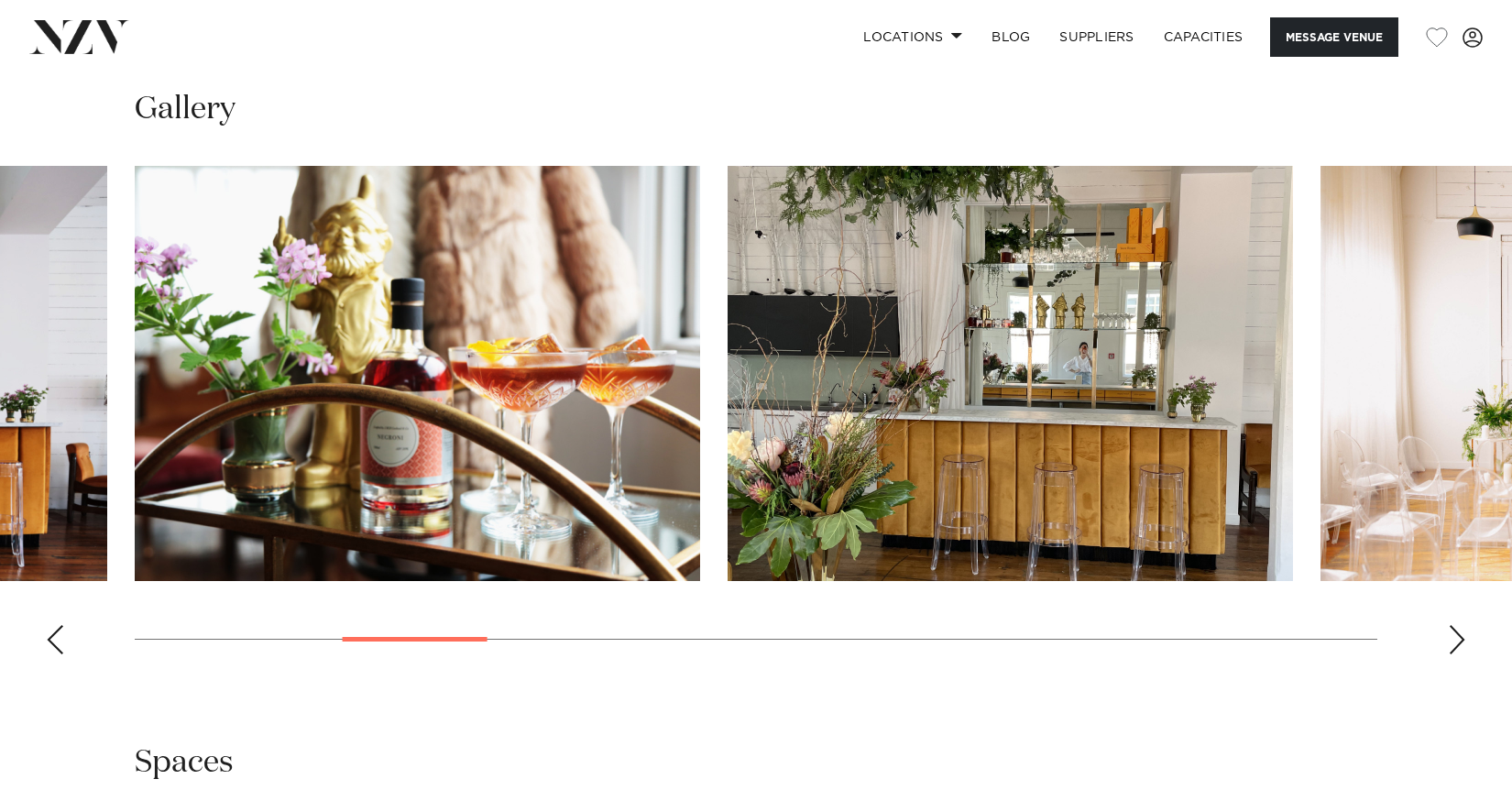
click at [1450, 644] on div "Next slide" at bounding box center [1458, 640] width 18 height 29
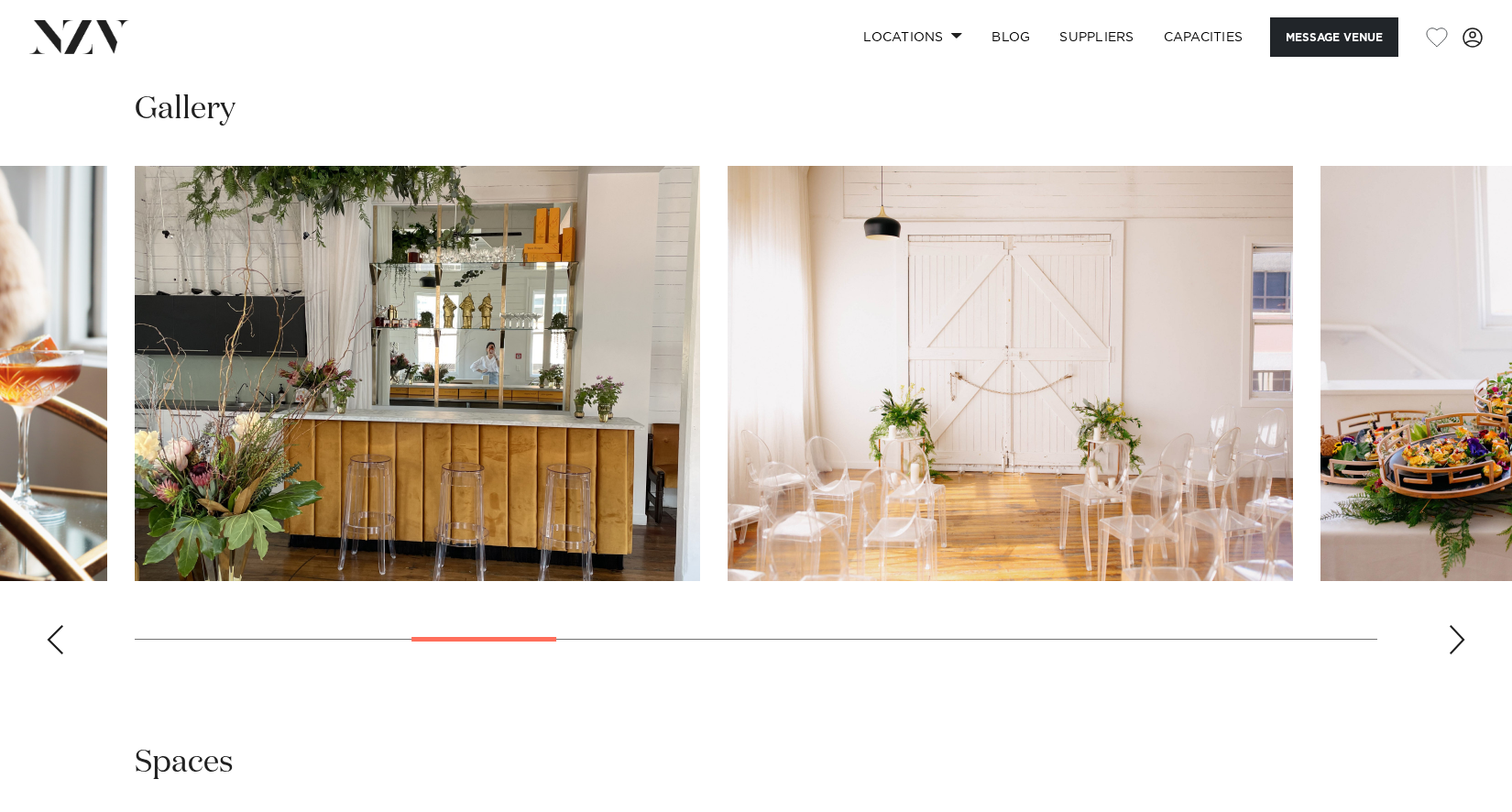
click at [1450, 644] on div "Next slide" at bounding box center [1458, 640] width 18 height 29
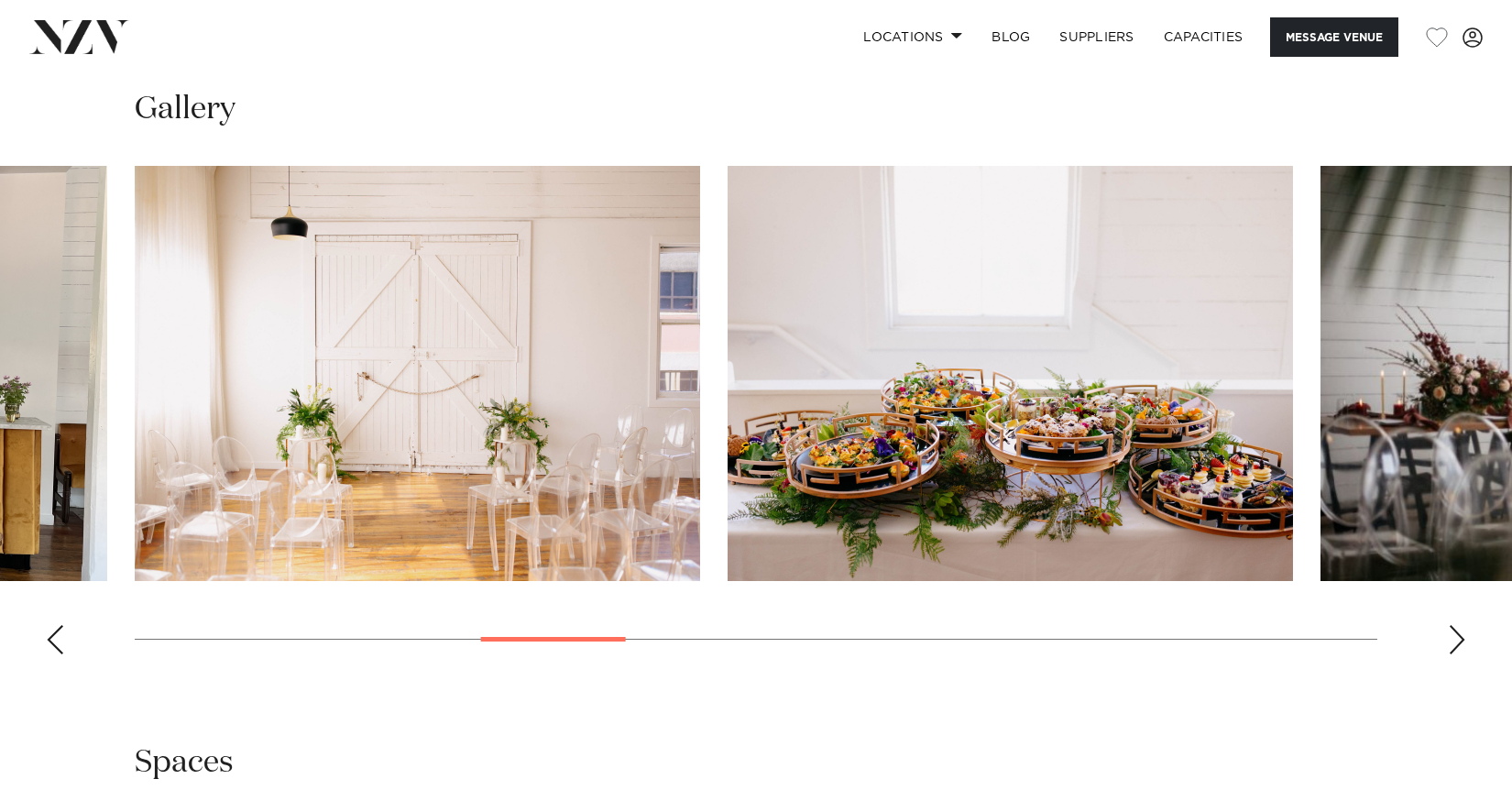
click at [1450, 644] on div "Next slide" at bounding box center [1458, 640] width 18 height 29
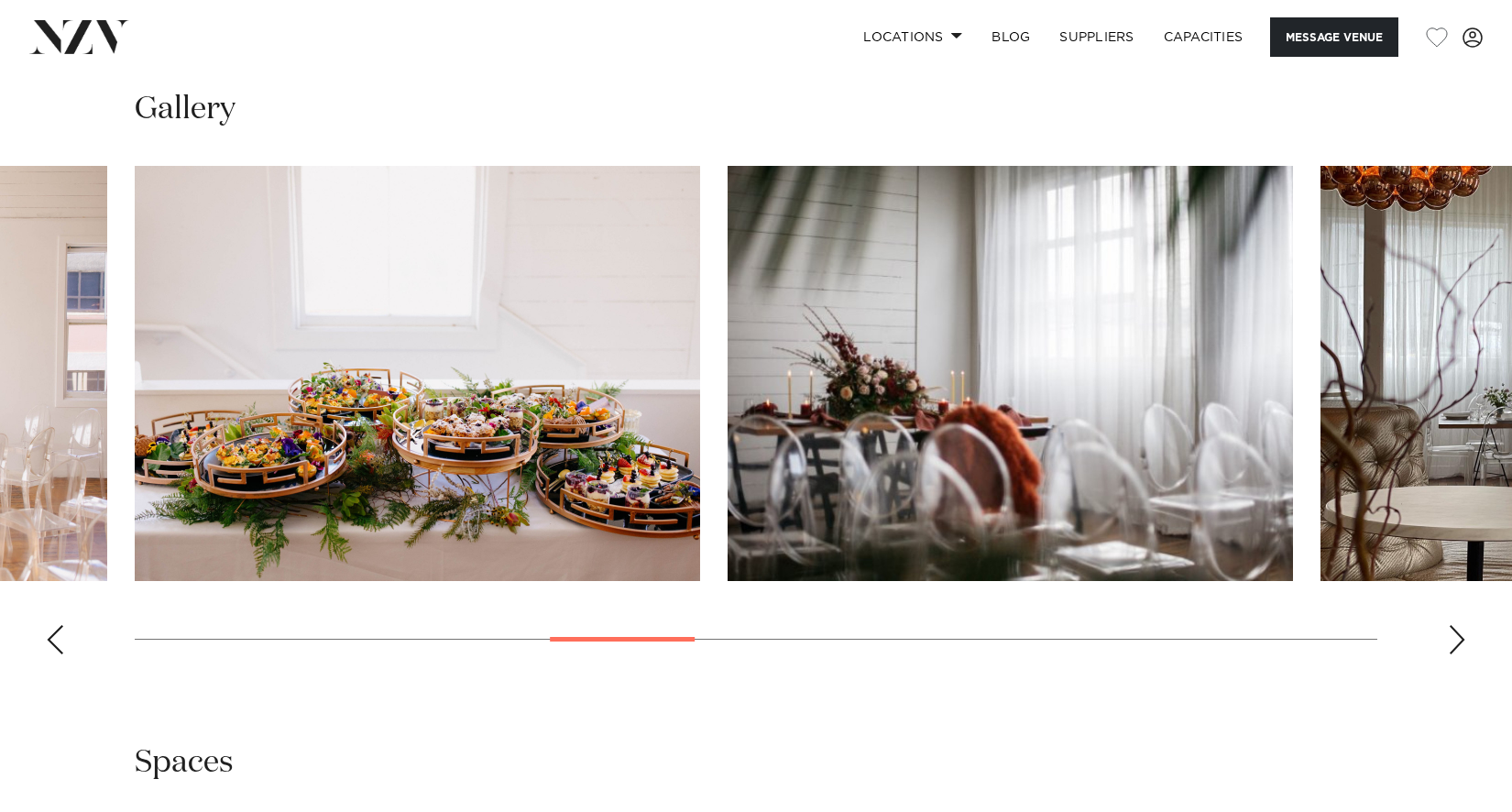
click at [1450, 644] on div "Next slide" at bounding box center [1458, 640] width 18 height 29
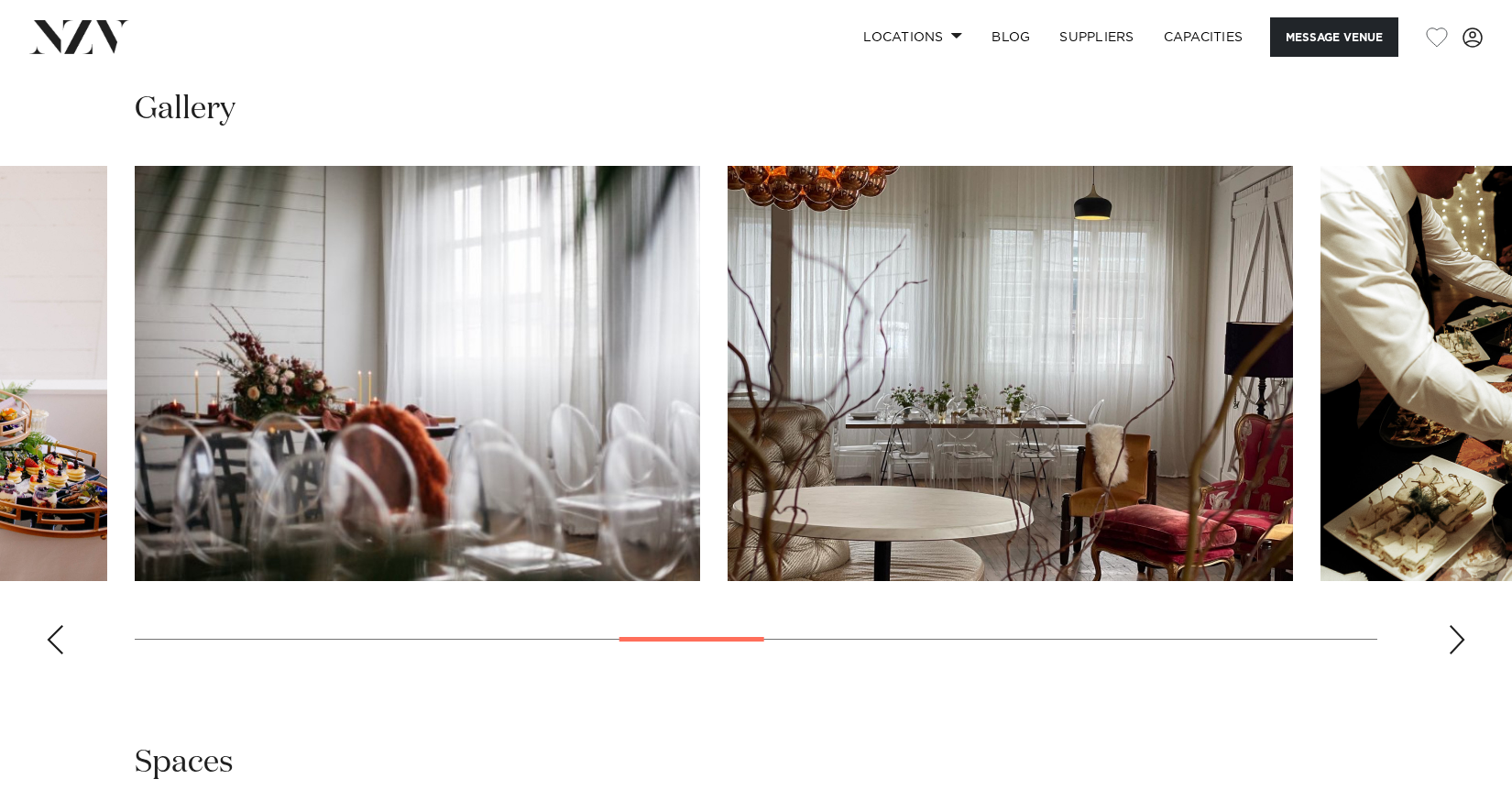
click at [1450, 644] on div "Next slide" at bounding box center [1458, 640] width 18 height 29
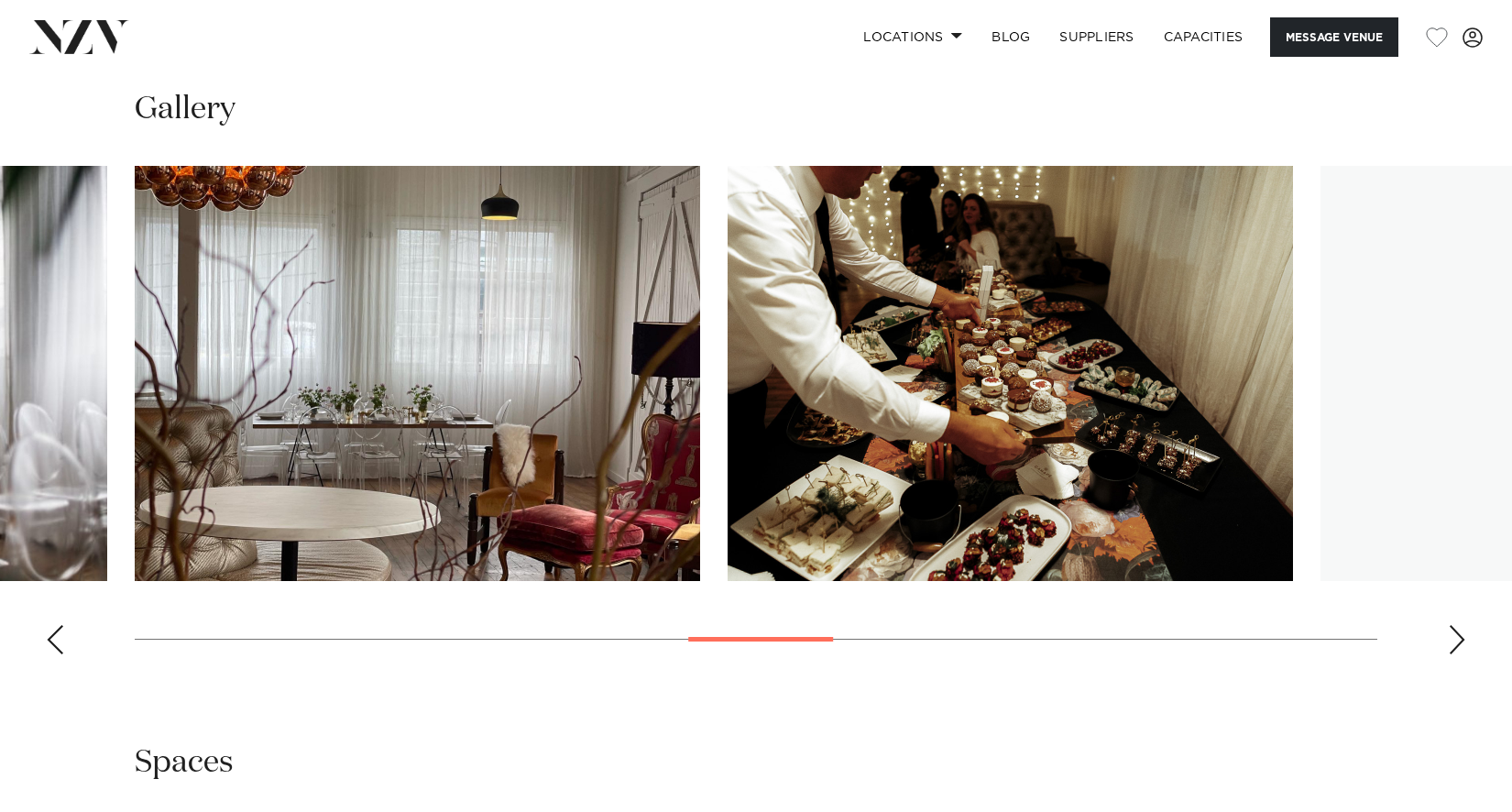
click at [1450, 644] on div "Next slide" at bounding box center [1458, 640] width 18 height 29
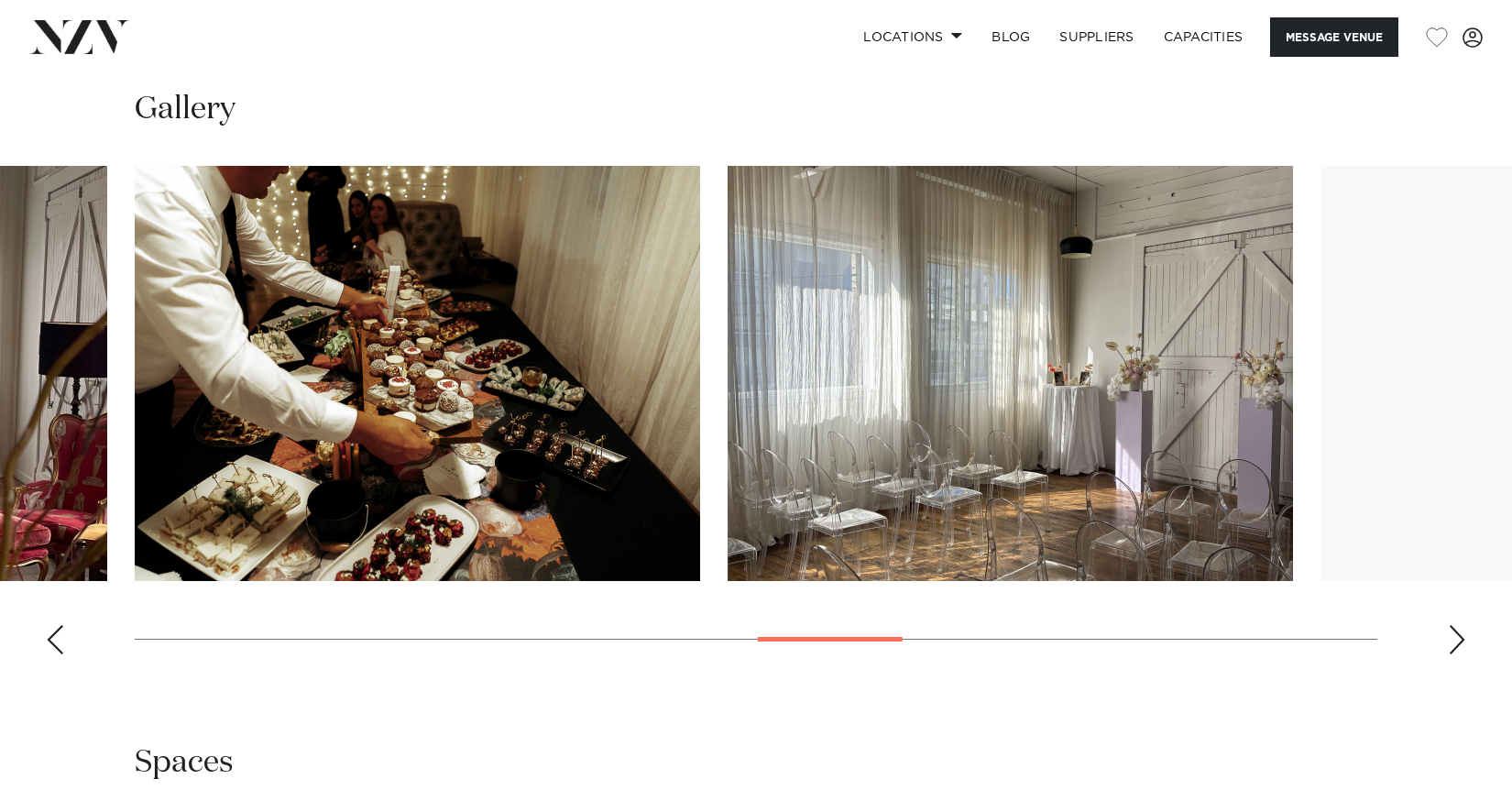
click at [1450, 644] on div "Next slide" at bounding box center [1458, 640] width 18 height 29
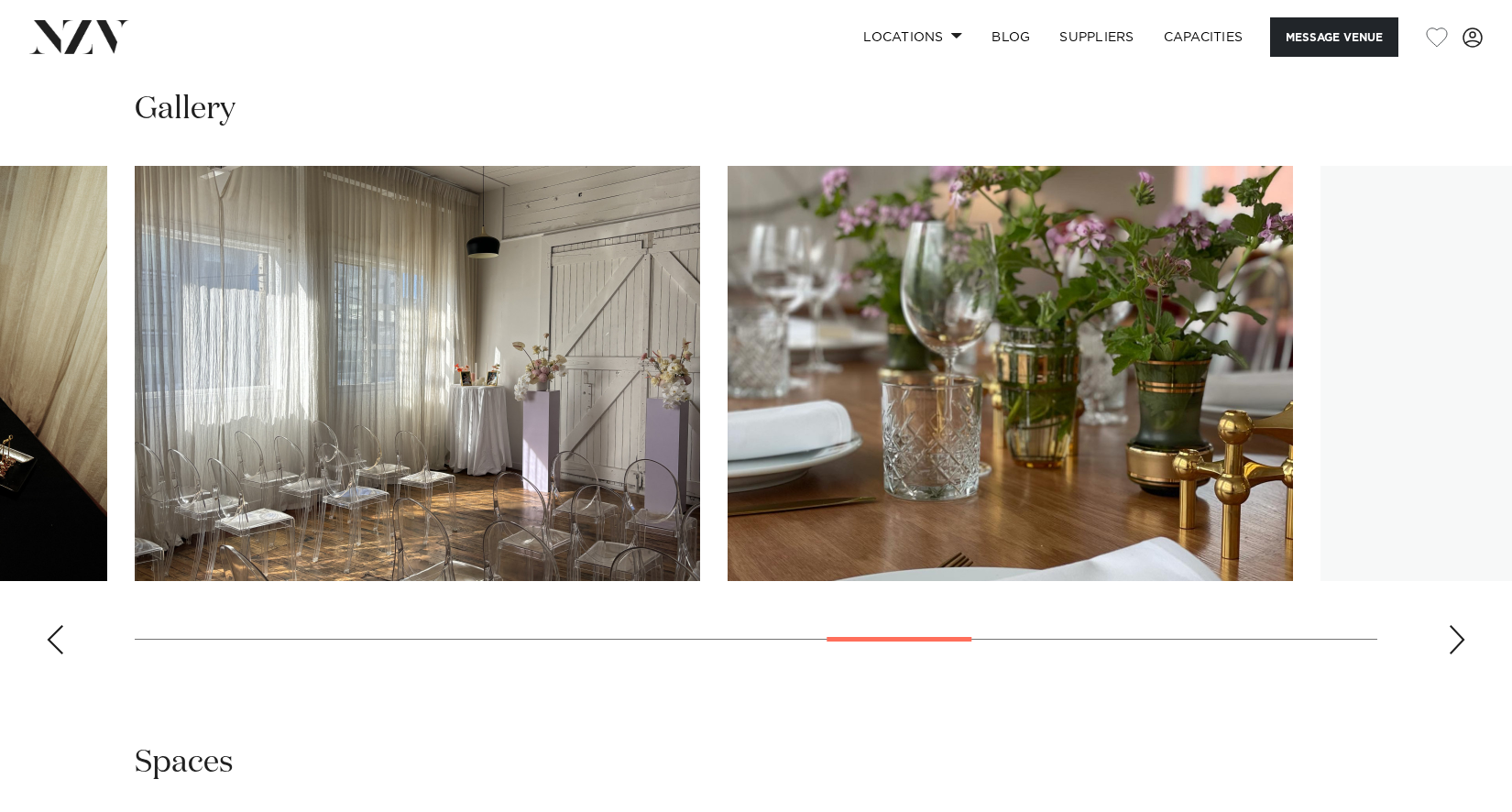
click at [1450, 644] on div "Next slide" at bounding box center [1458, 640] width 18 height 29
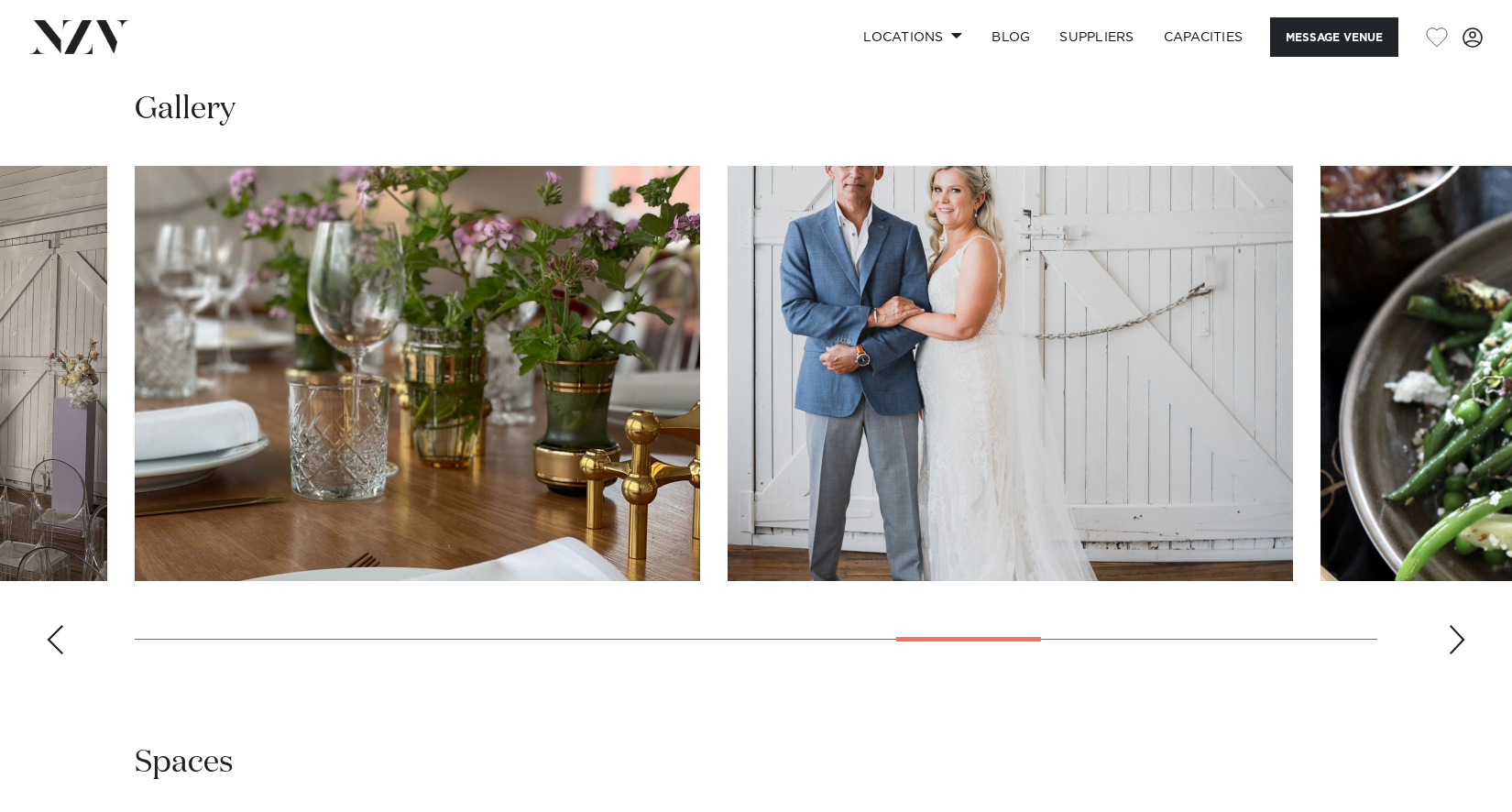
click at [1450, 644] on div "Next slide" at bounding box center [1458, 640] width 18 height 29
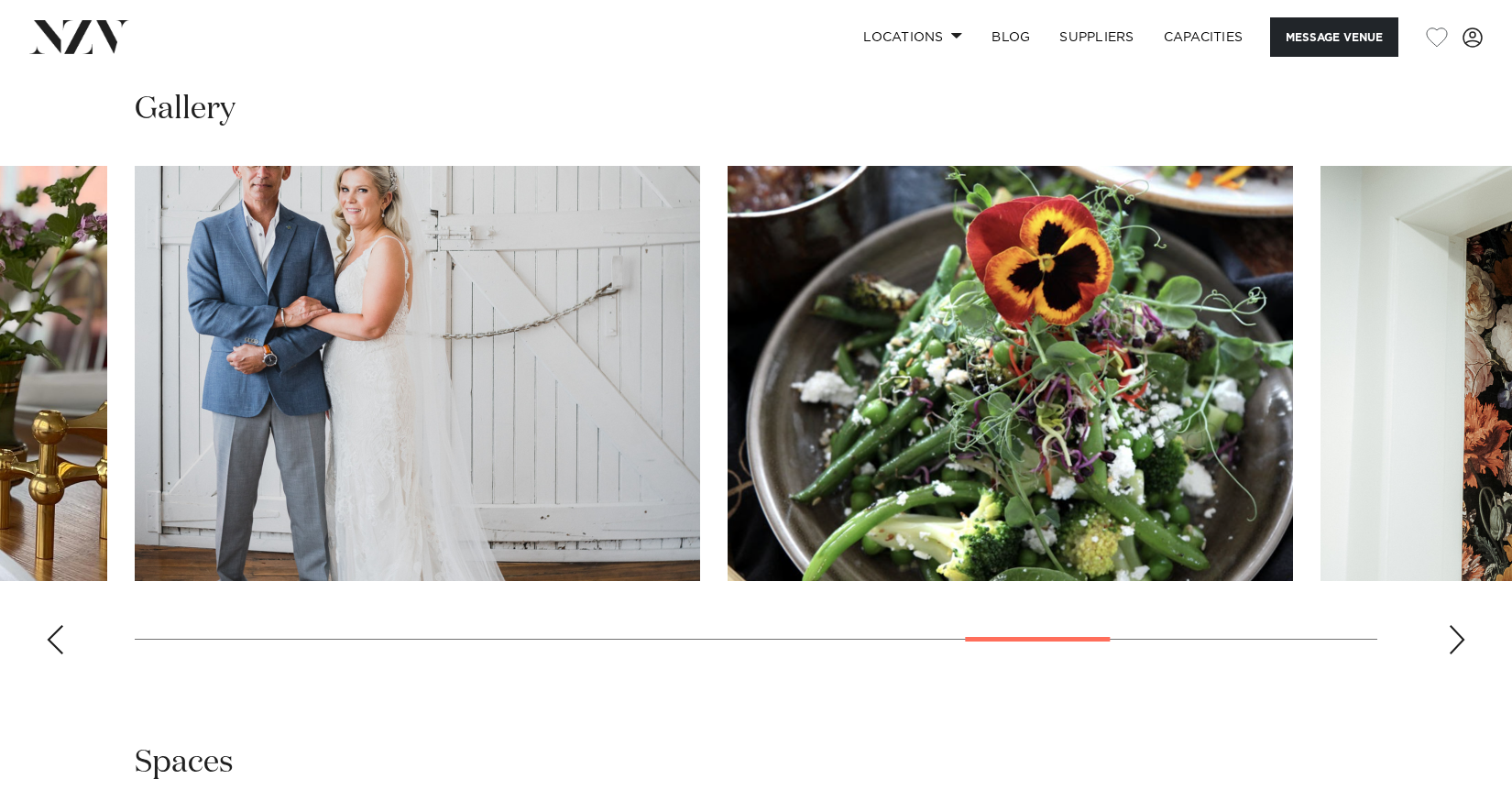
click at [1450, 644] on div "Next slide" at bounding box center [1458, 640] width 18 height 29
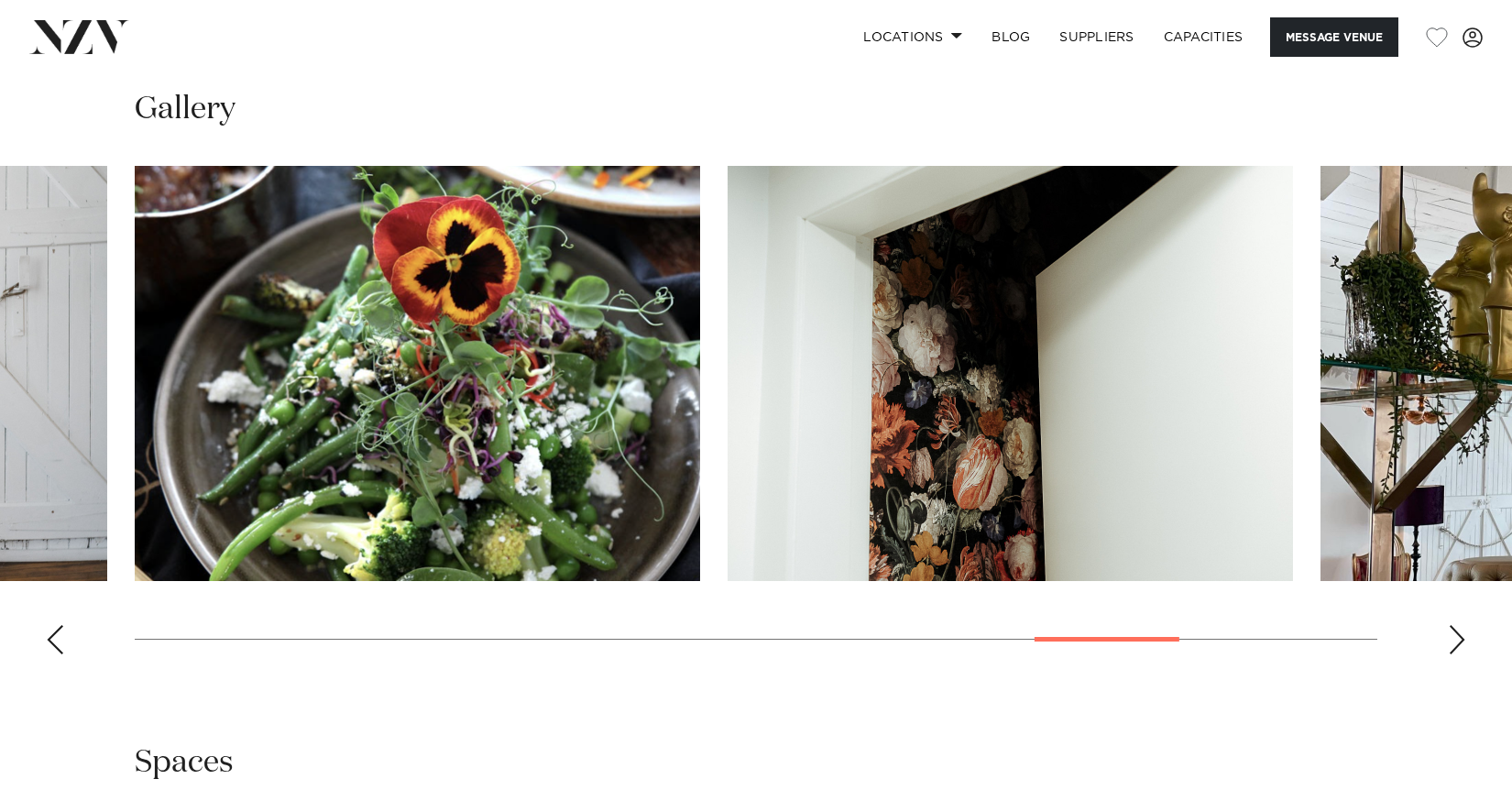
click at [1450, 644] on div "Next slide" at bounding box center [1458, 640] width 18 height 29
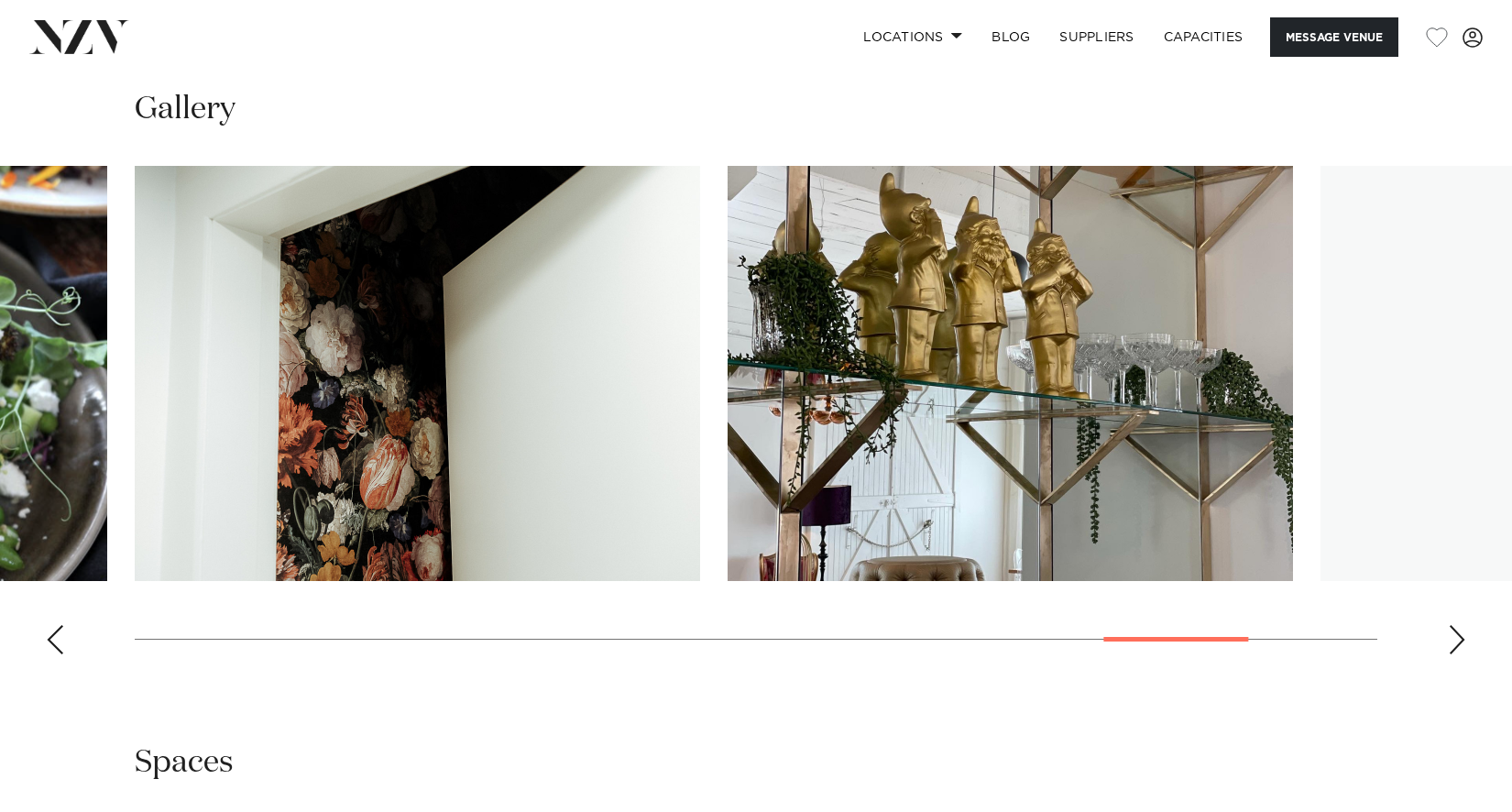
click at [1450, 644] on div "Next slide" at bounding box center [1458, 640] width 18 height 29
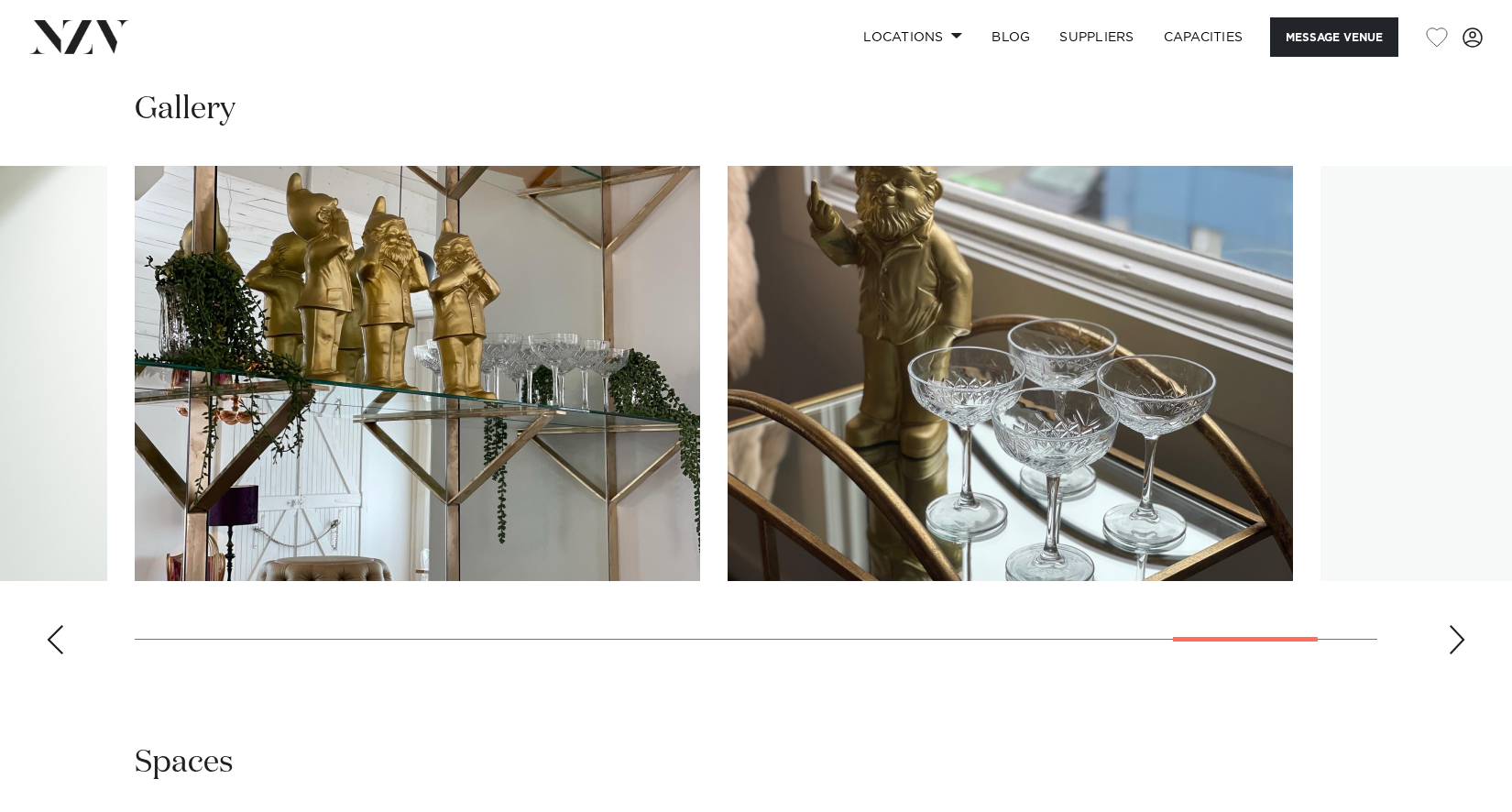
click at [1450, 644] on div "Next slide" at bounding box center [1458, 640] width 18 height 29
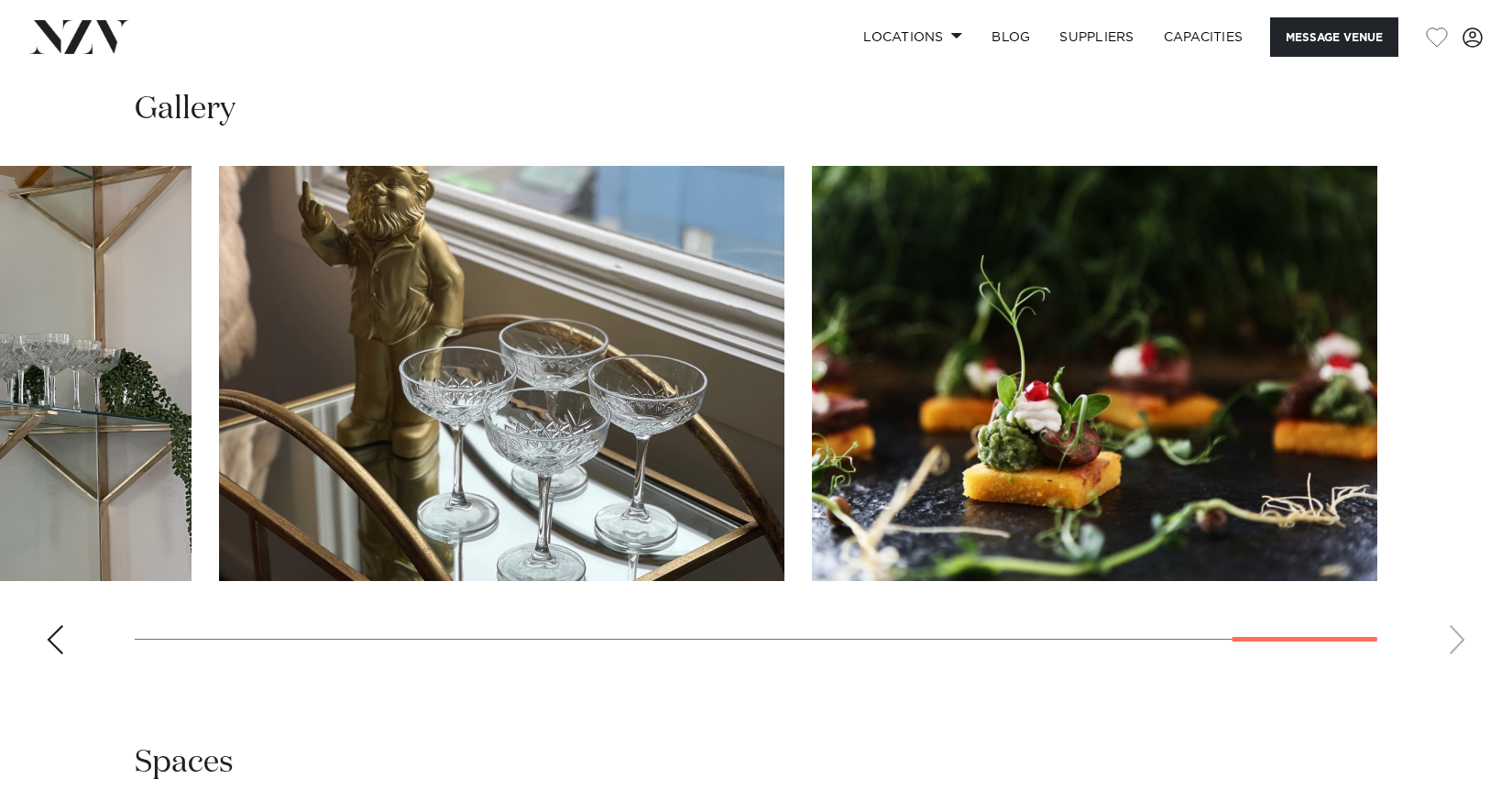
click at [1450, 644] on swiper-container at bounding box center [756, 417] width 1512 height 503
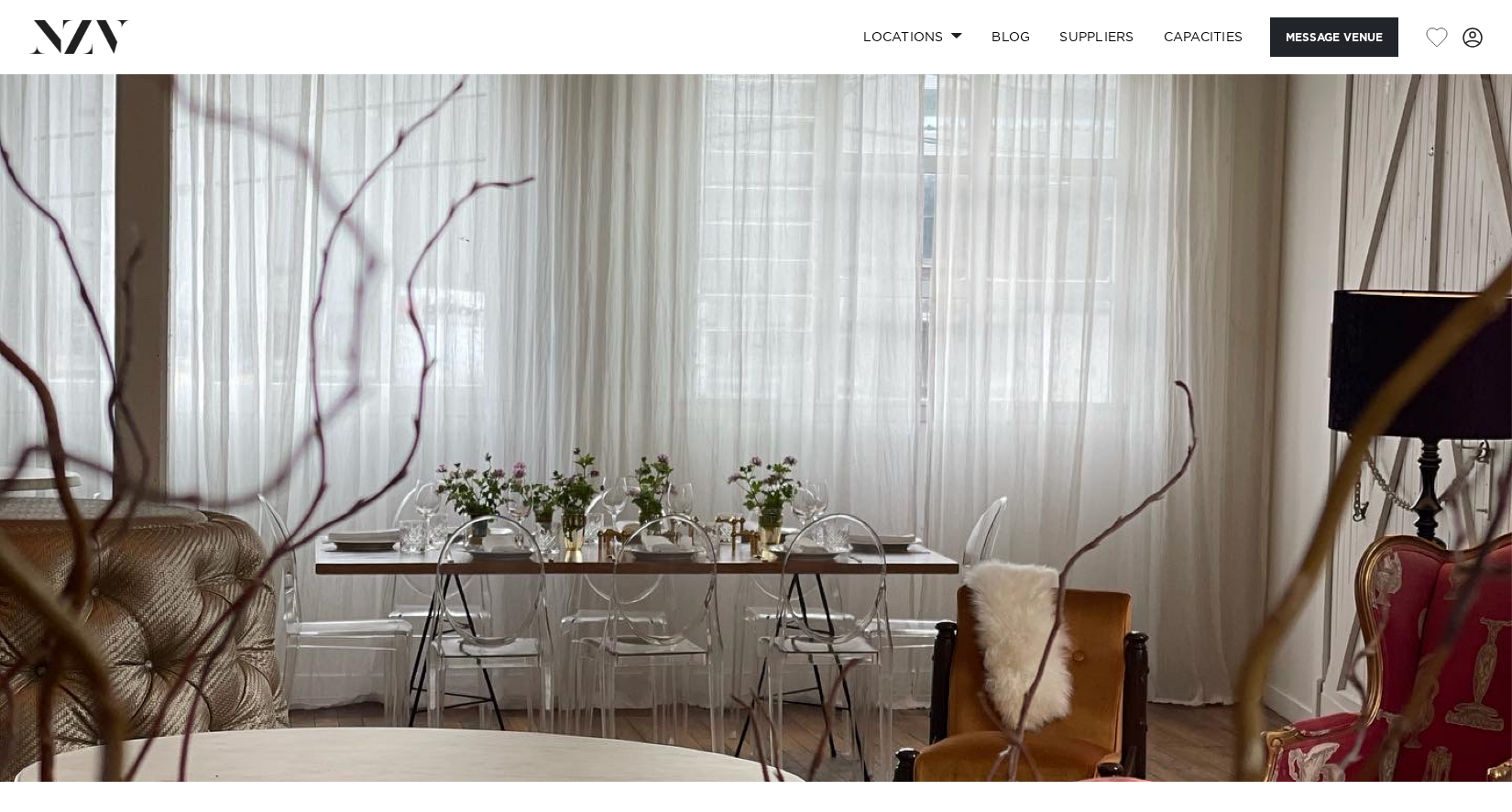
scroll to position [0, 0]
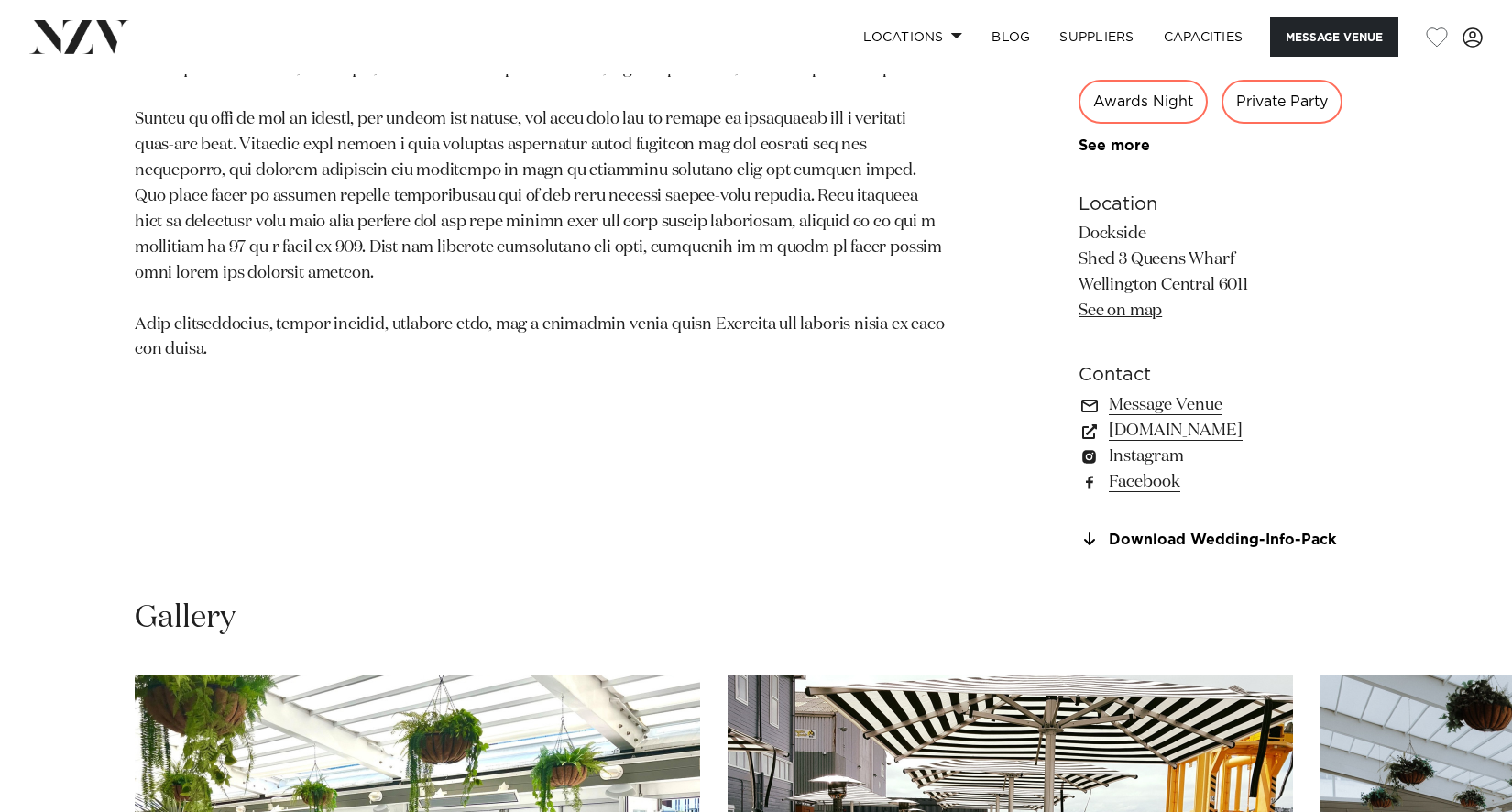
scroll to position [1650, 0]
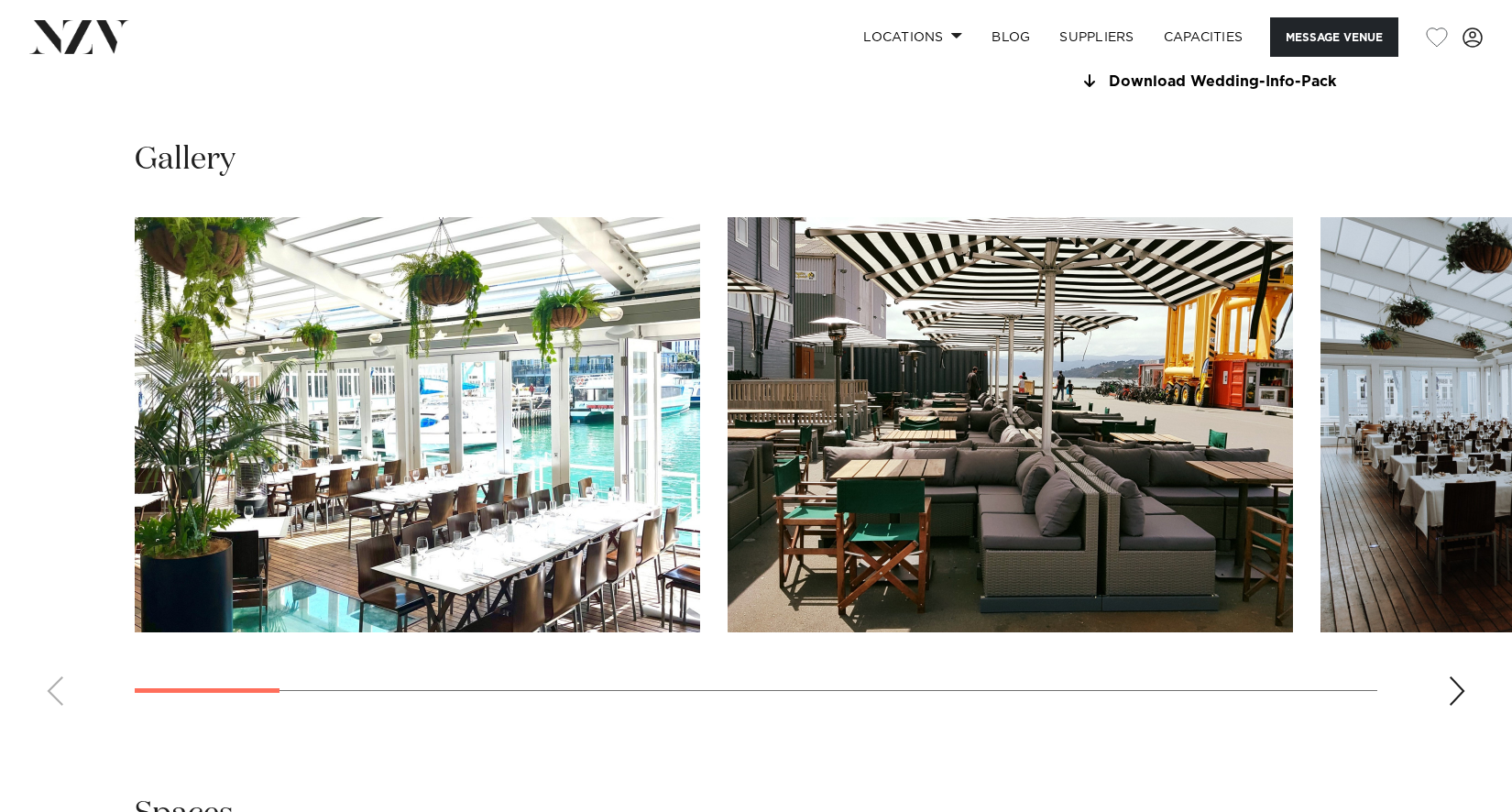
click at [1457, 692] on div "Next slide" at bounding box center [1458, 692] width 18 height 29
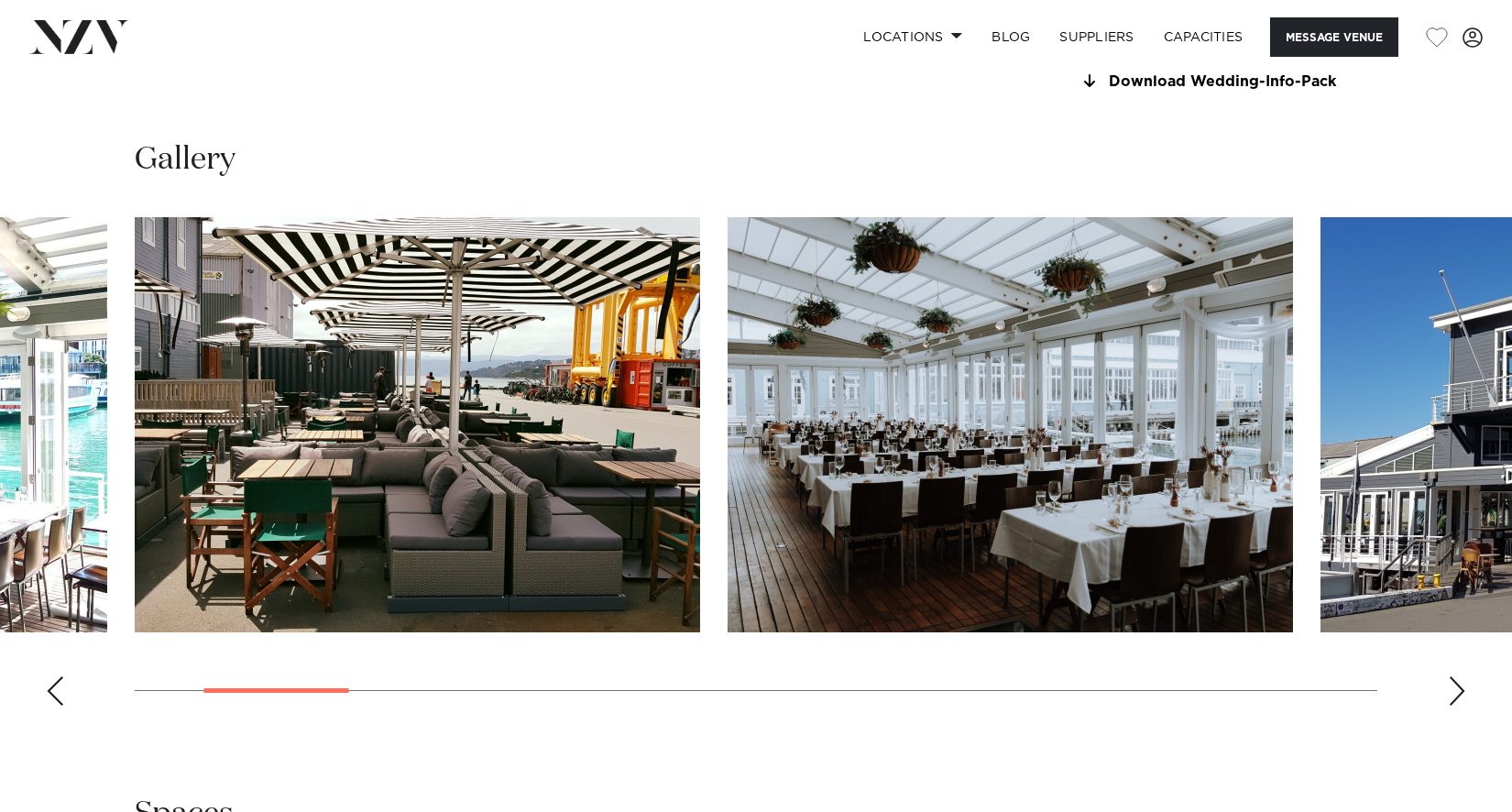
click at [1457, 692] on div "Next slide" at bounding box center [1458, 692] width 18 height 29
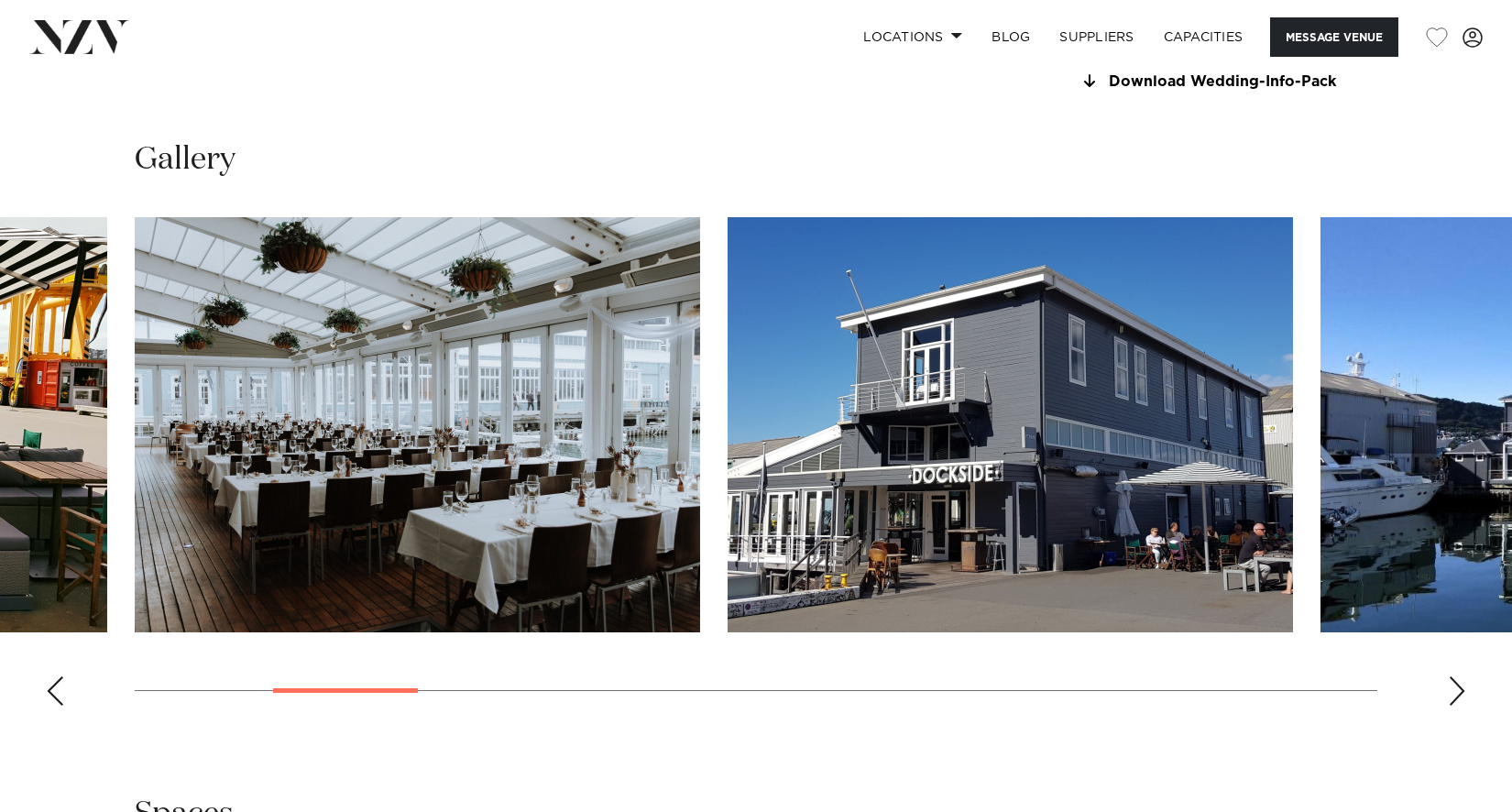
click at [1457, 692] on div "Next slide" at bounding box center [1458, 692] width 18 height 29
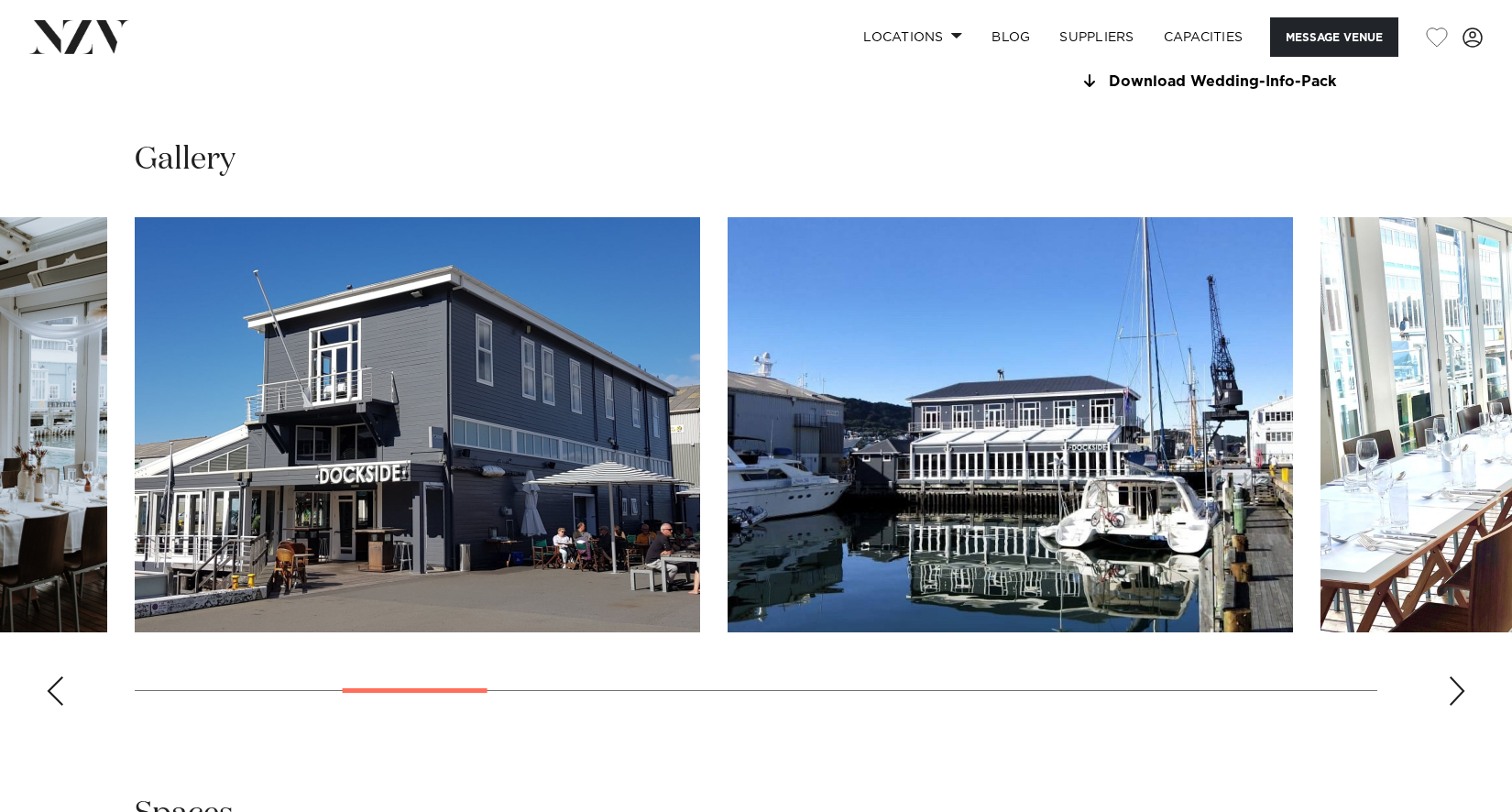
click at [1457, 692] on div "Next slide" at bounding box center [1458, 692] width 18 height 29
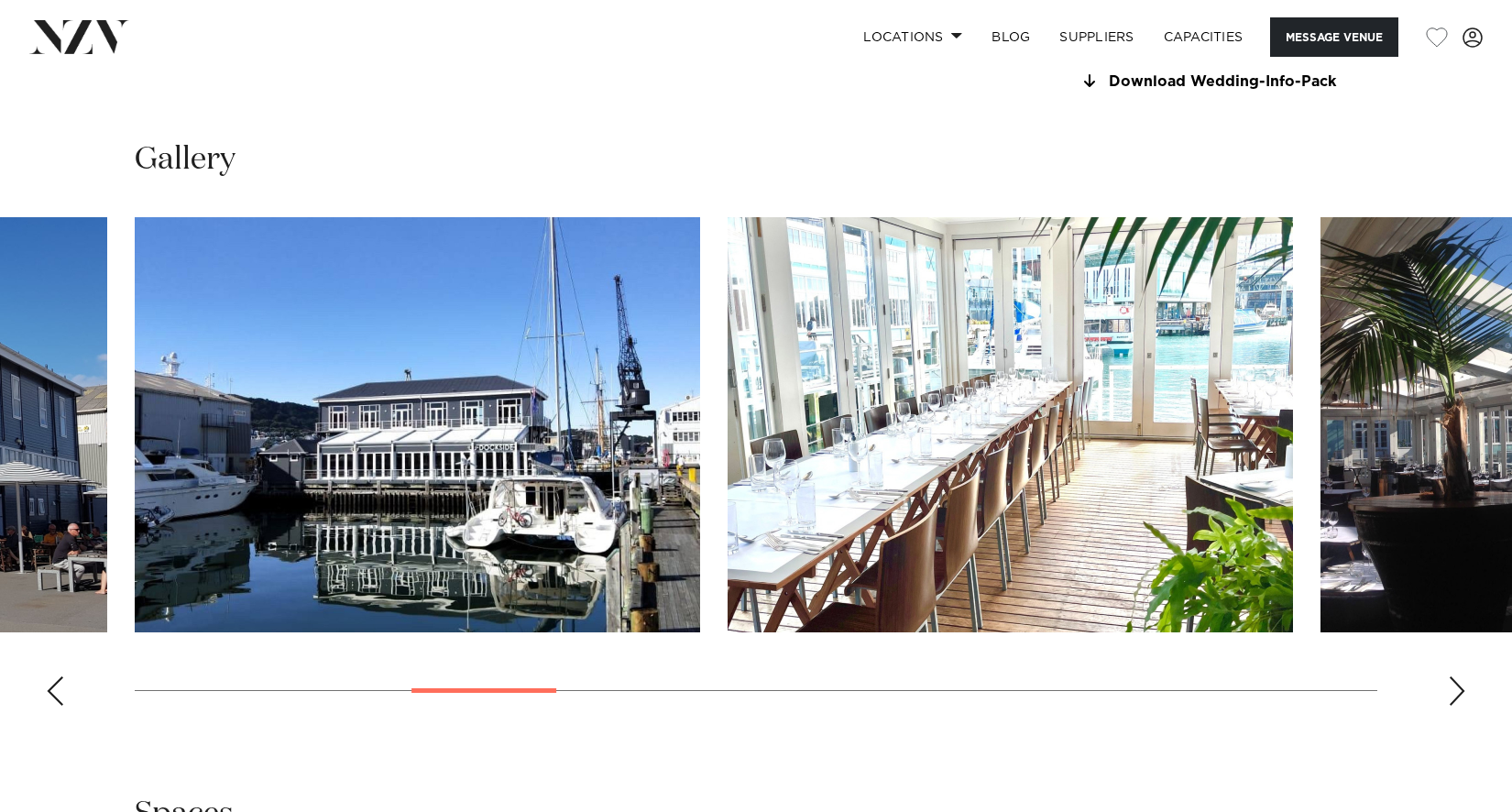
click at [1457, 692] on div "Next slide" at bounding box center [1458, 692] width 18 height 29
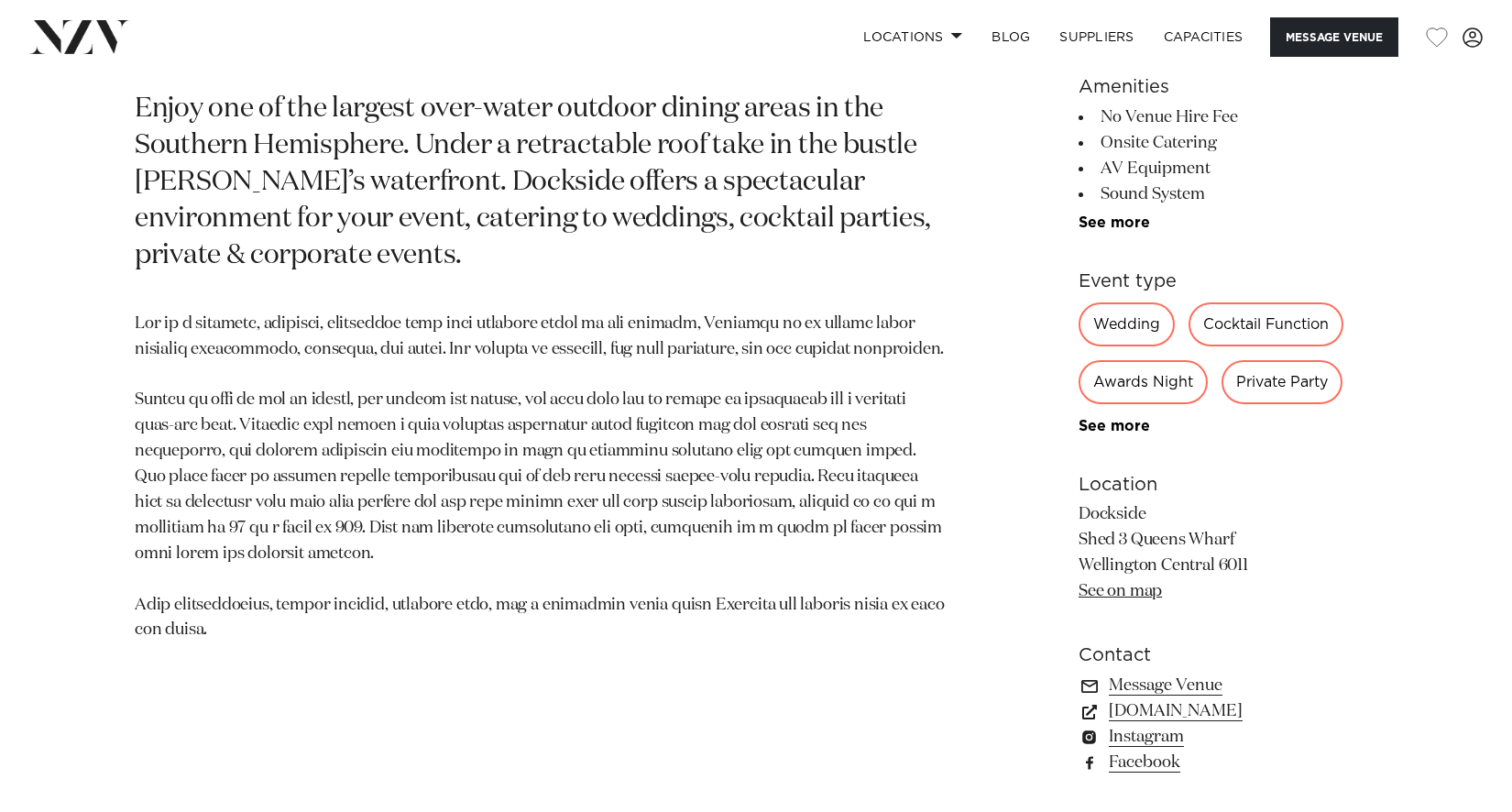
scroll to position [732, 0]
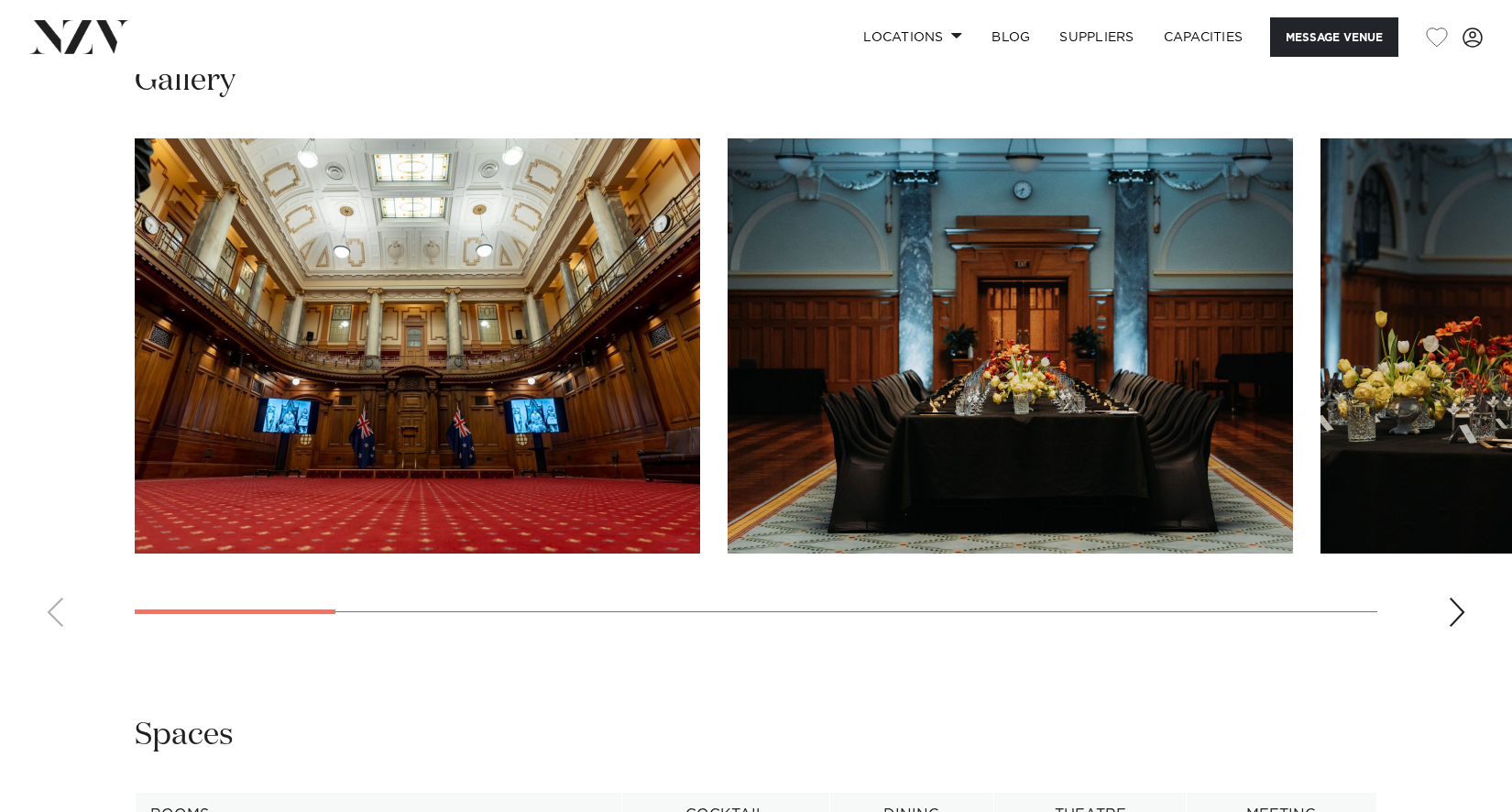
scroll to position [2200, 0]
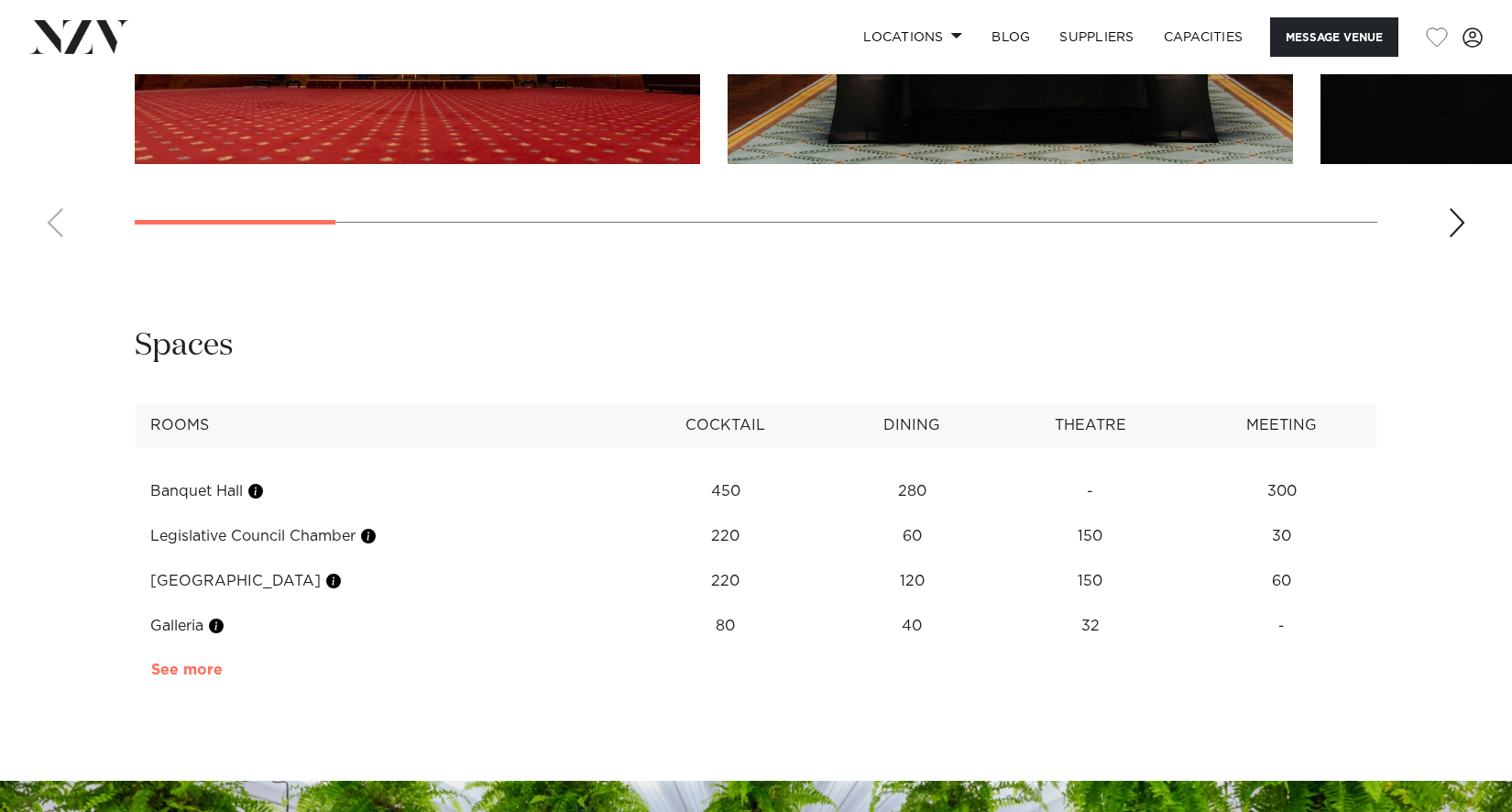
click at [188, 678] on link "See more" at bounding box center [222, 670] width 143 height 15
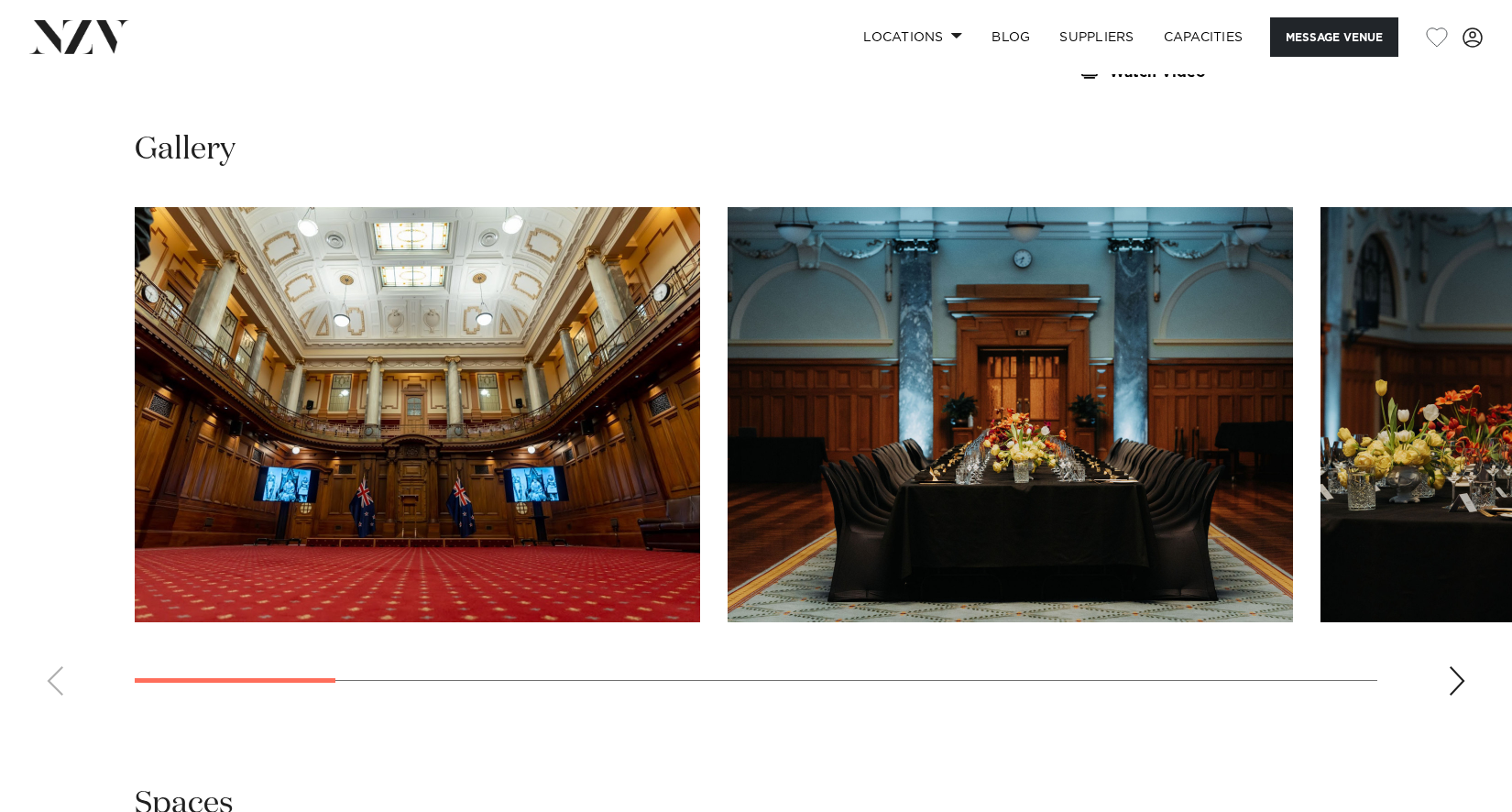
scroll to position [1283, 0]
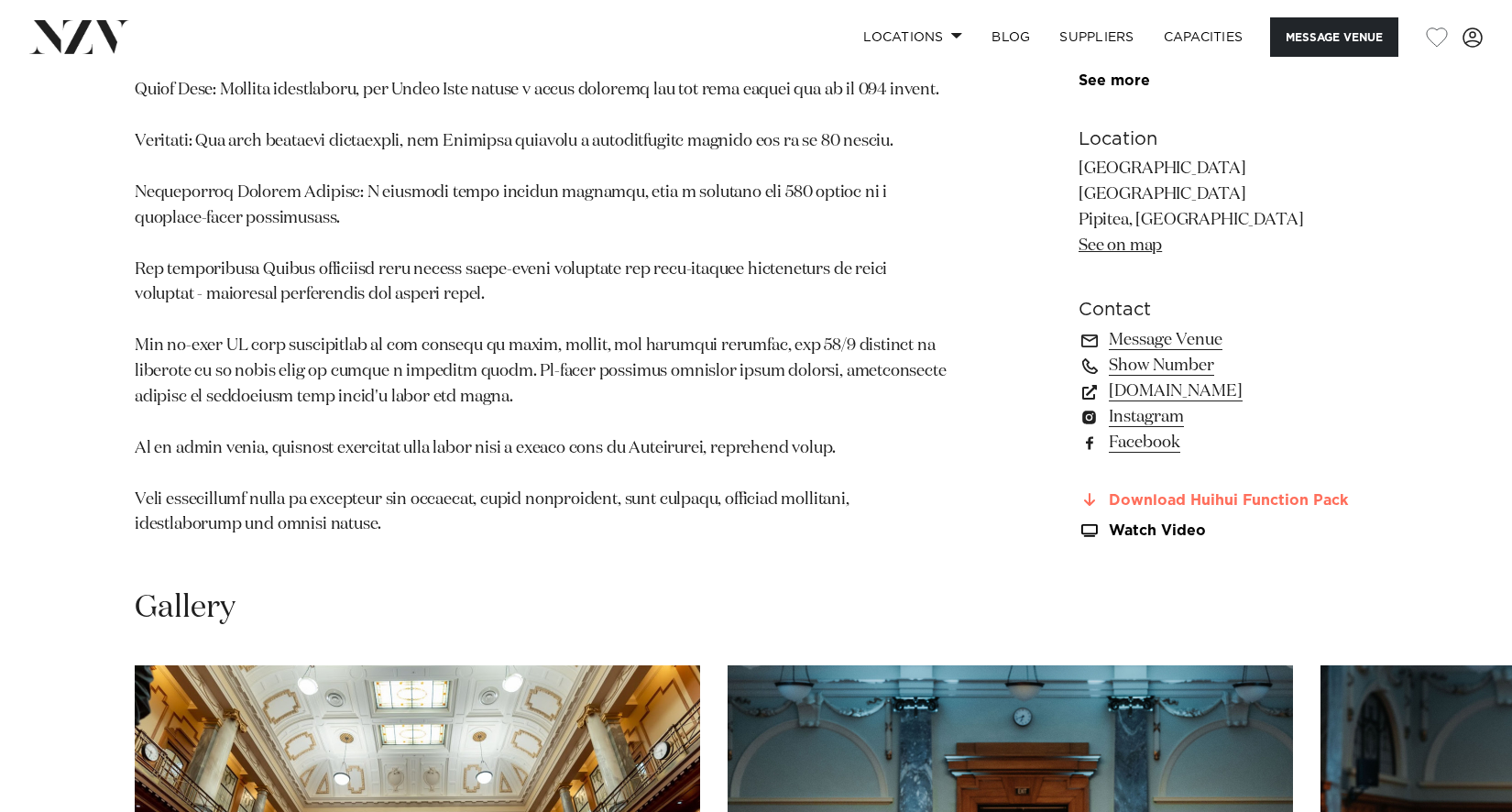
click at [1233, 509] on link "Download Huihui Function Pack" at bounding box center [1228, 500] width 299 height 17
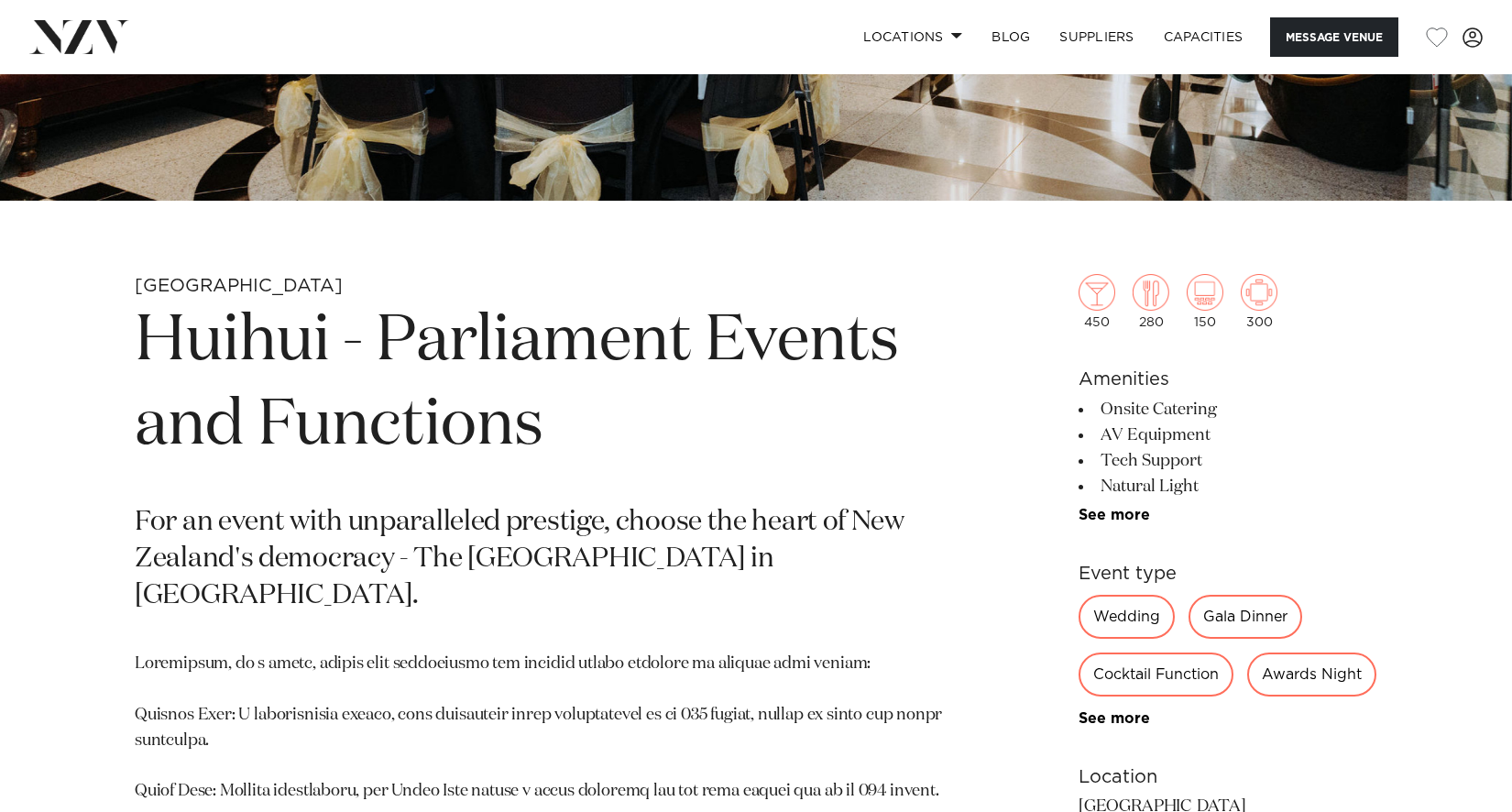
scroll to position [550, 0]
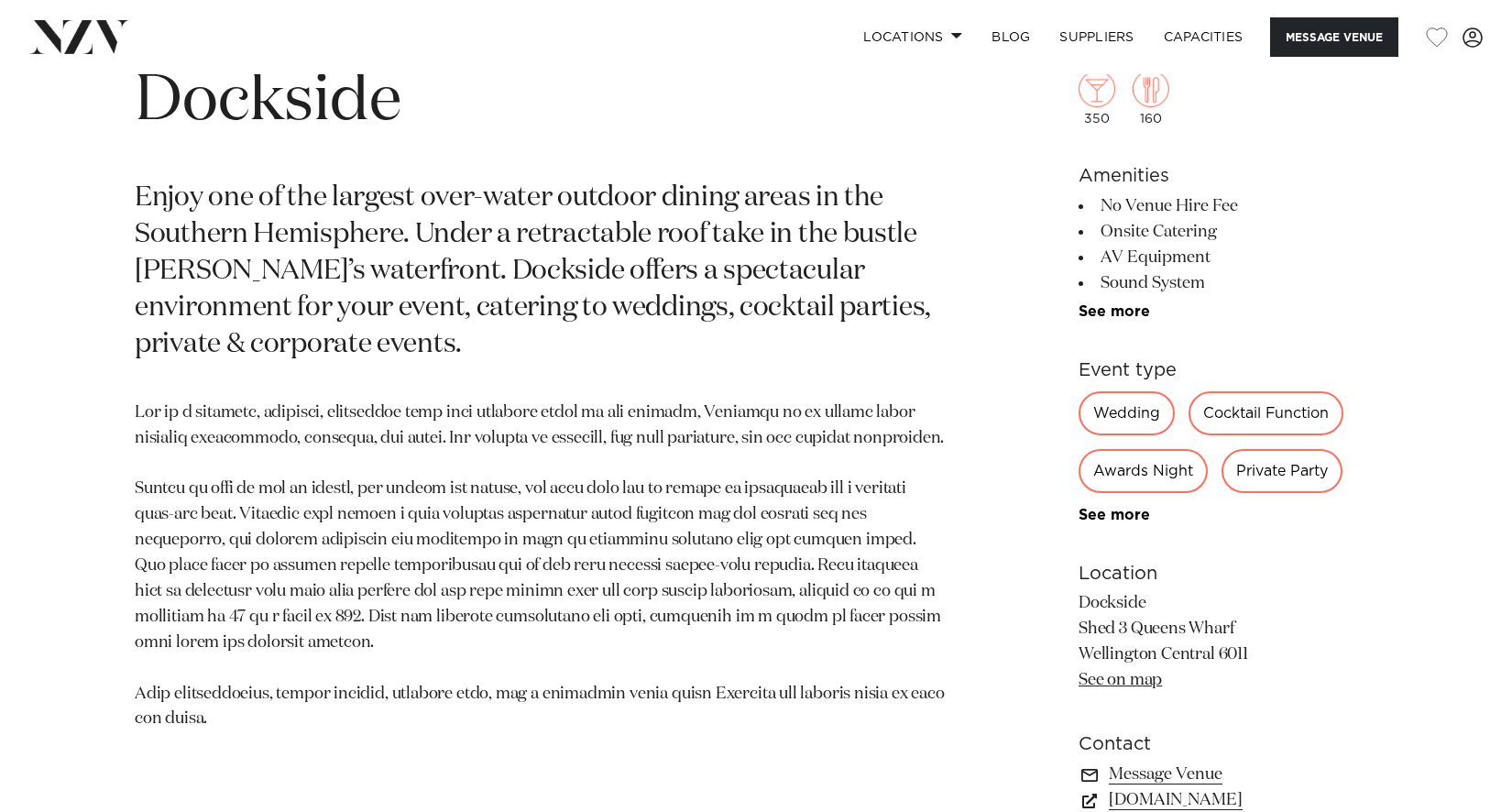
scroll to position [1100, 0]
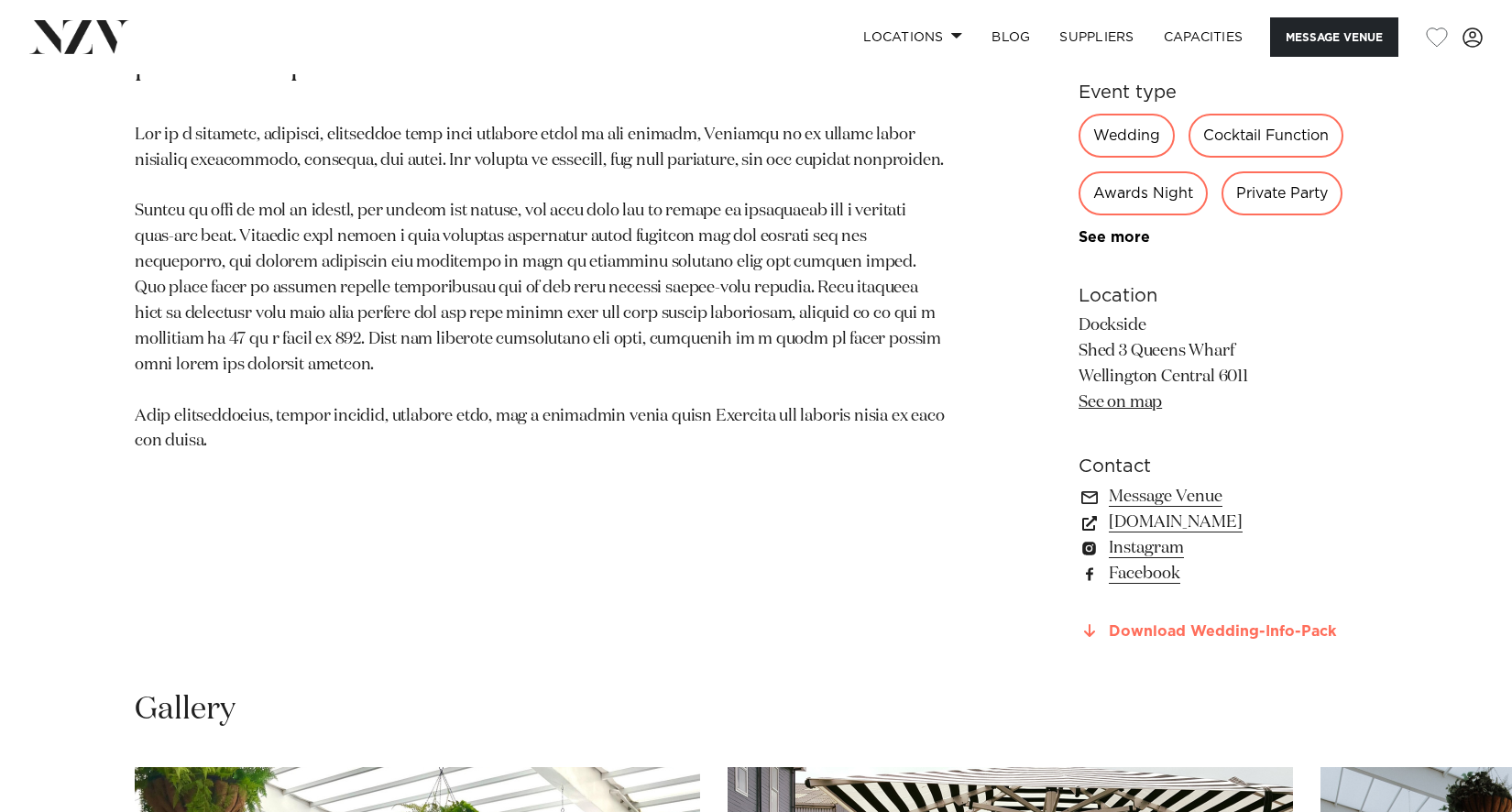
click at [1220, 631] on link "Download Wedding-Info-Pack" at bounding box center [1228, 632] width 299 height 17
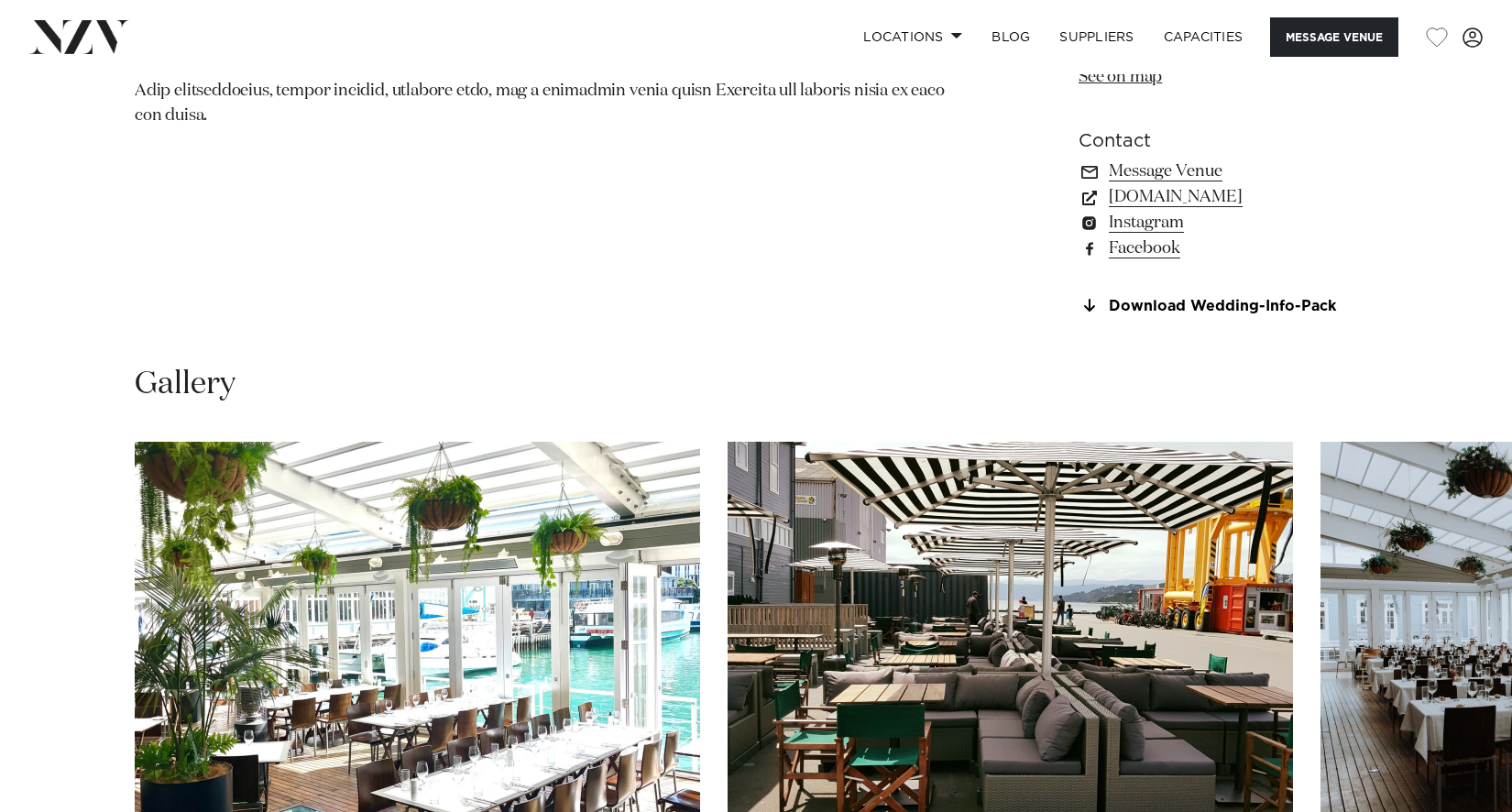
scroll to position [1283, 0]
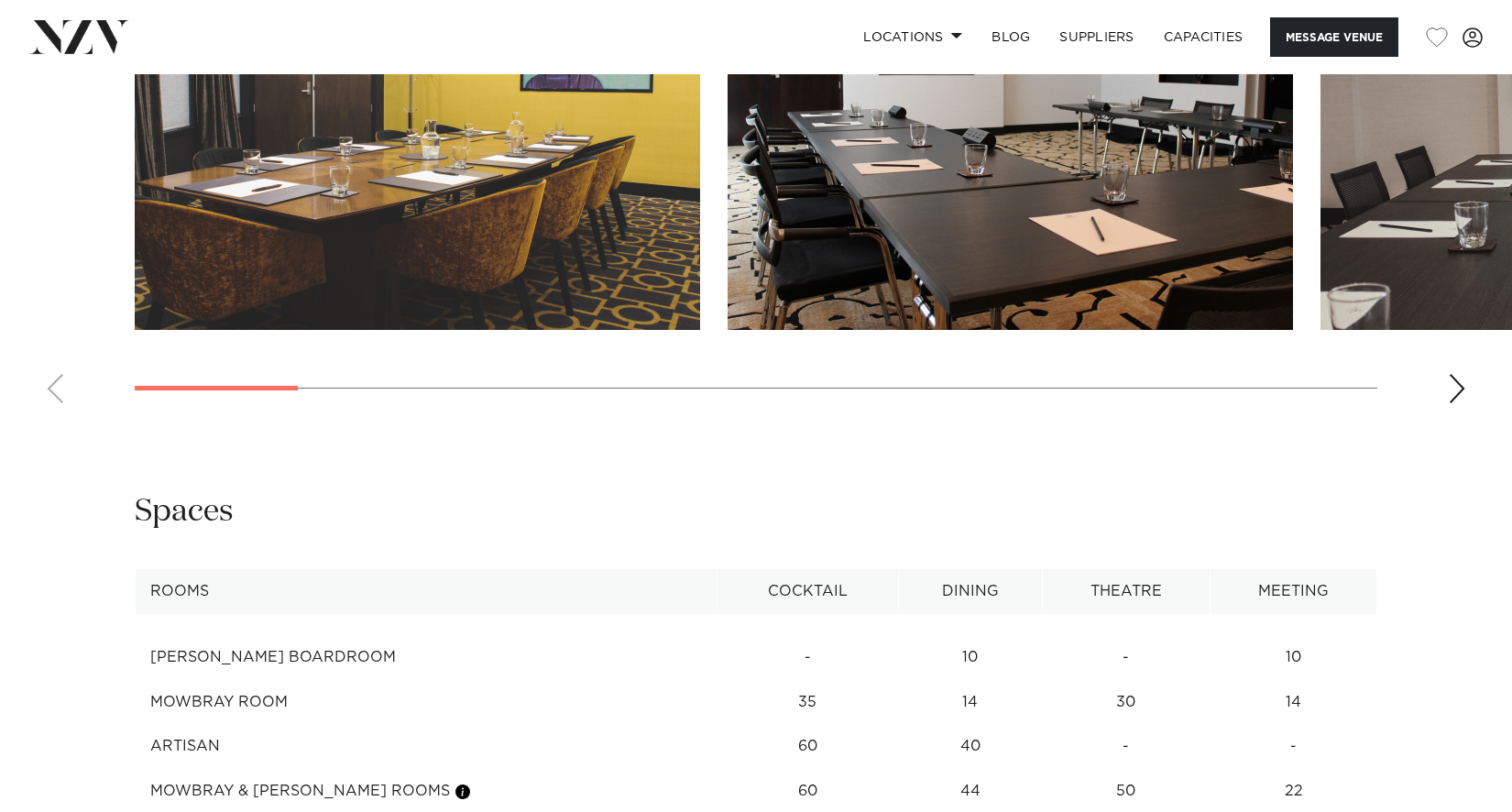
scroll to position [2292, 0]
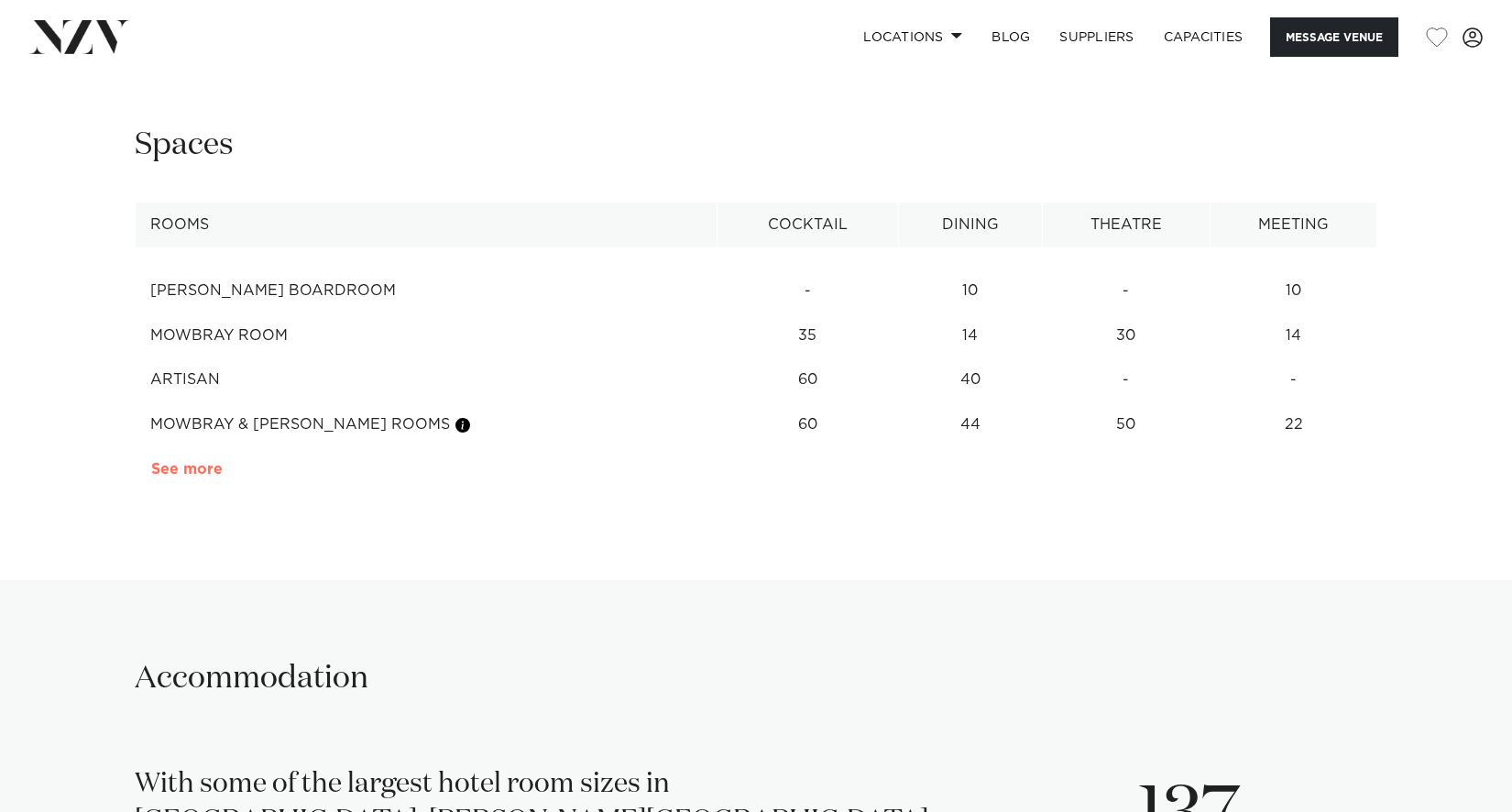
click at [198, 471] on link "See more" at bounding box center [222, 469] width 143 height 15
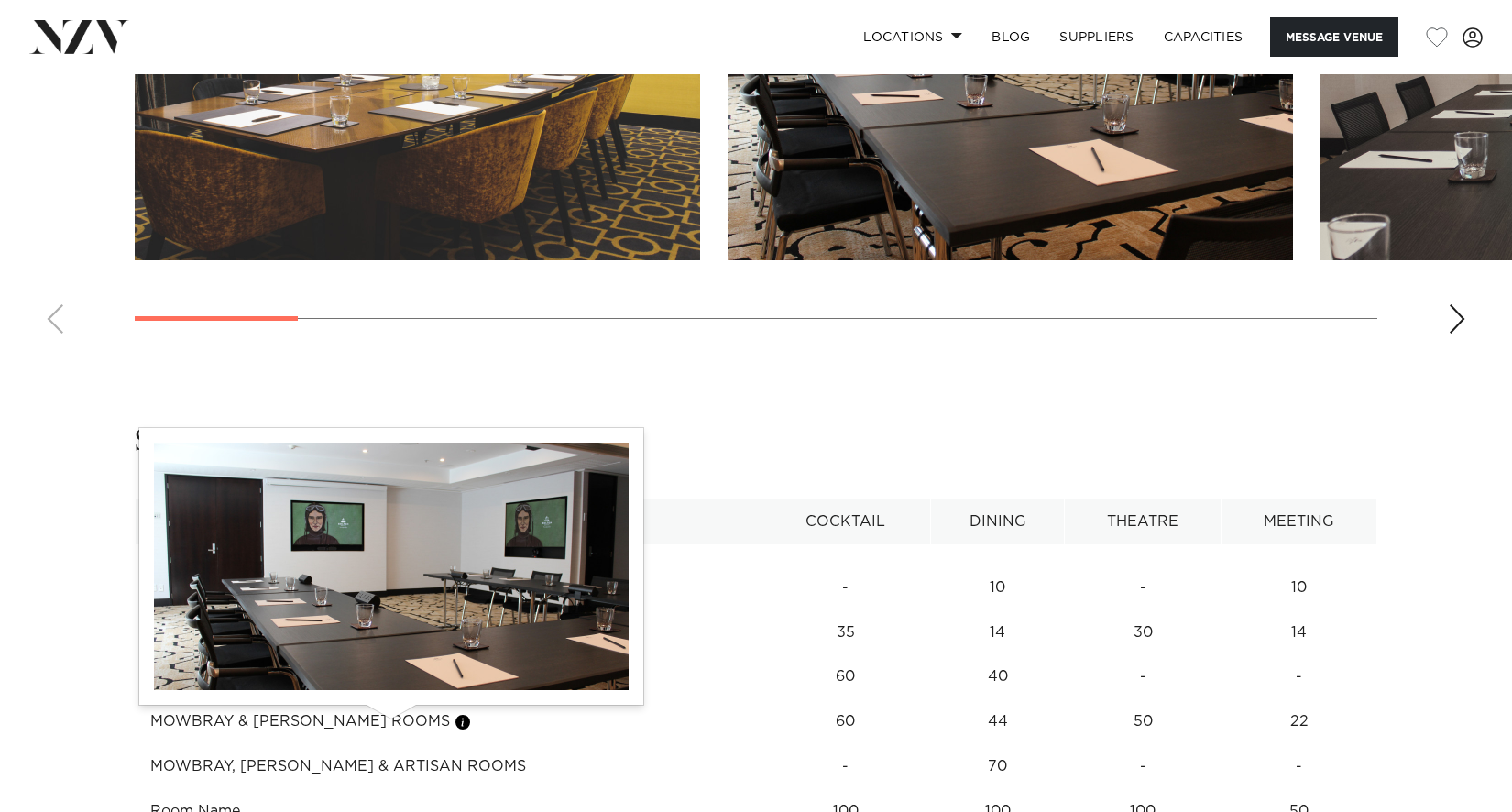
scroll to position [1925, 0]
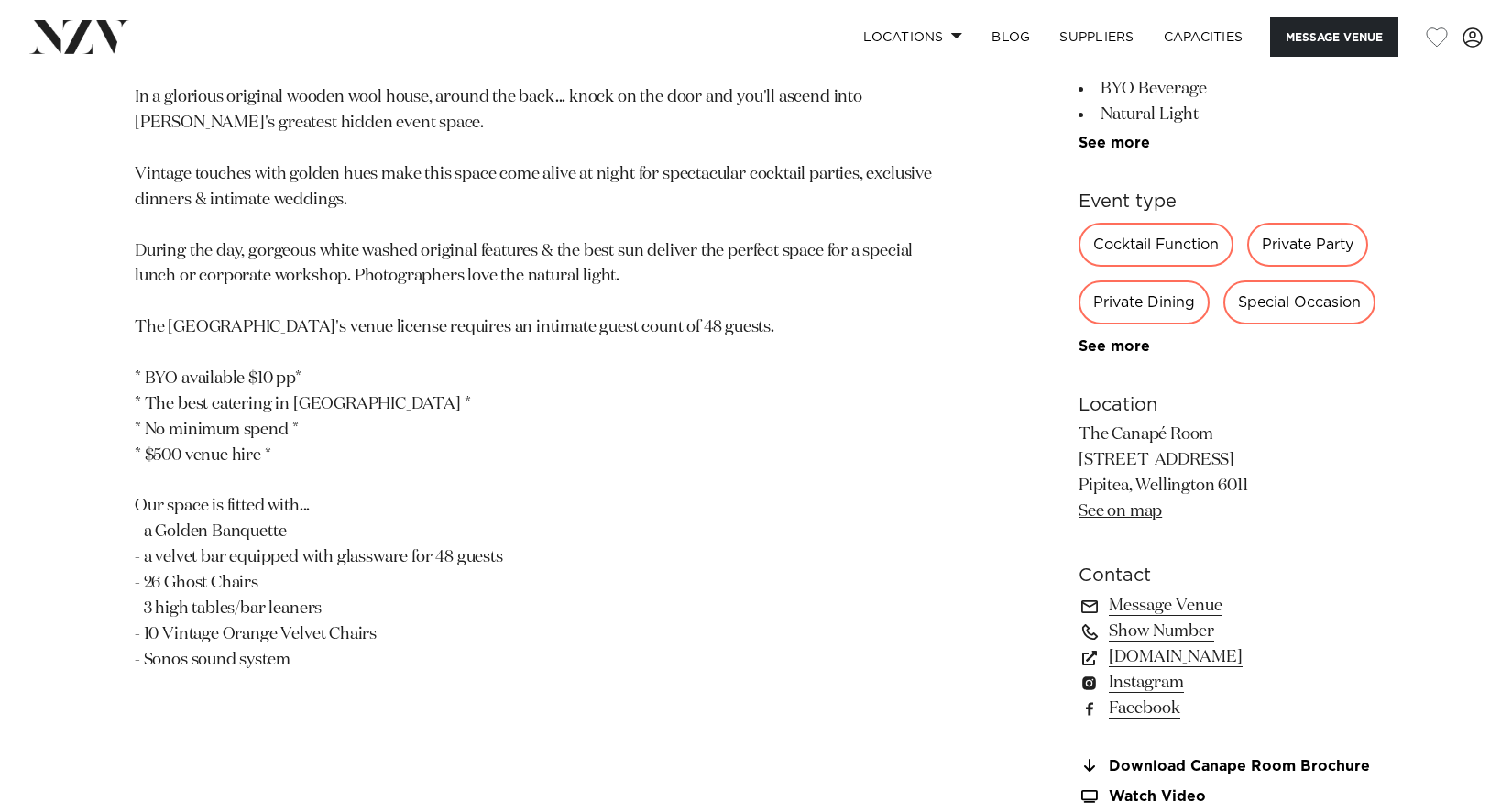
scroll to position [1100, 0]
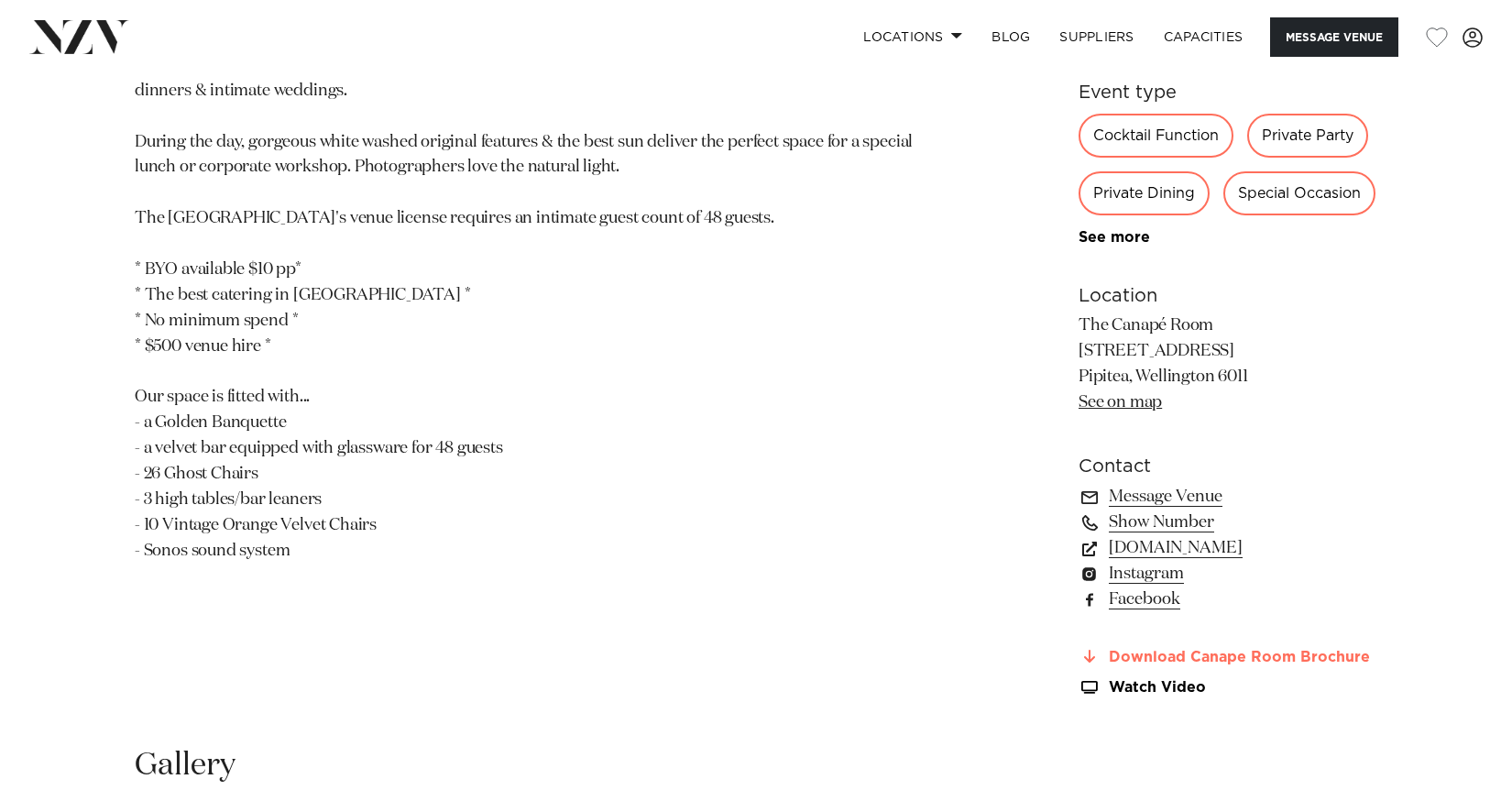
click at [1174, 652] on link "Download Canape Room Brochure" at bounding box center [1228, 658] width 299 height 17
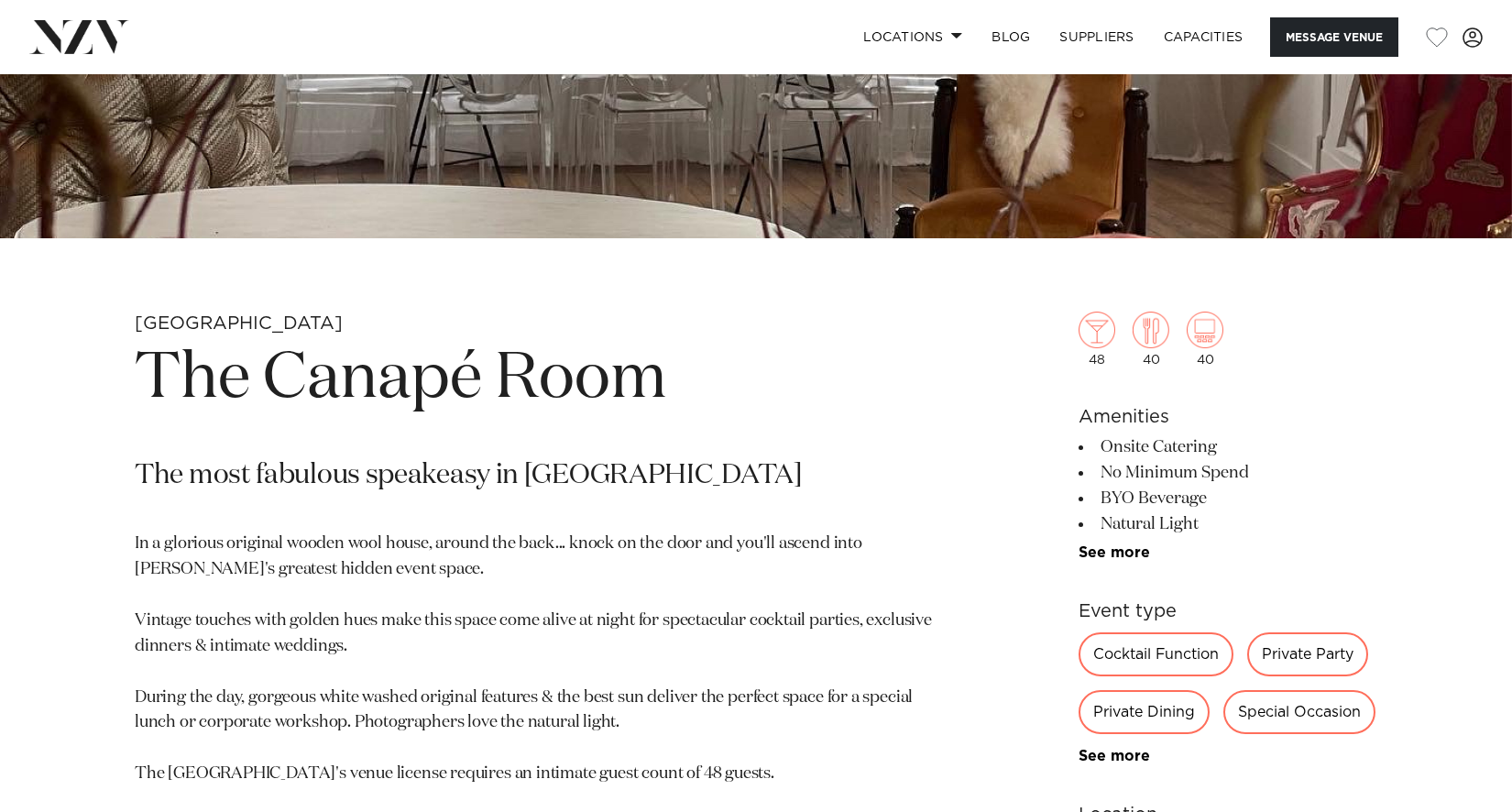
scroll to position [92, 0]
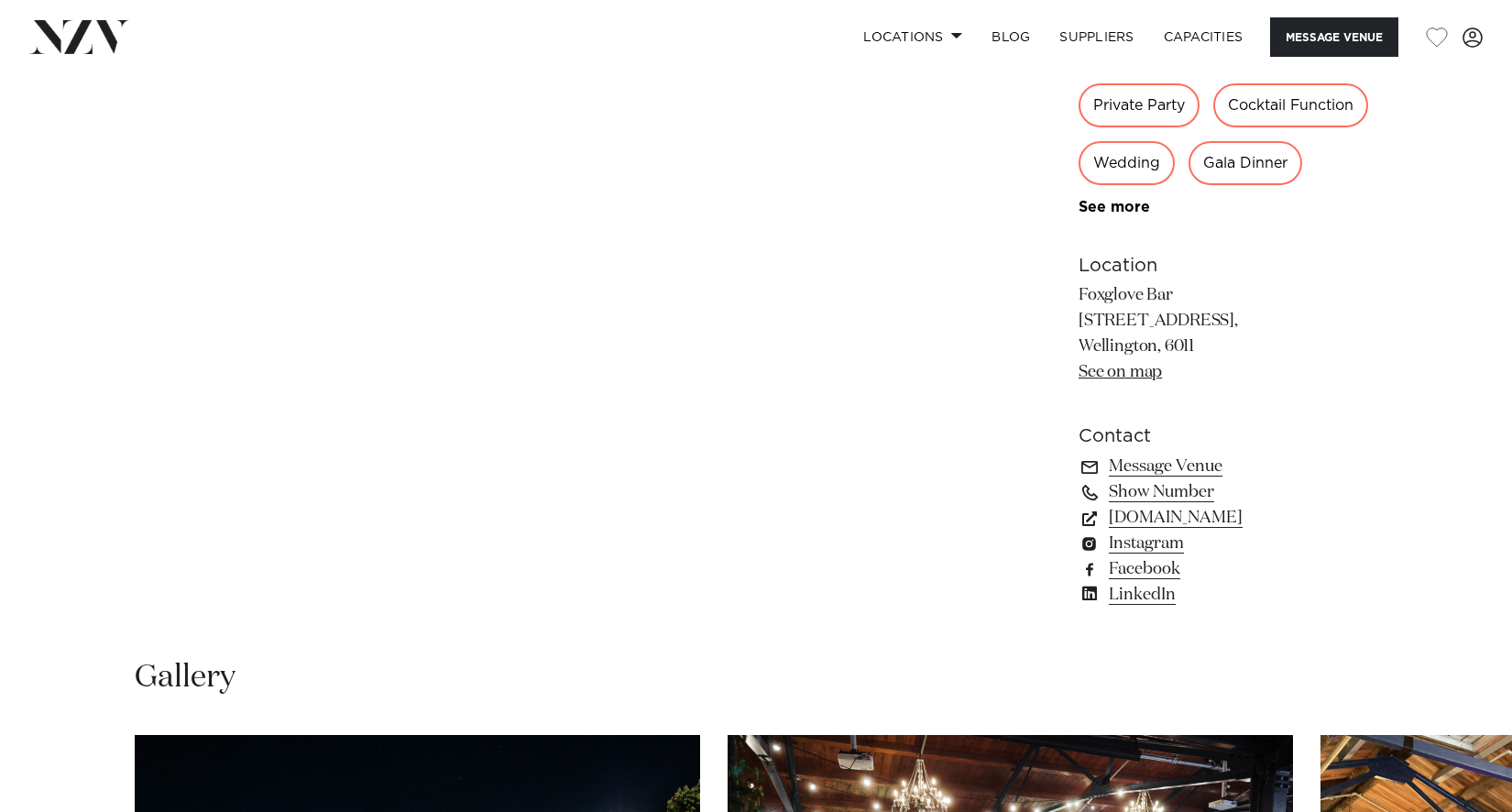
scroll to position [825, 0]
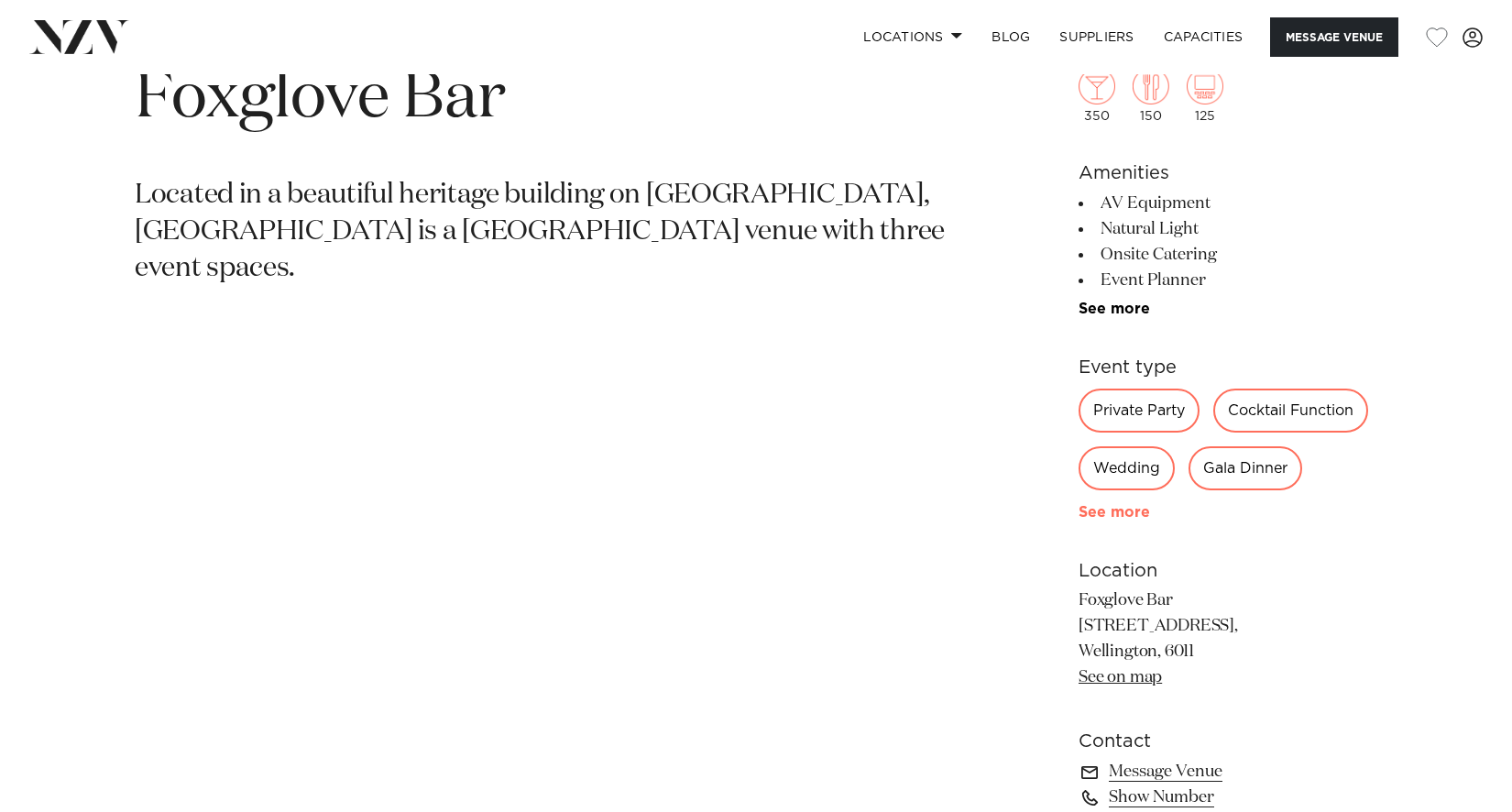
click at [1108, 514] on link "See more" at bounding box center [1150, 512] width 143 height 15
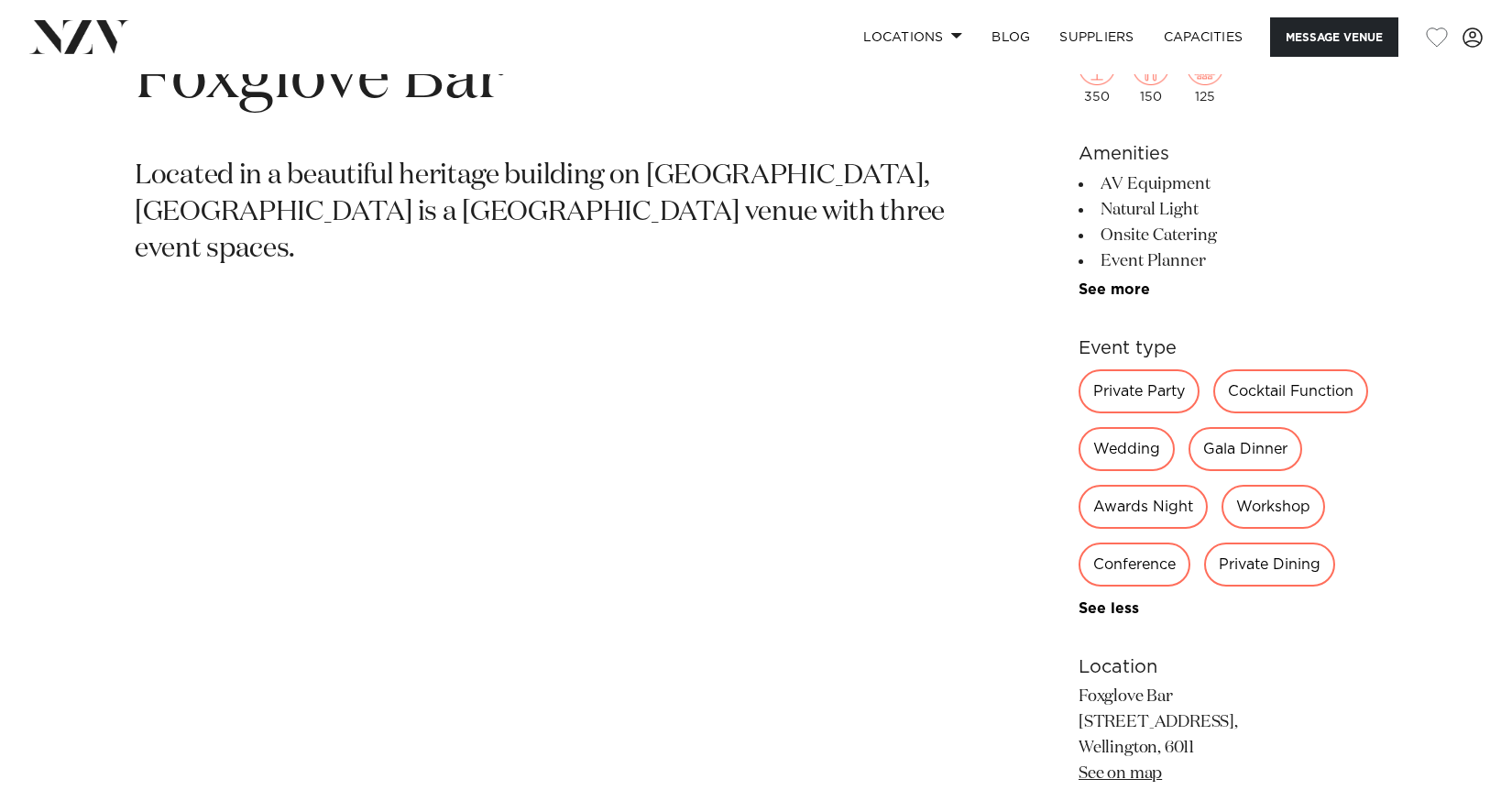
scroll to position [458, 0]
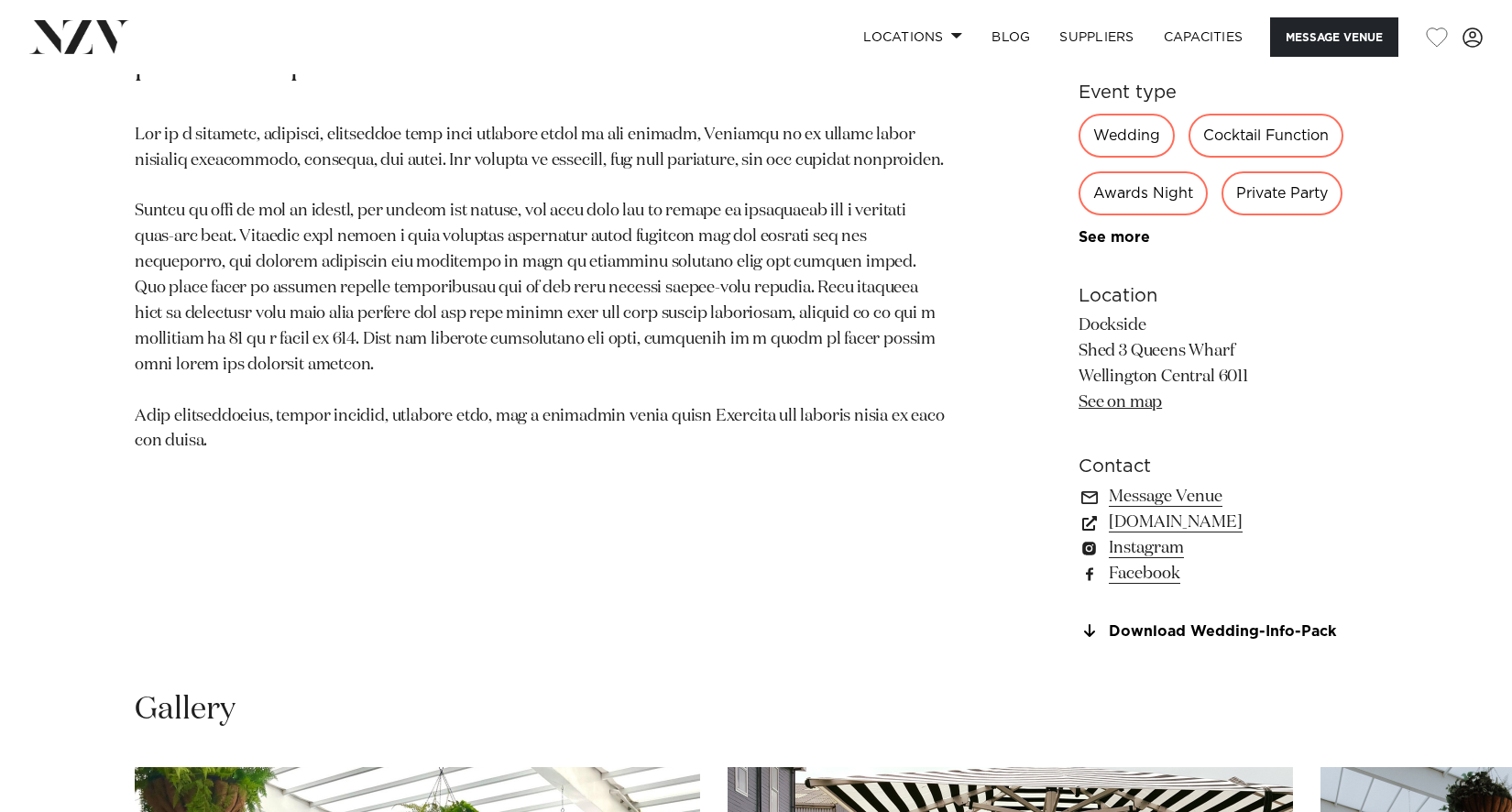
scroll to position [642, 0]
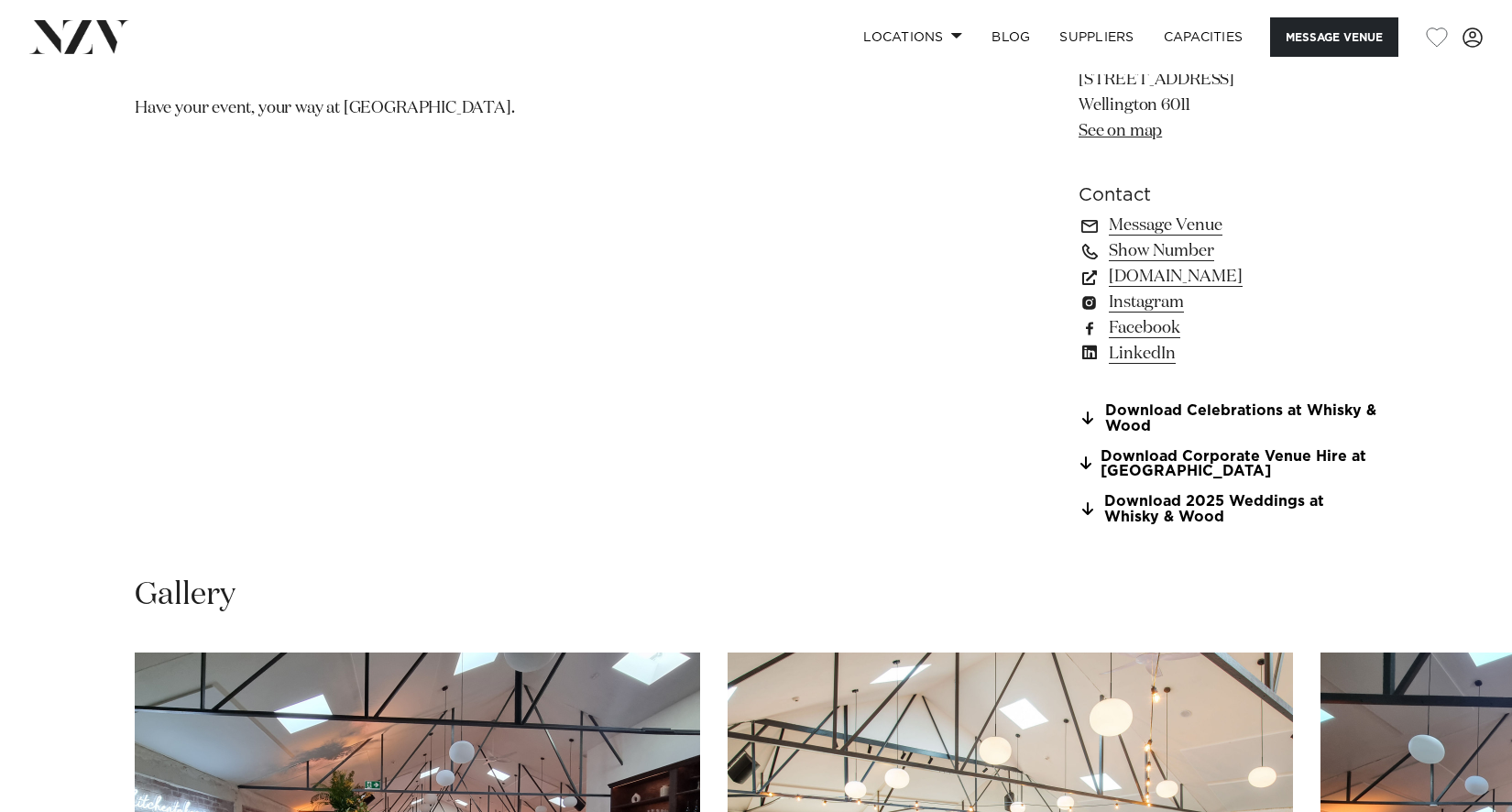
scroll to position [1375, 0]
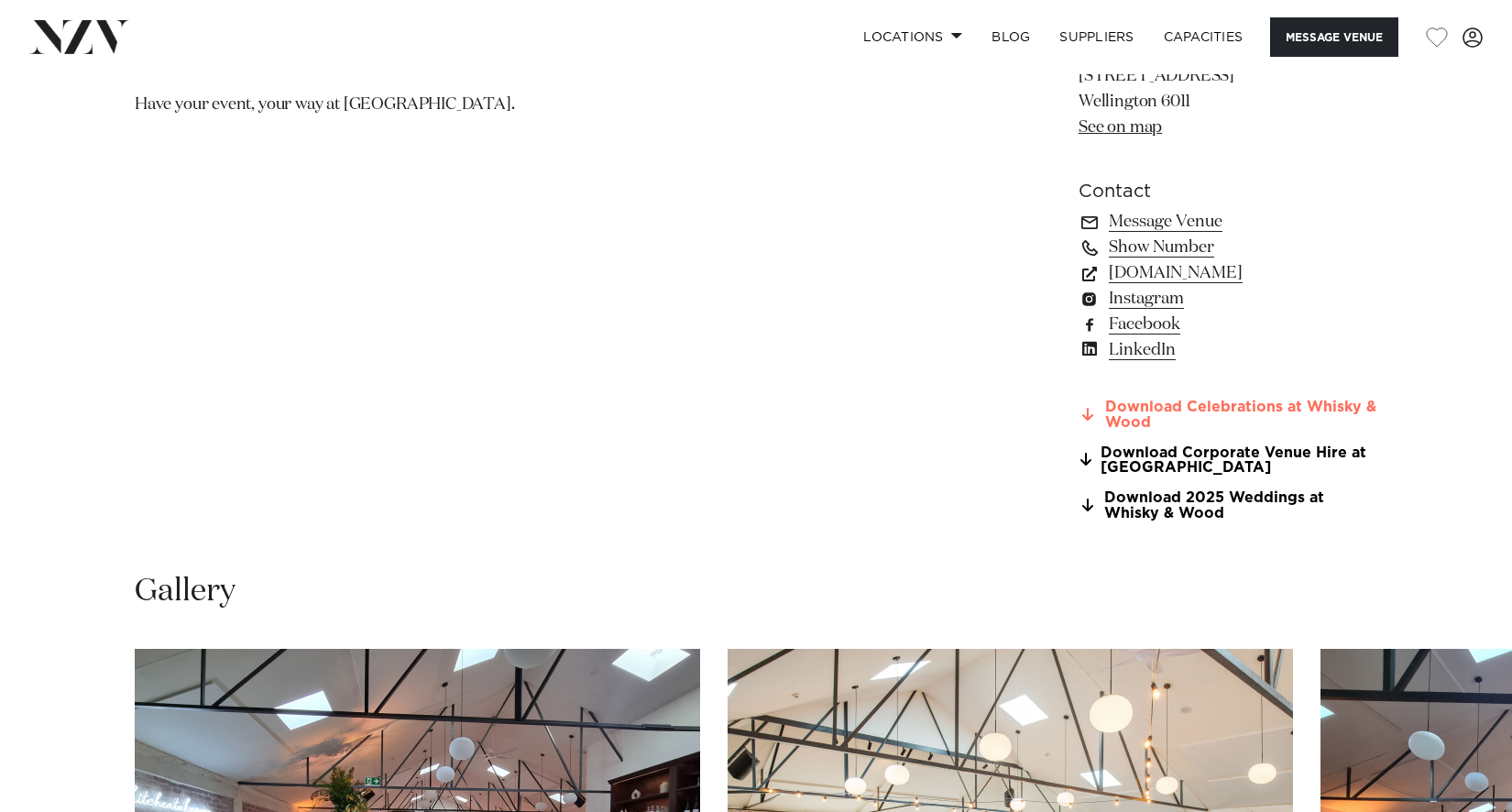
click at [1173, 407] on link "Download Celebrations at Whisky & Wood" at bounding box center [1228, 416] width 299 height 31
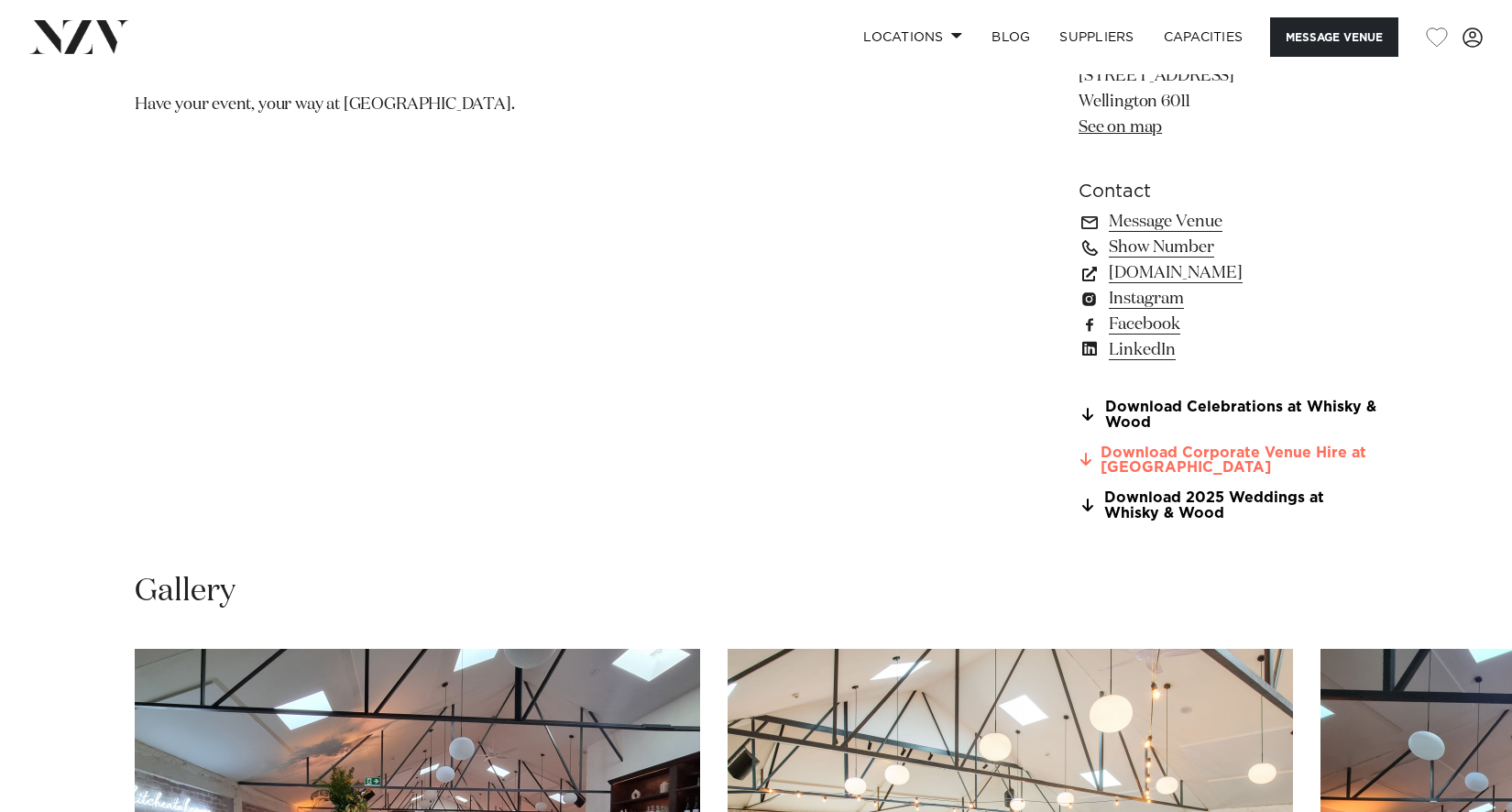
click at [1151, 458] on link "Download Corporate Venue Hire at Whisky" at bounding box center [1228, 461] width 299 height 31
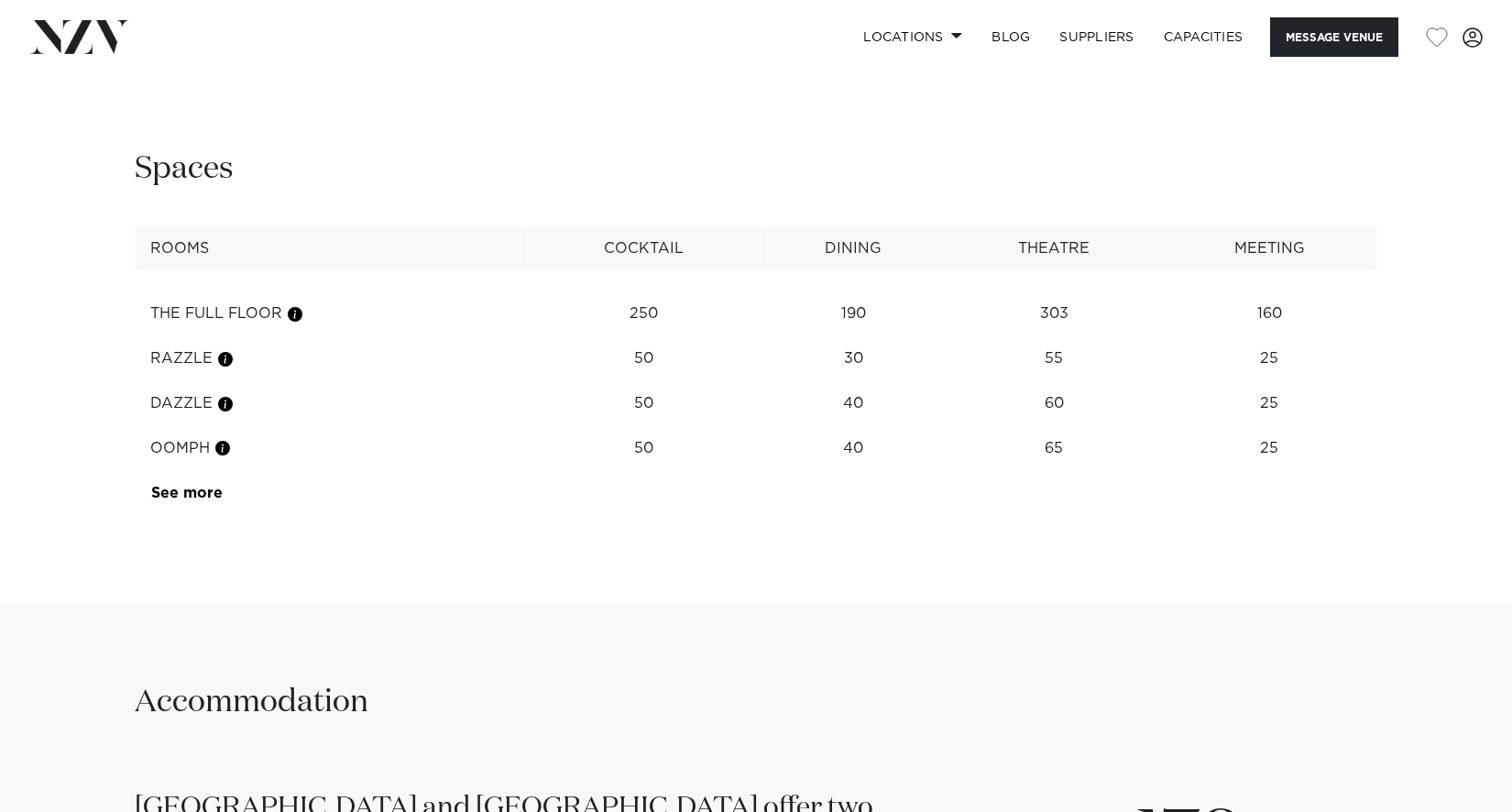
scroll to position [2475, 0]
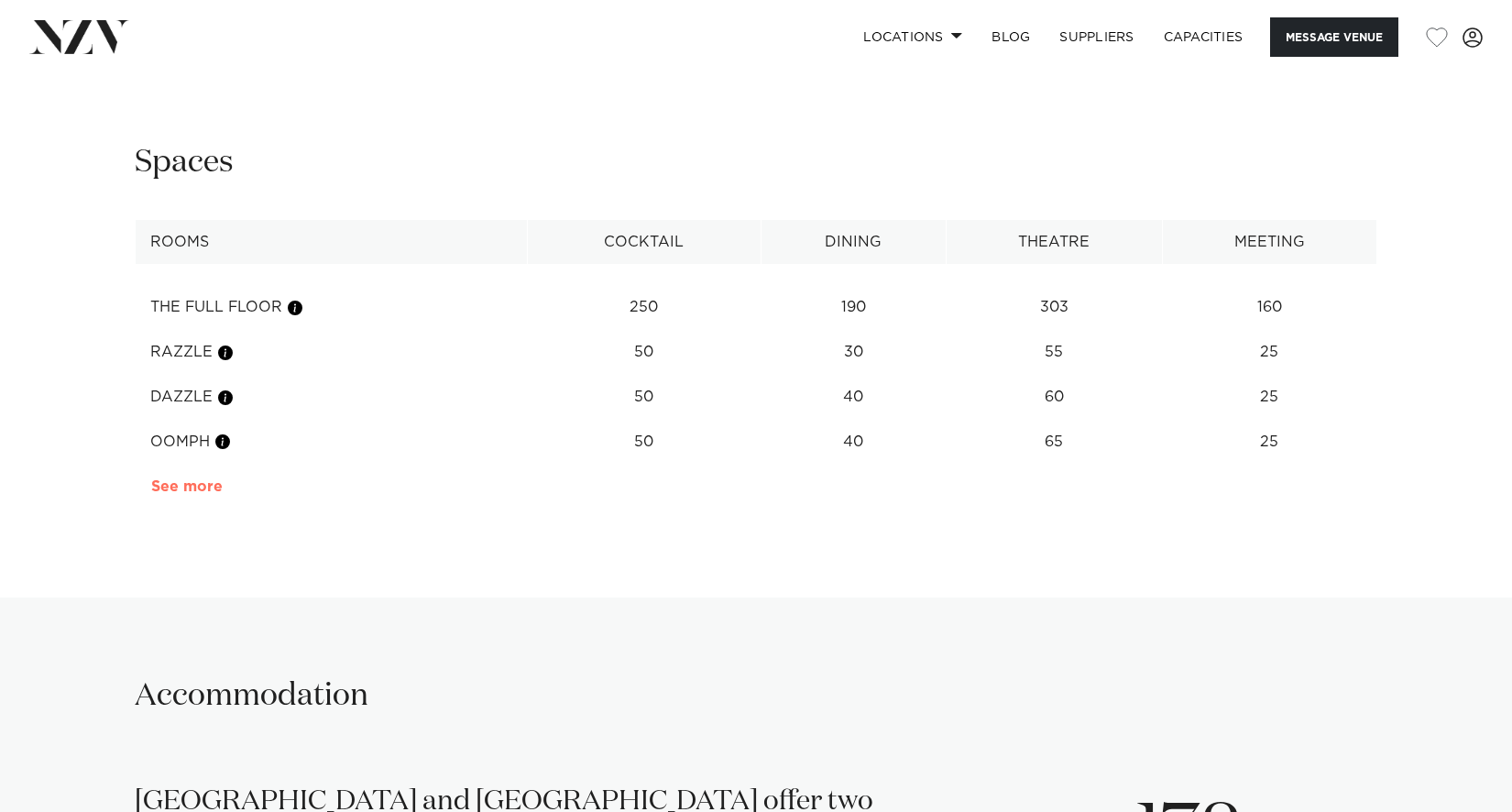
click at [170, 491] on link "See more" at bounding box center [222, 486] width 143 height 15
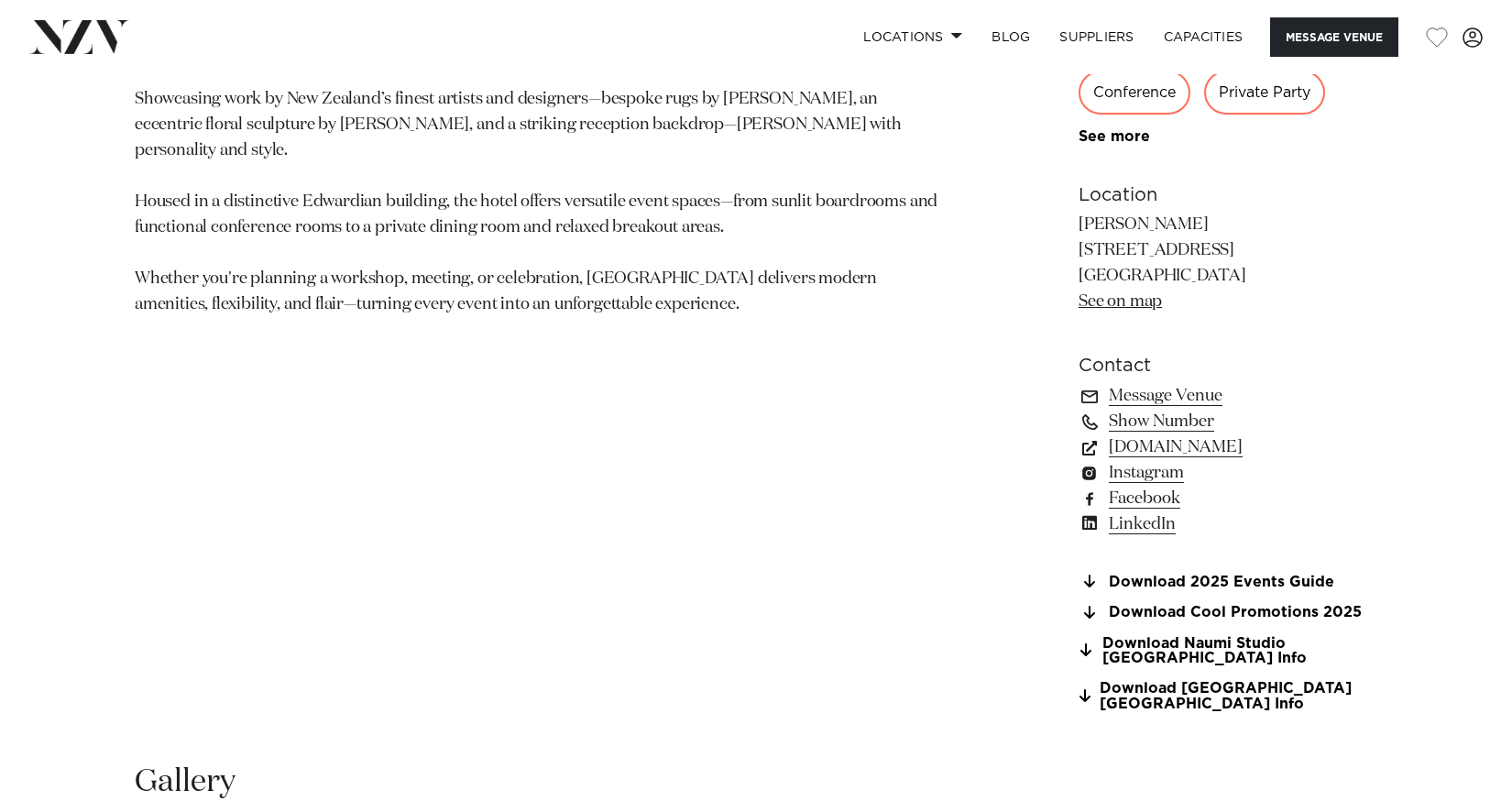
scroll to position [1355, 0]
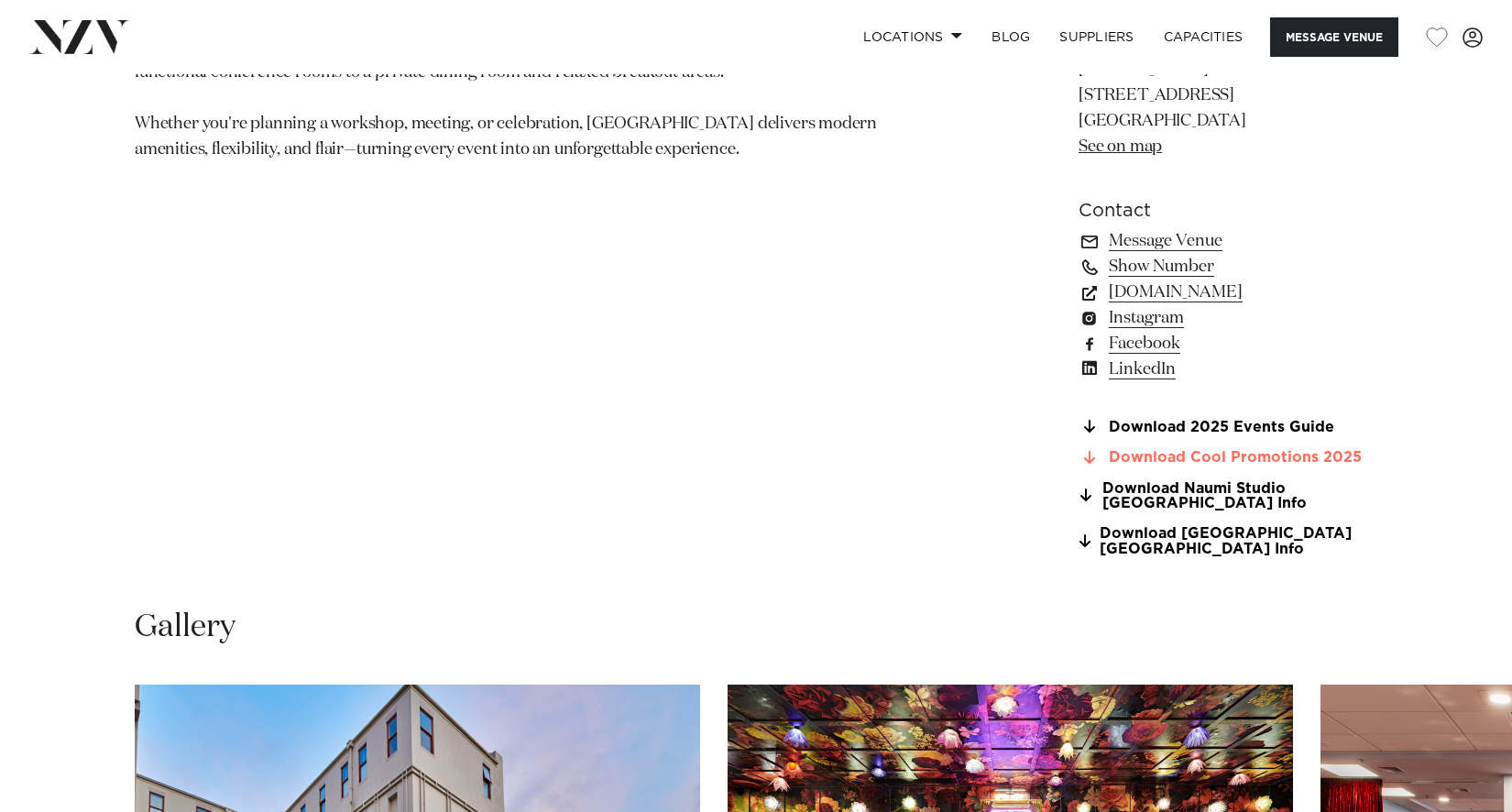
click at [1220, 458] on link "Download Cool Promotions 2025" at bounding box center [1228, 458] width 299 height 17
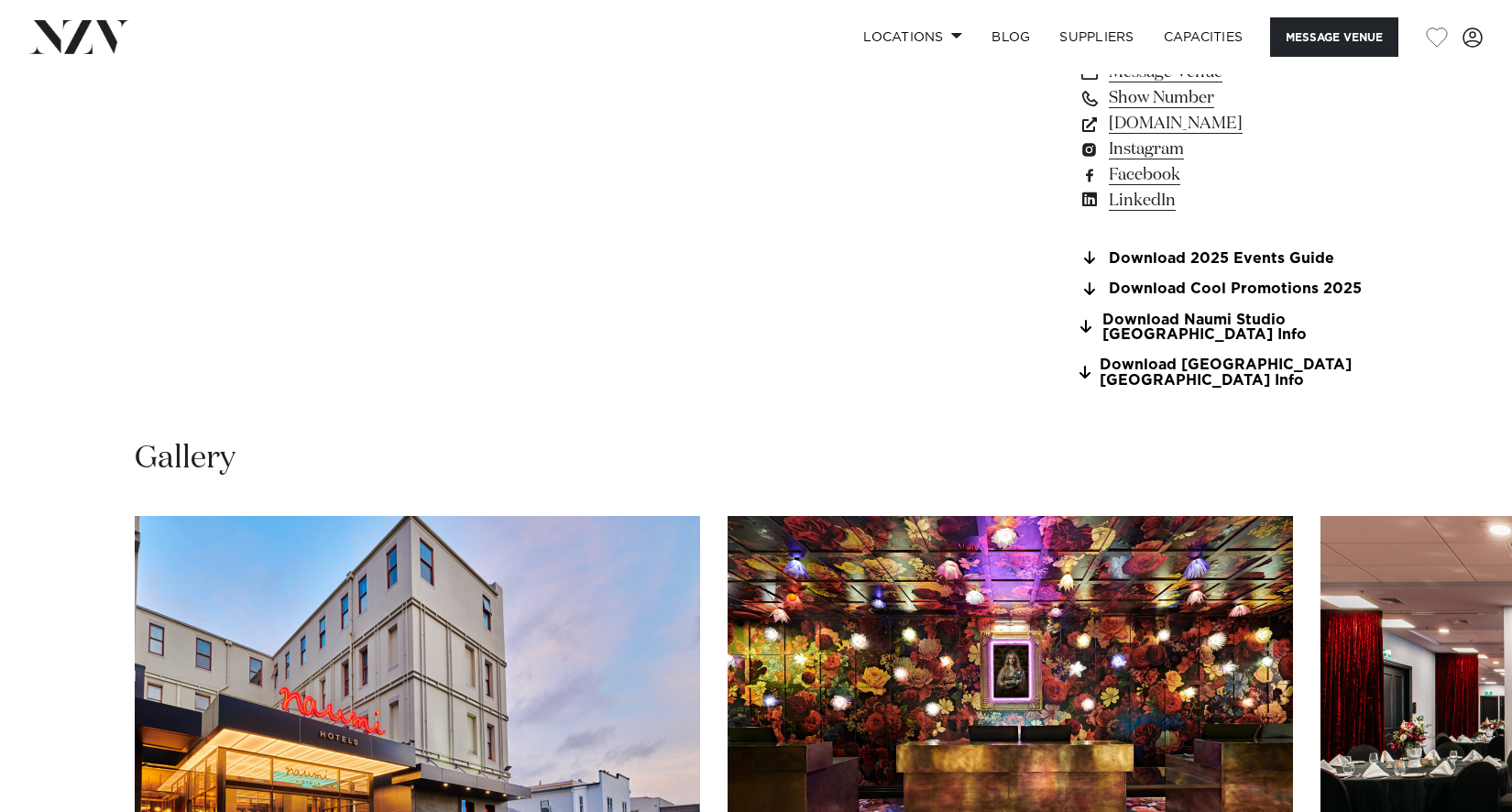
scroll to position [1264, 0]
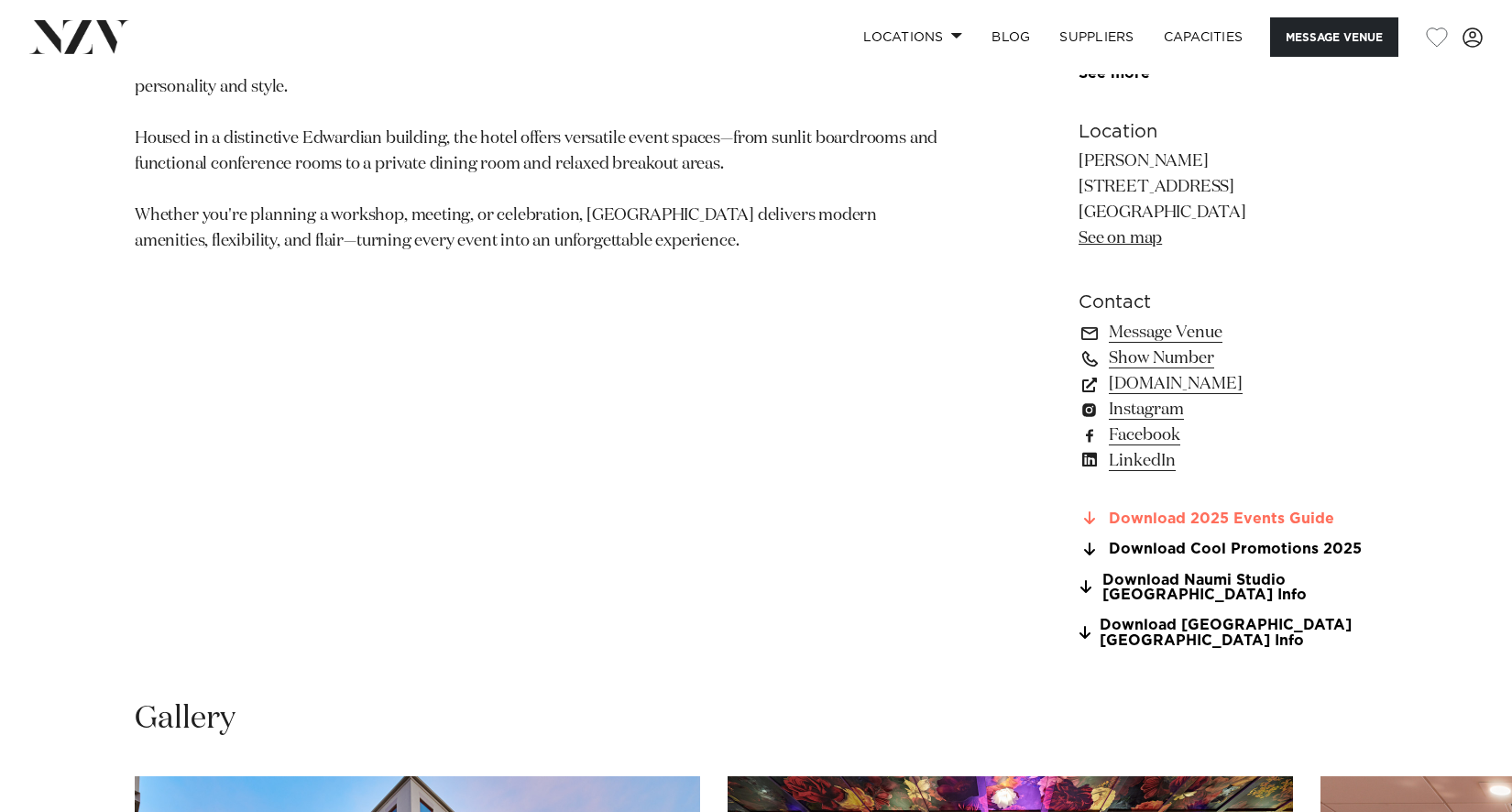
click at [1155, 516] on link "Download 2025 Events Guide" at bounding box center [1228, 519] width 299 height 17
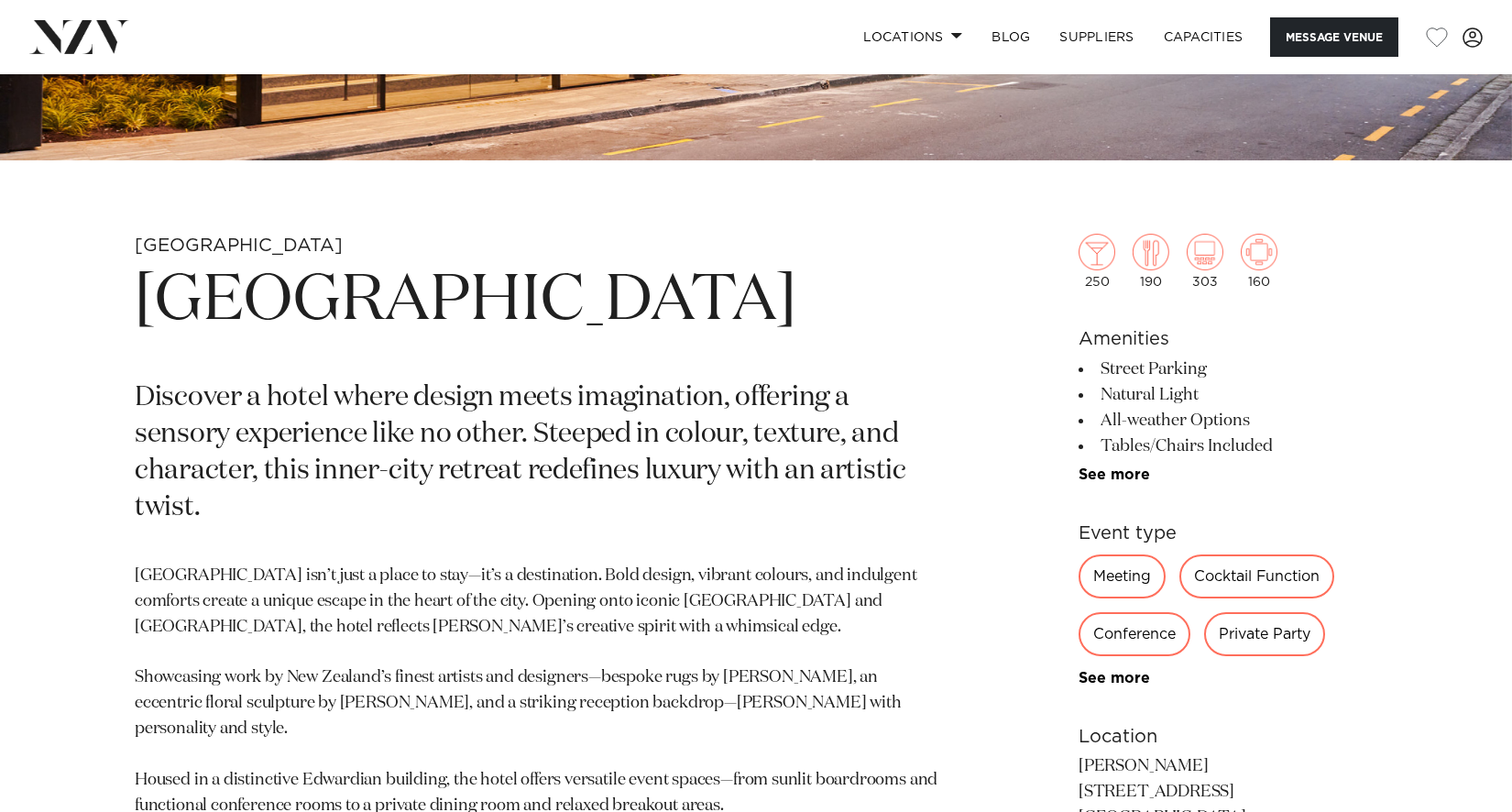
scroll to position [0, 0]
